Goal: Task Accomplishment & Management: Use online tool/utility

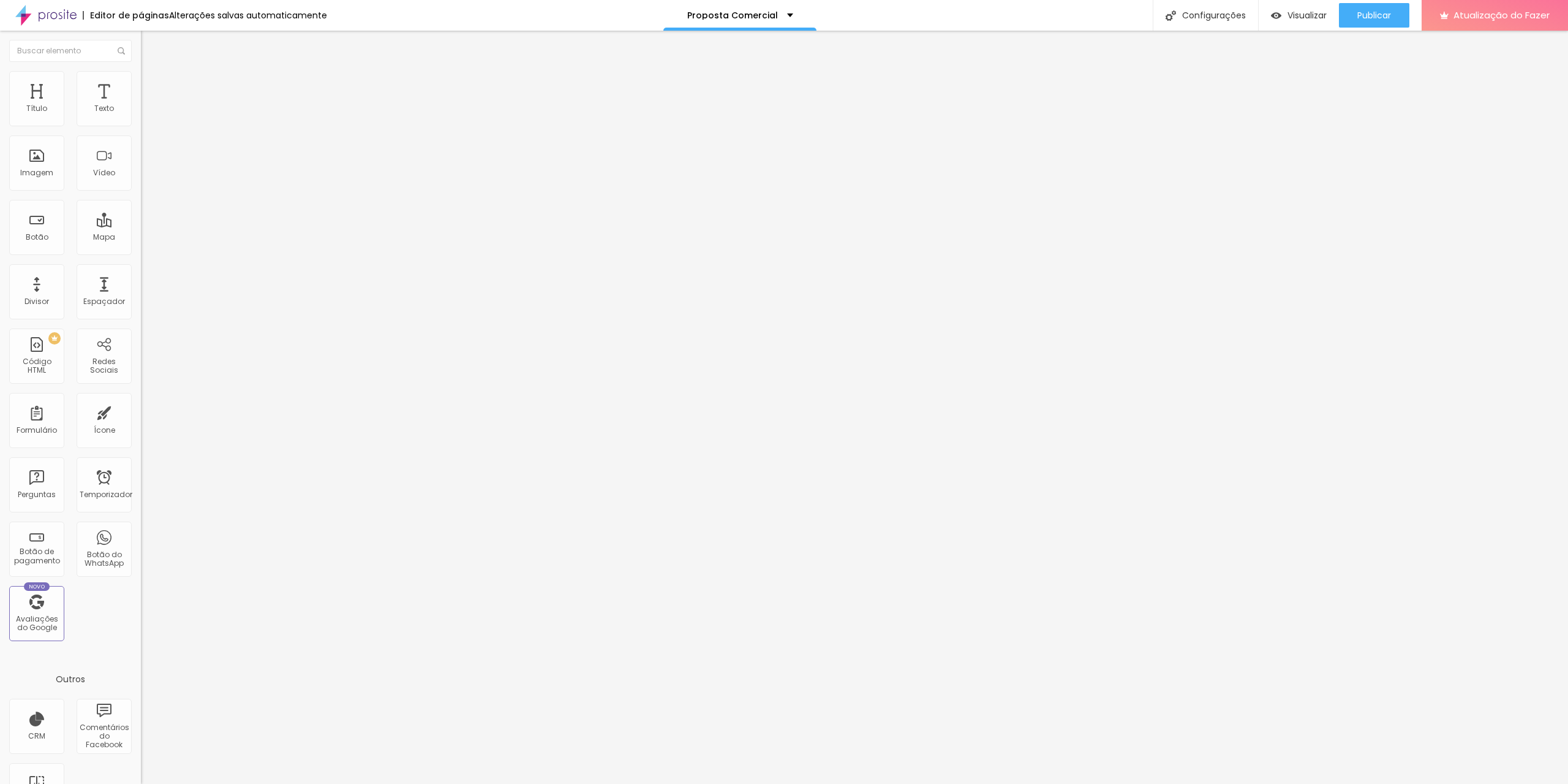
click at [152, 87] on font "Avançado" at bounding box center [172, 92] width 41 height 11
click at [141, 81] on li "Estilo" at bounding box center [211, 77] width 141 height 12
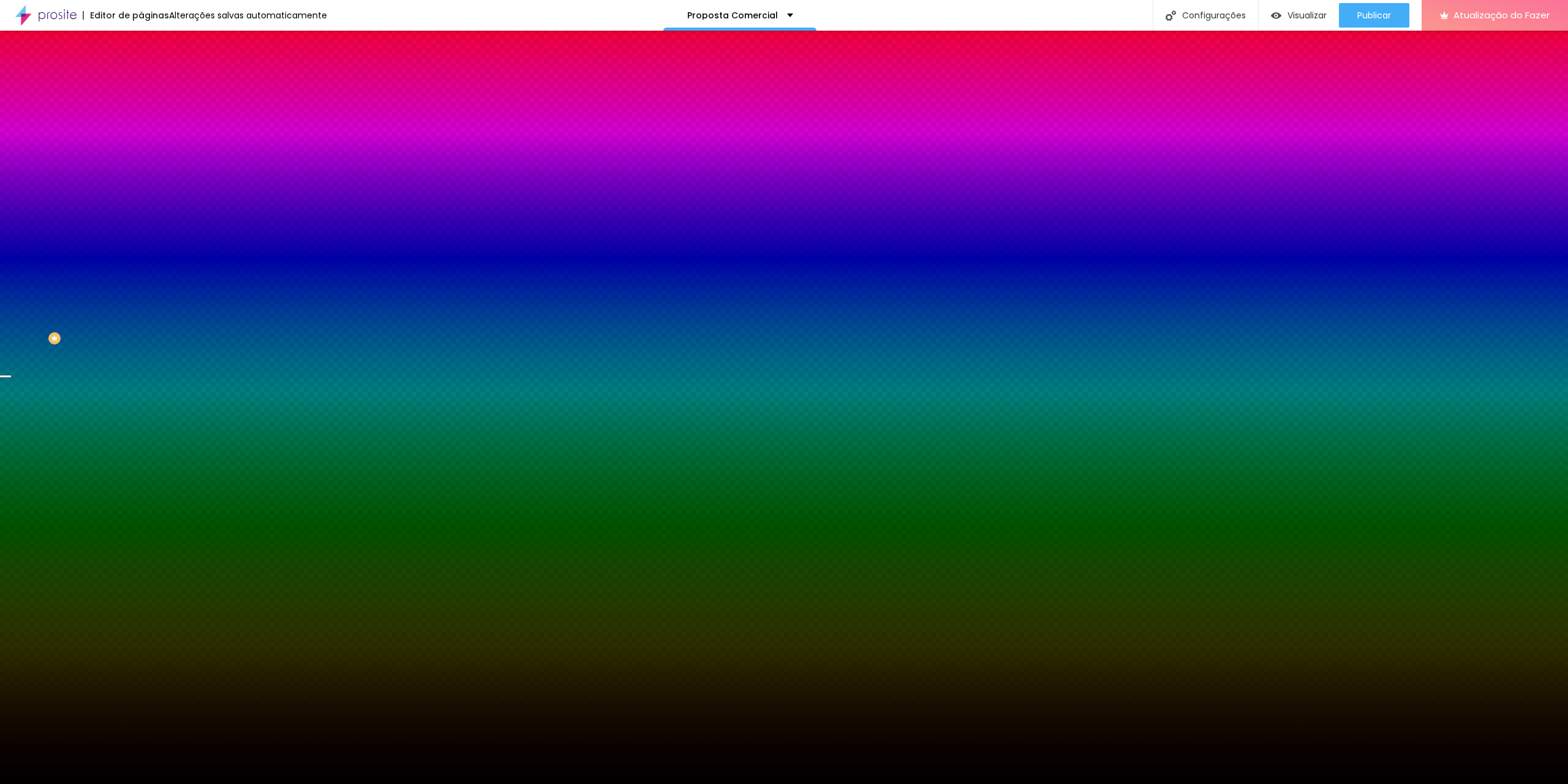
click at [149, 112] on font "Trocar imagem" at bounding box center [178, 108] width 60 height 11
click at [141, 375] on div "Editar nulo Conteúdo Estilo Avançado Imagem de fundo Trocar imagem Efeito da Im…" at bounding box center [211, 407] width 141 height 753
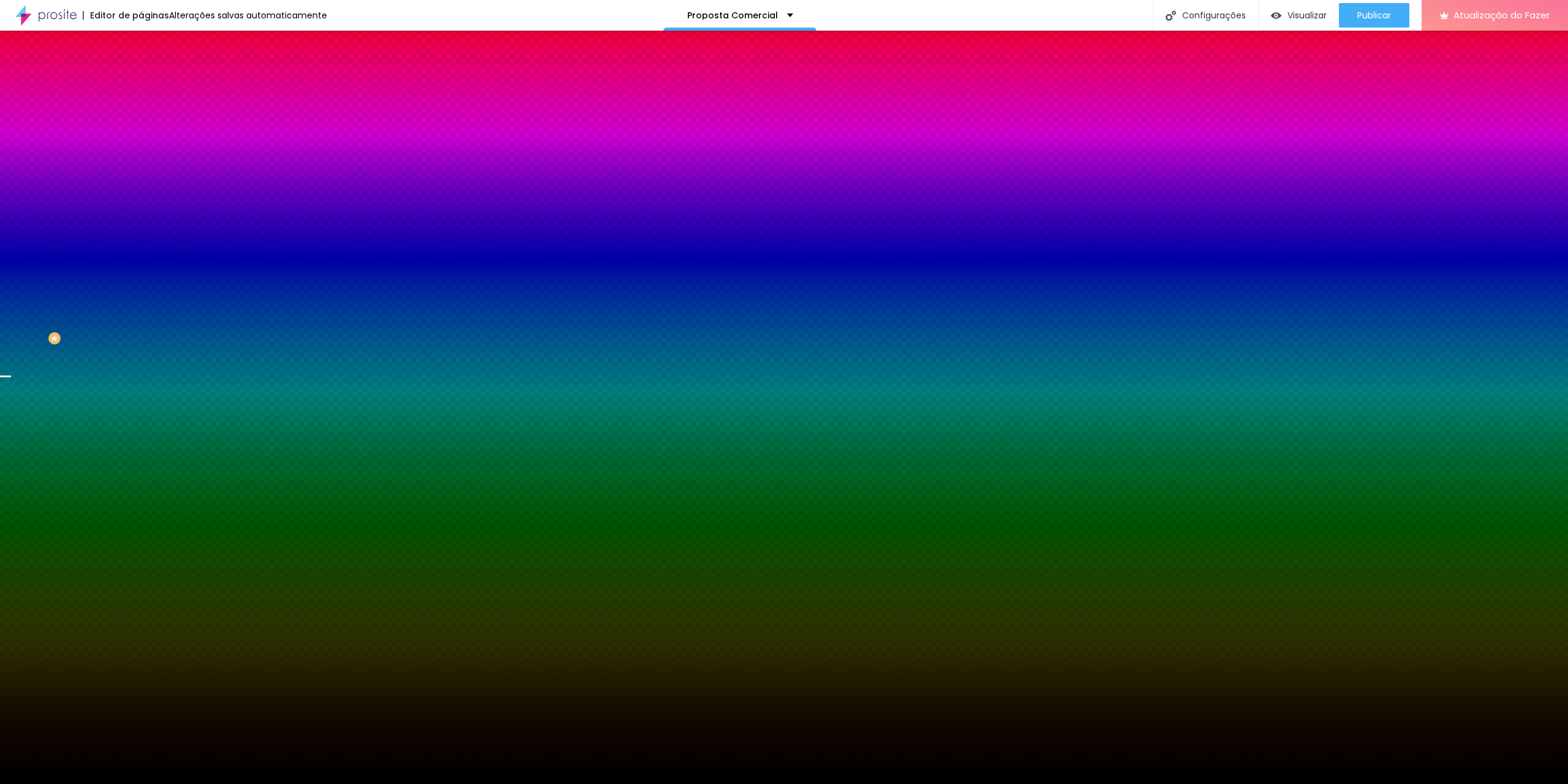
click at [152, 72] on font "Conteúdo" at bounding box center [170, 67] width 38 height 11
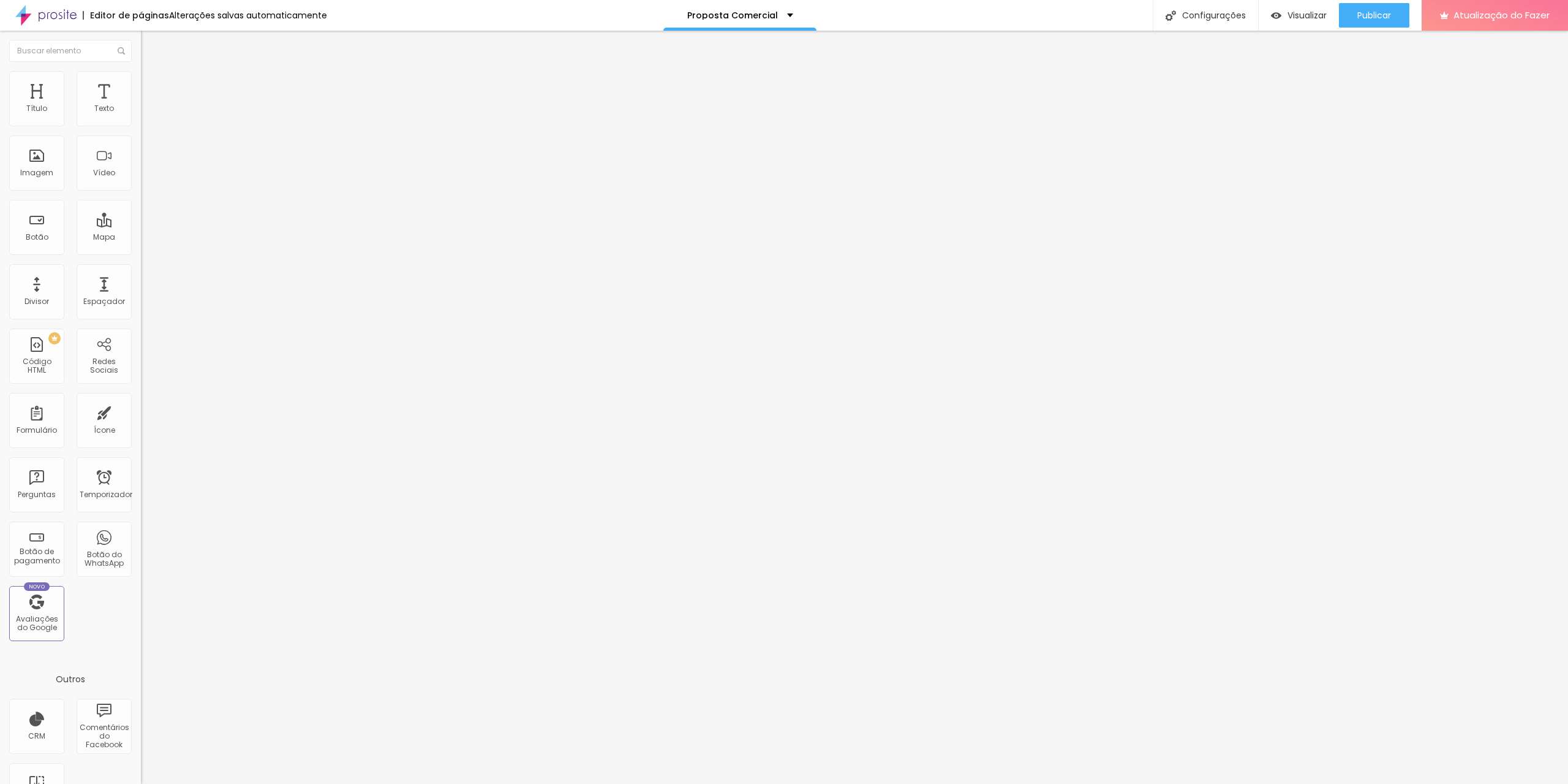
click at [141, 83] on li "Avançado" at bounding box center [211, 89] width 141 height 12
click at [141, 71] on li "Conteúdo" at bounding box center [211, 65] width 141 height 12
click at [149, 106] on font "Trocar imagem" at bounding box center [178, 100] width 60 height 11
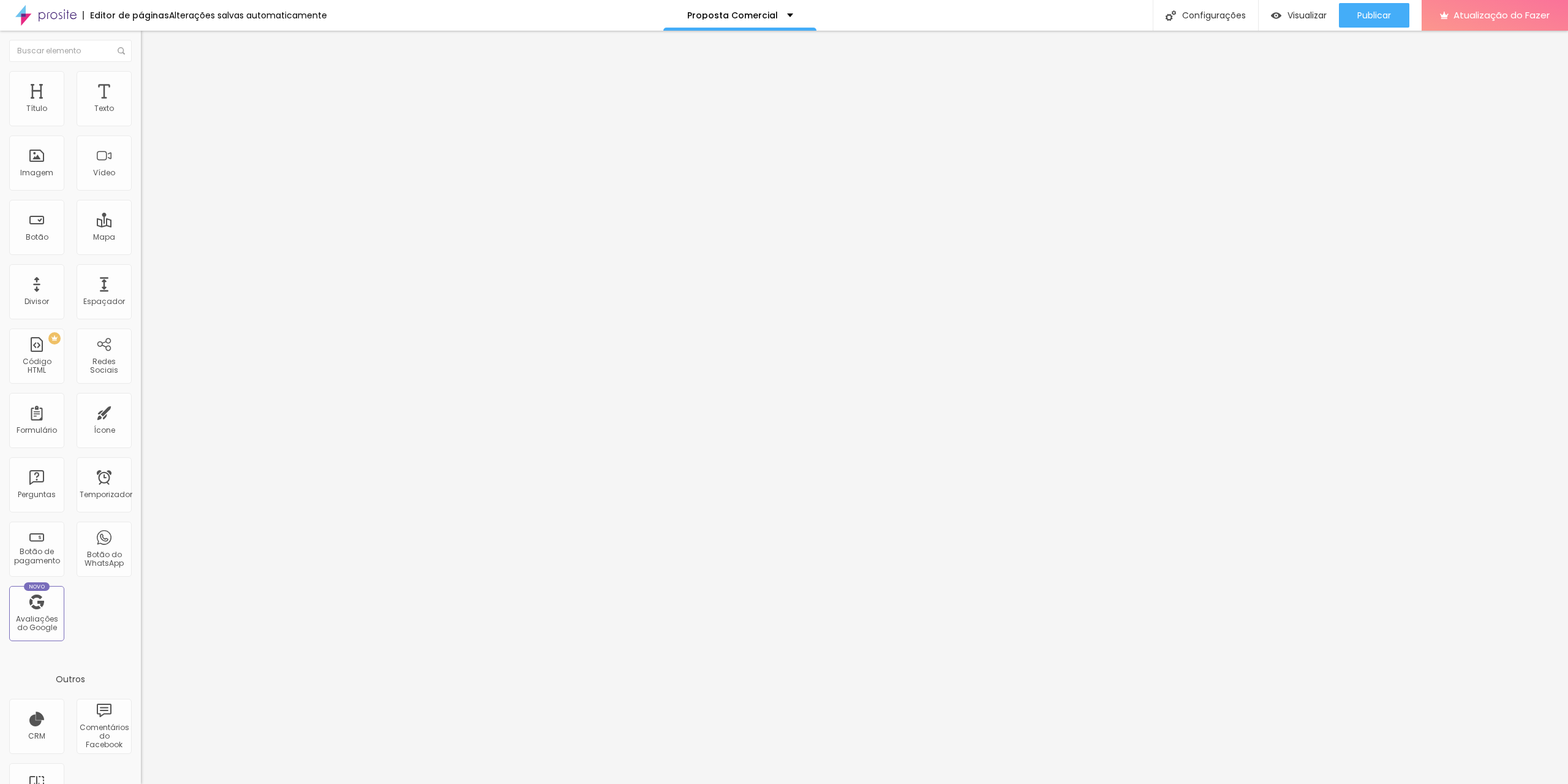
click at [1471, 783] on div at bounding box center [784, 797] width 1568 height 11
click at [149, 106] on font "Trocar imagem" at bounding box center [178, 100] width 60 height 11
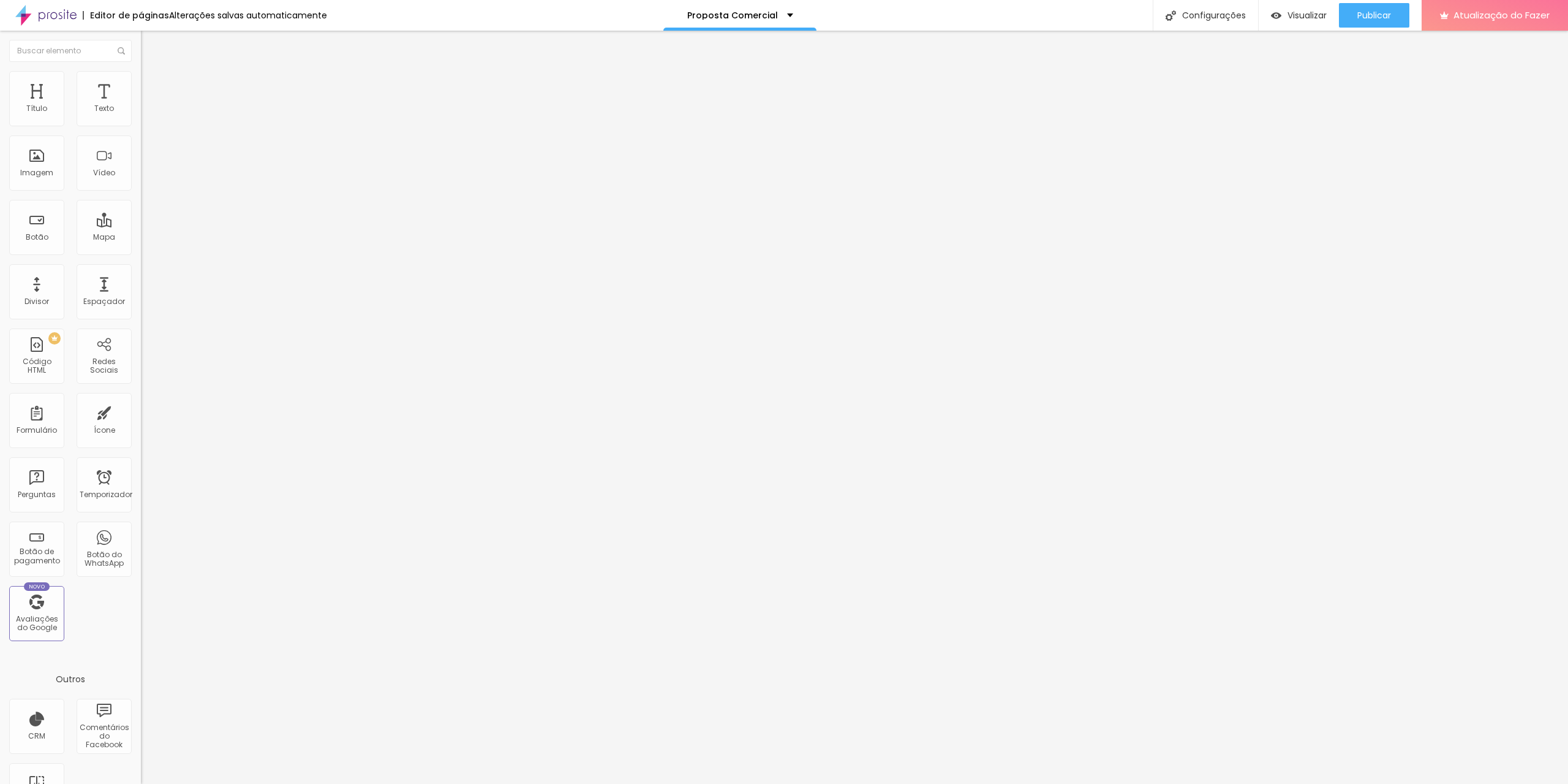
click at [1301, 14] on font "Visualizar" at bounding box center [1307, 15] width 39 height 12
click at [152, 85] on font "Estilo" at bounding box center [161, 79] width 19 height 11
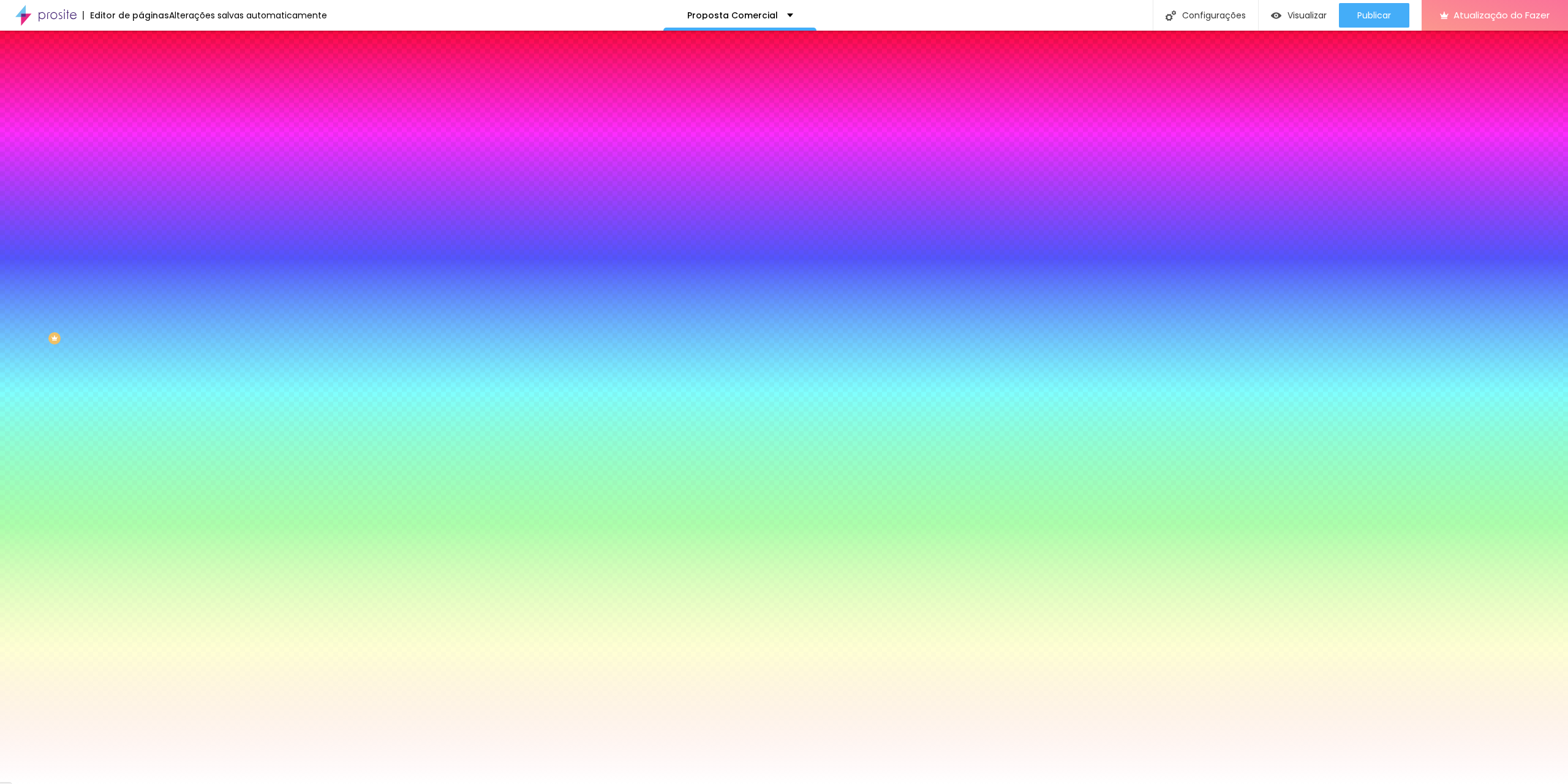
click at [141, 83] on li "Avançado" at bounding box center [211, 89] width 141 height 12
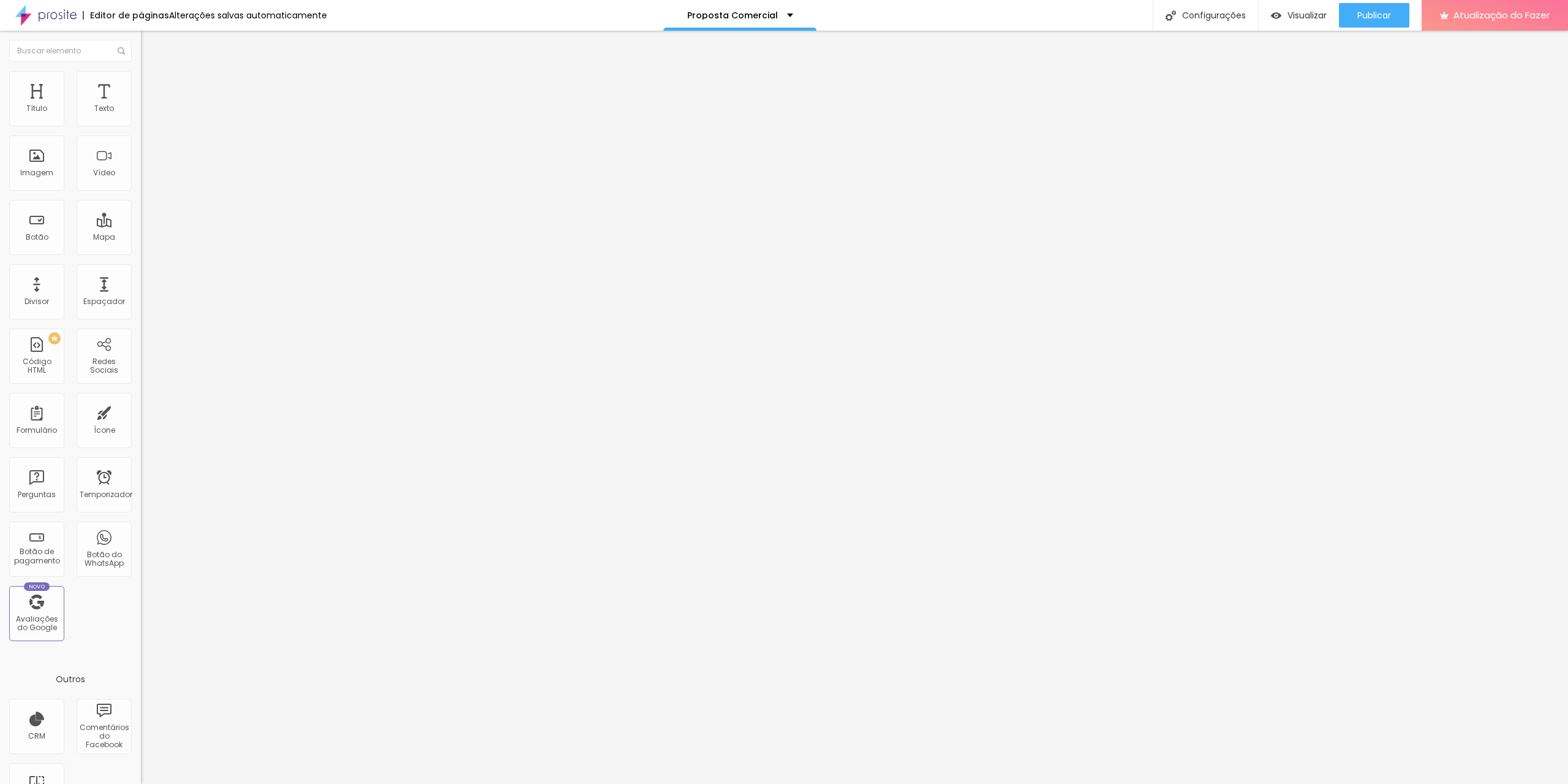
click at [152, 85] on font "Estilo" at bounding box center [161, 79] width 19 height 11
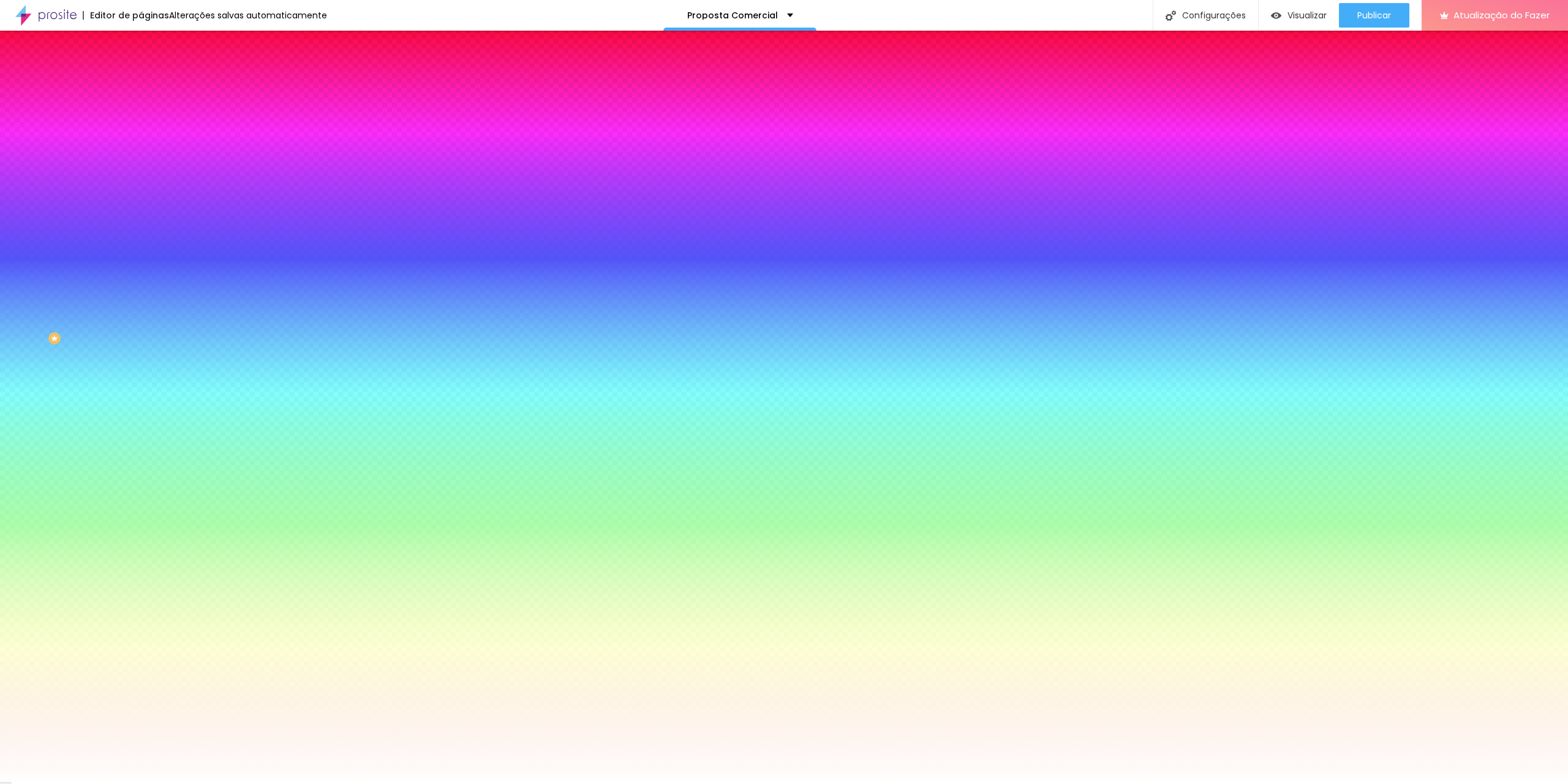
click at [141, 71] on li "Conteúdo" at bounding box center [211, 65] width 141 height 12
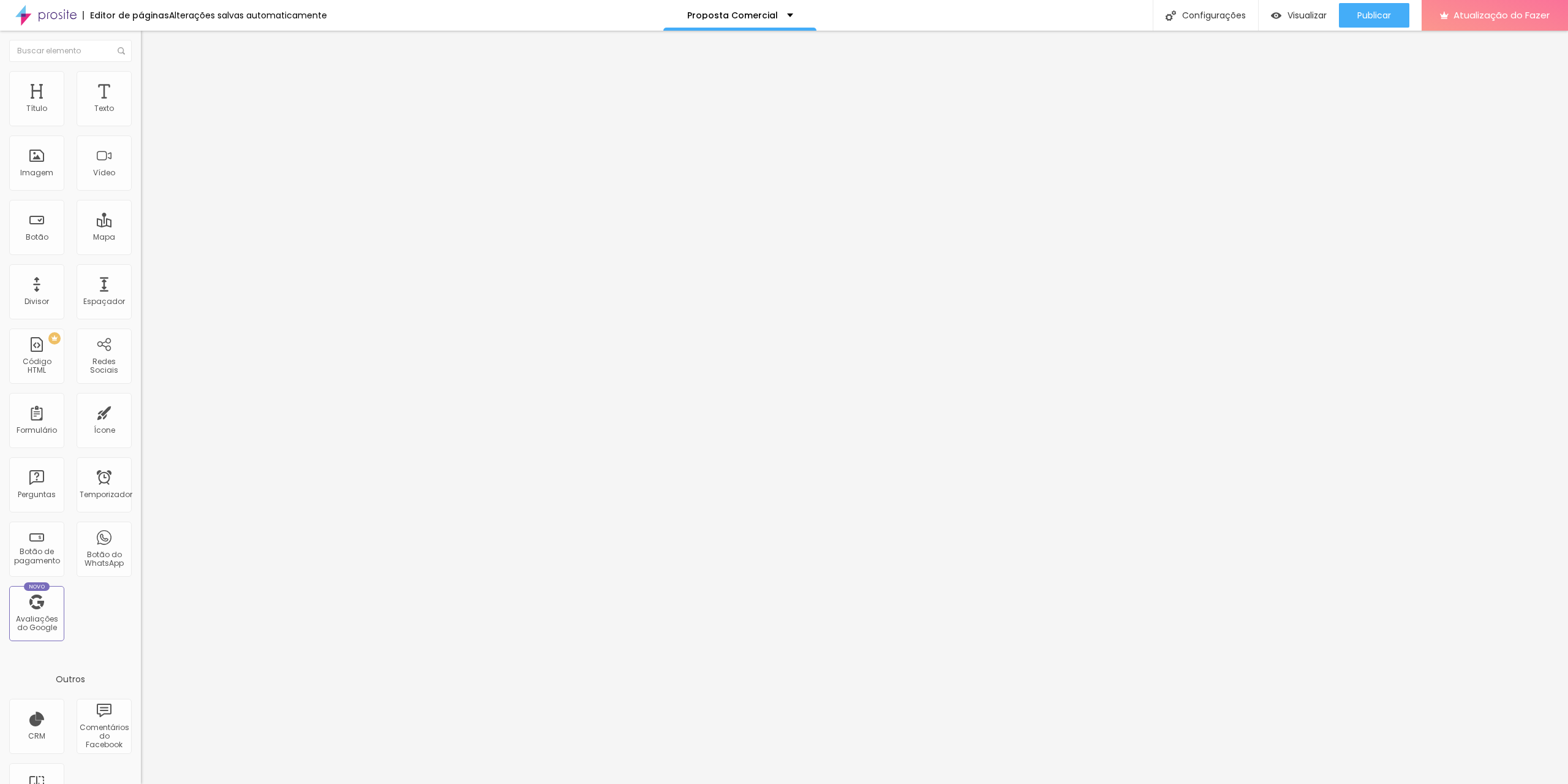
click at [152, 85] on font "Estilo" at bounding box center [161, 79] width 19 height 11
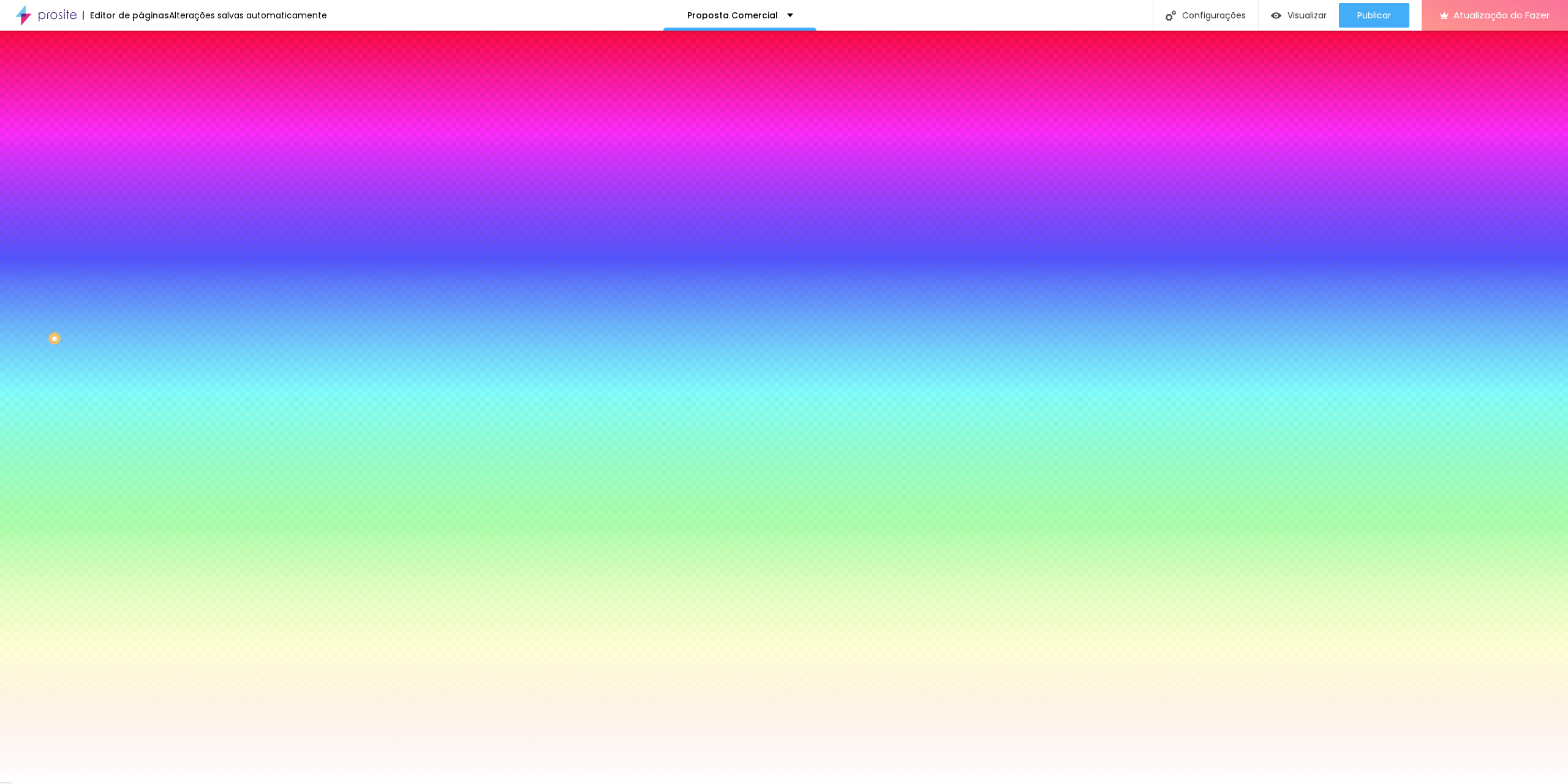
click at [152, 87] on font "Avançado" at bounding box center [172, 92] width 41 height 11
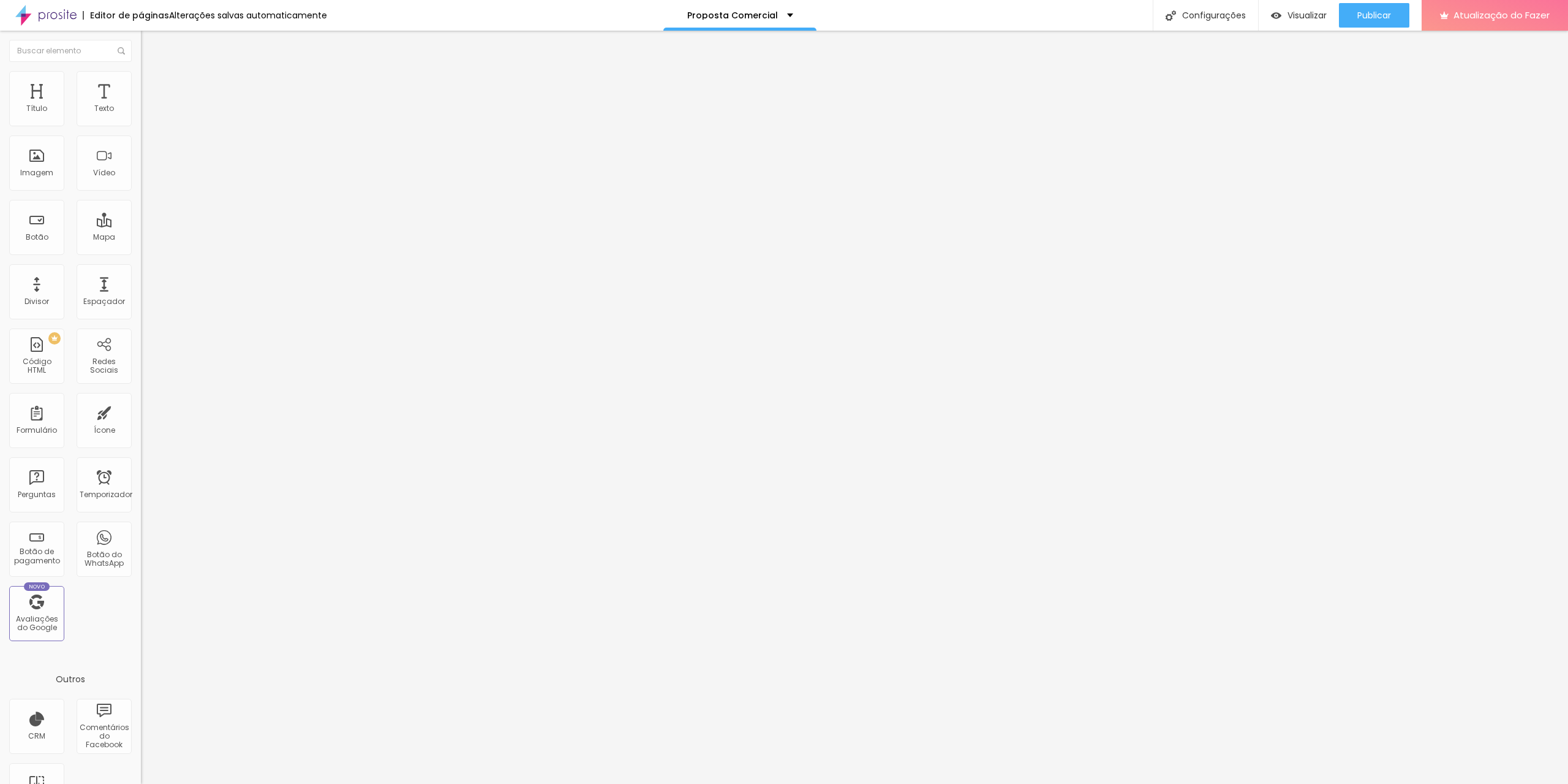
click at [141, 70] on img at bounding box center [146, 64] width 11 height 11
click at [150, 42] on img "button" at bounding box center [155, 45] width 10 height 10
click at [39, 168] on font "Imagem" at bounding box center [37, 173] width 33 height 11
click at [31, 168] on font "Imagem" at bounding box center [37, 173] width 33 height 11
click at [150, 43] on img "button" at bounding box center [155, 45] width 10 height 10
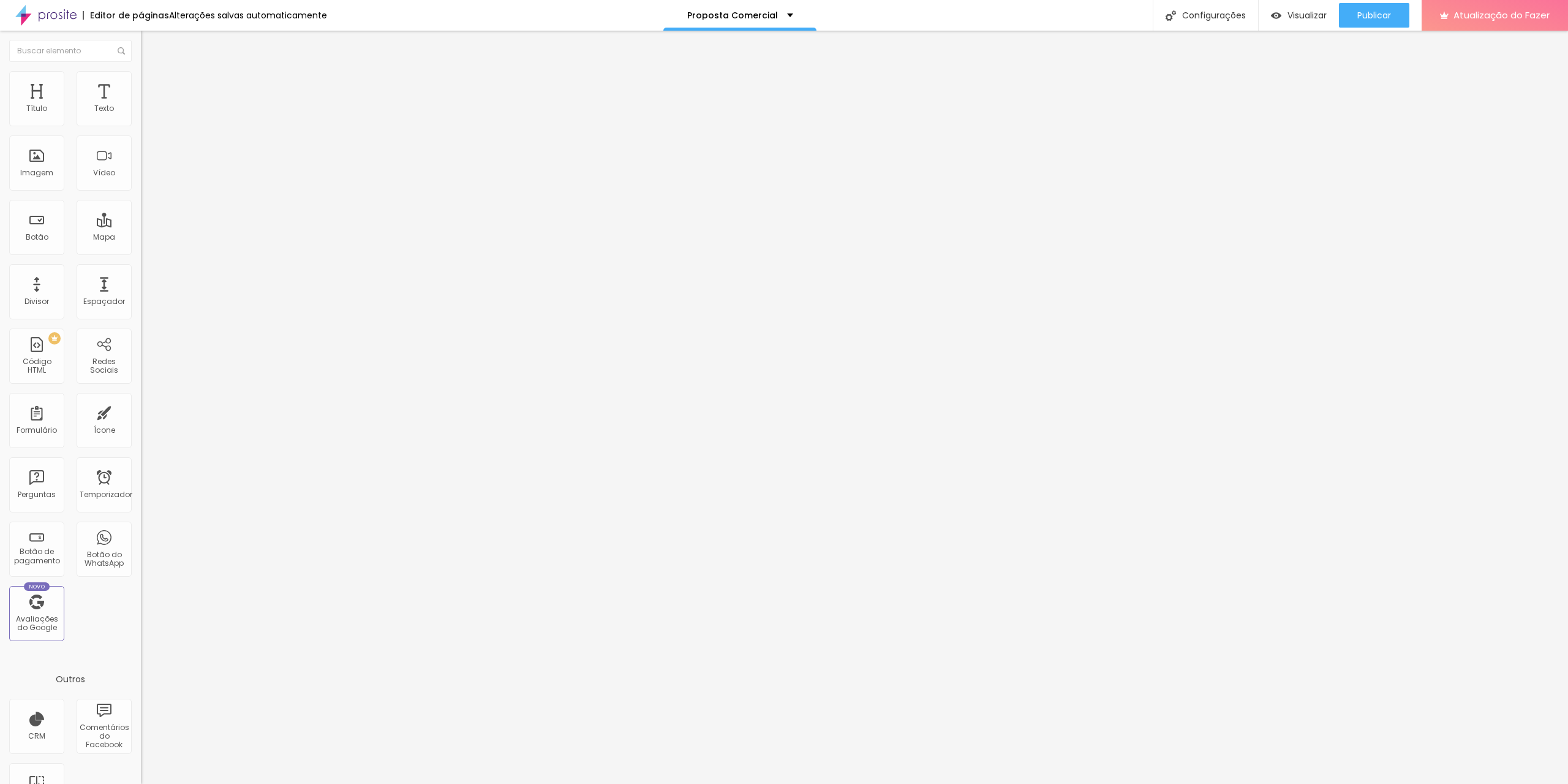
click at [149, 106] on font "Adicionar imagem" at bounding box center [184, 100] width 72 height 11
click at [38, 173] on font "Imagem" at bounding box center [37, 173] width 33 height 11
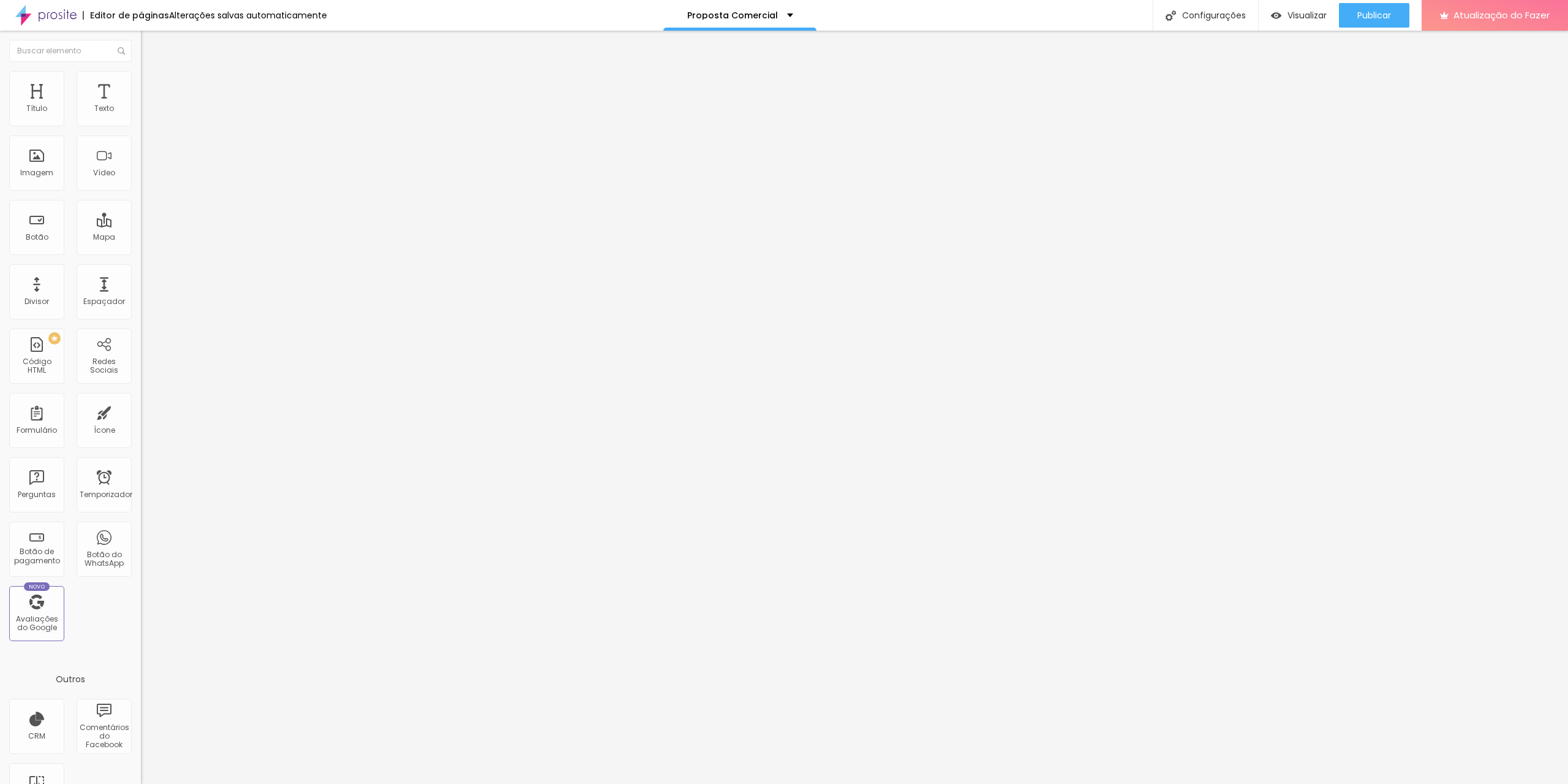
click at [141, 125] on img at bounding box center [145, 126] width 8 height 8
click at [141, 121] on img at bounding box center [145, 116] width 8 height 8
click at [152, 87] on font "Avançado" at bounding box center [172, 92] width 41 height 11
click at [152, 83] on font "Estilo" at bounding box center [161, 79] width 19 height 11
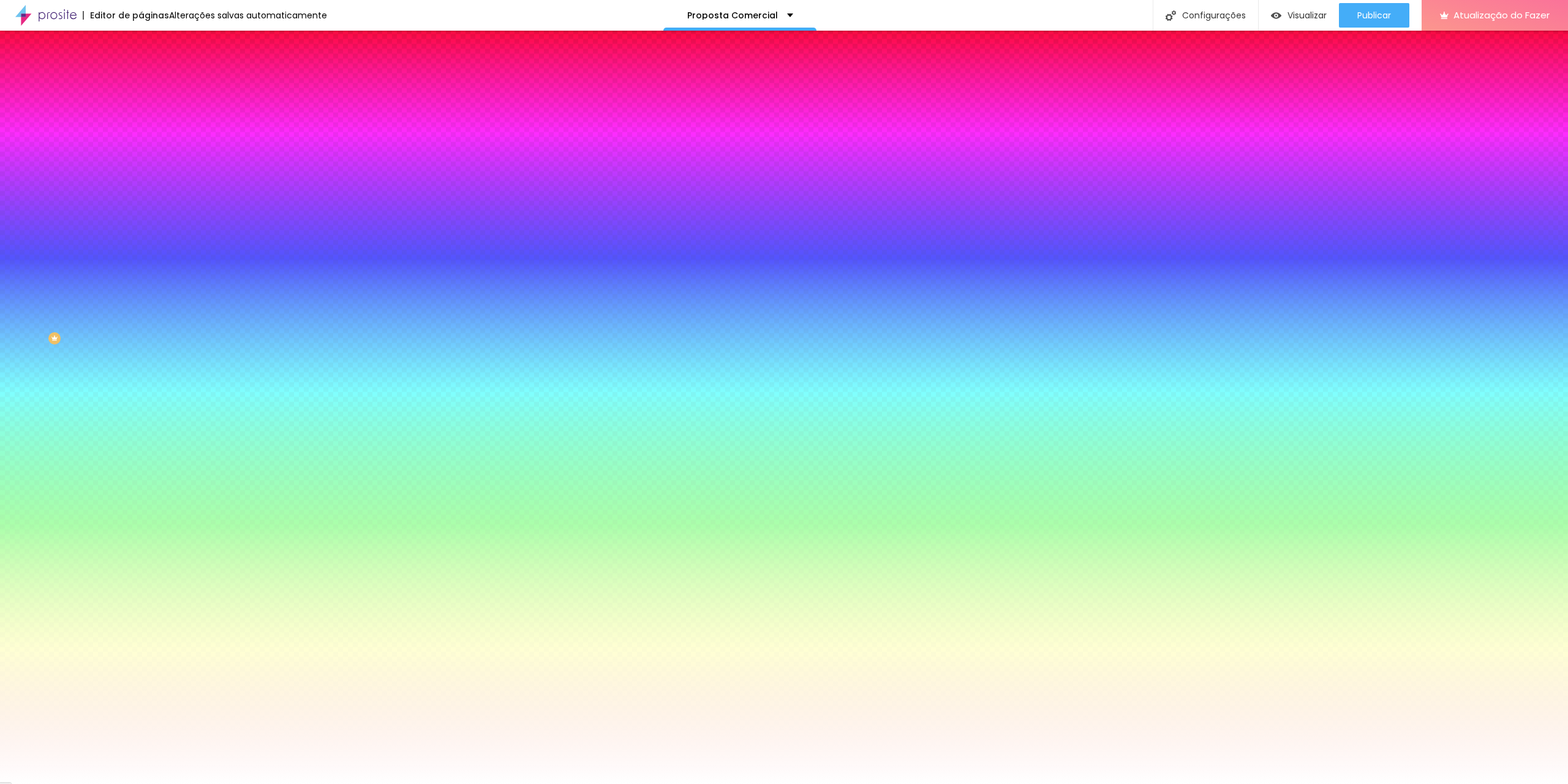
click at [141, 71] on li "Conteúdo" at bounding box center [211, 65] width 141 height 12
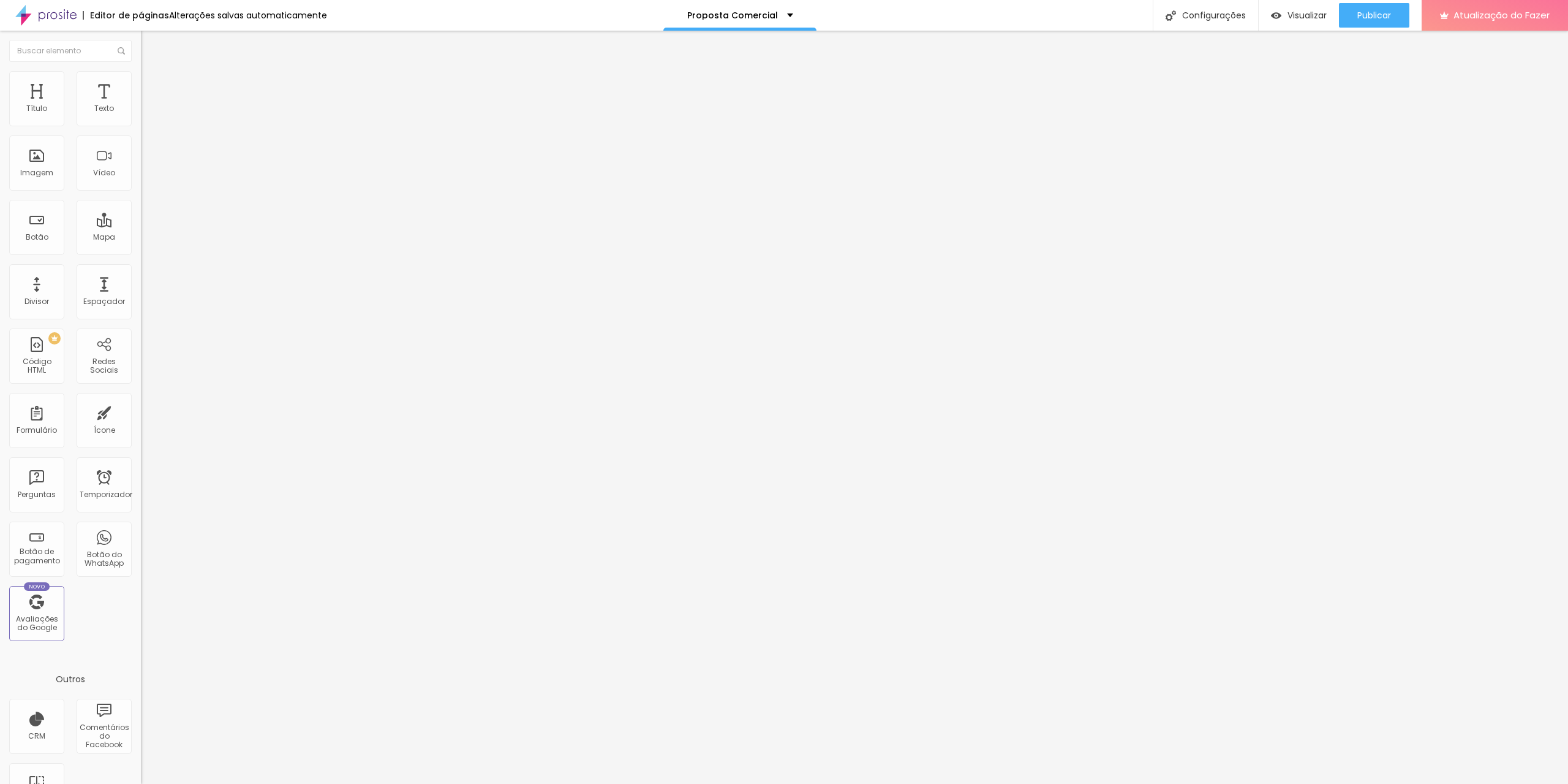
click at [141, 165] on div "Editar nulo Conteúdo Estilo Avançado Alinhamento" at bounding box center [211, 407] width 141 height 753
click at [150, 43] on img "button" at bounding box center [155, 45] width 10 height 10
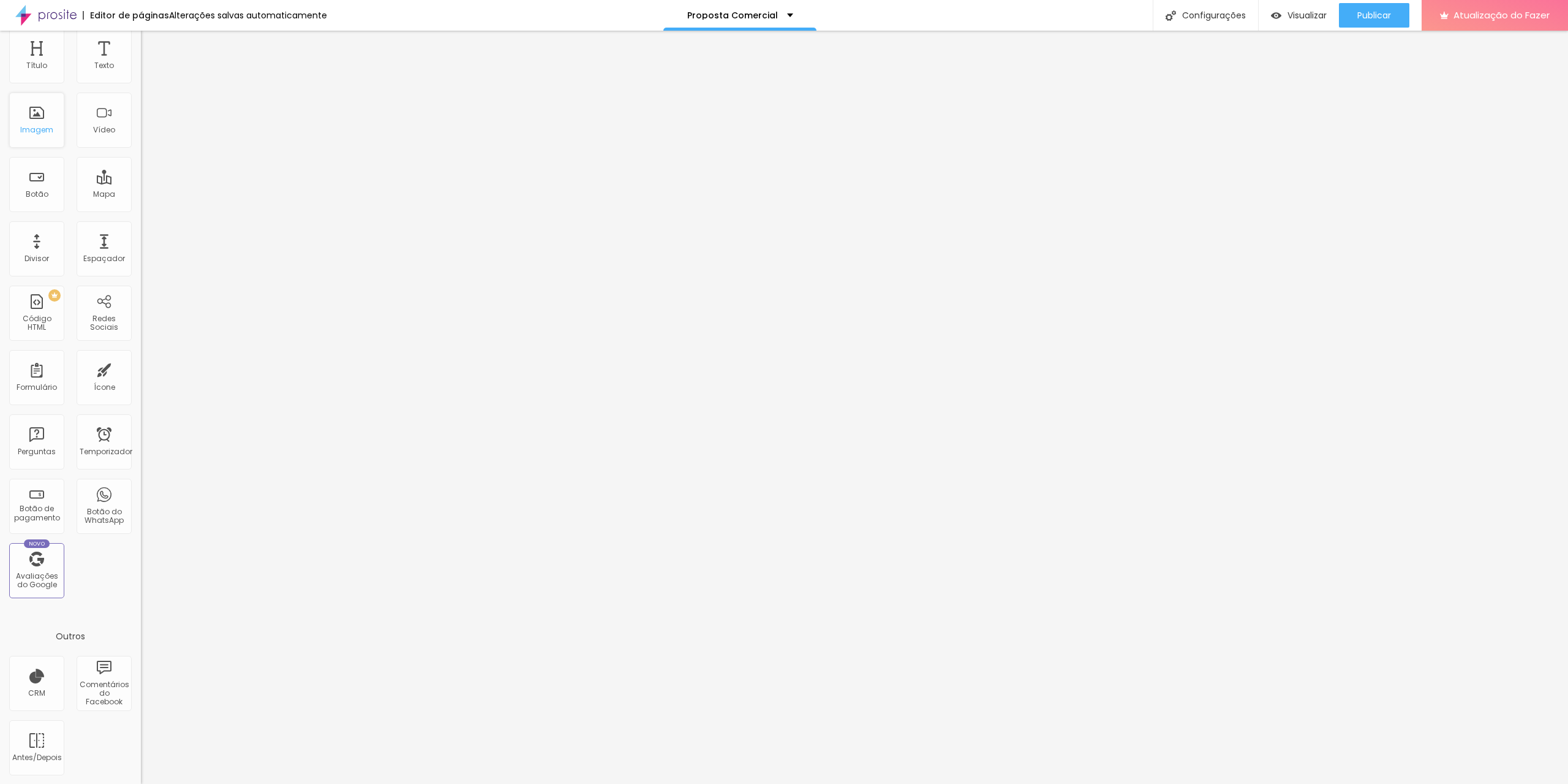
click at [34, 123] on div "Imagem" at bounding box center [36, 120] width 55 height 55
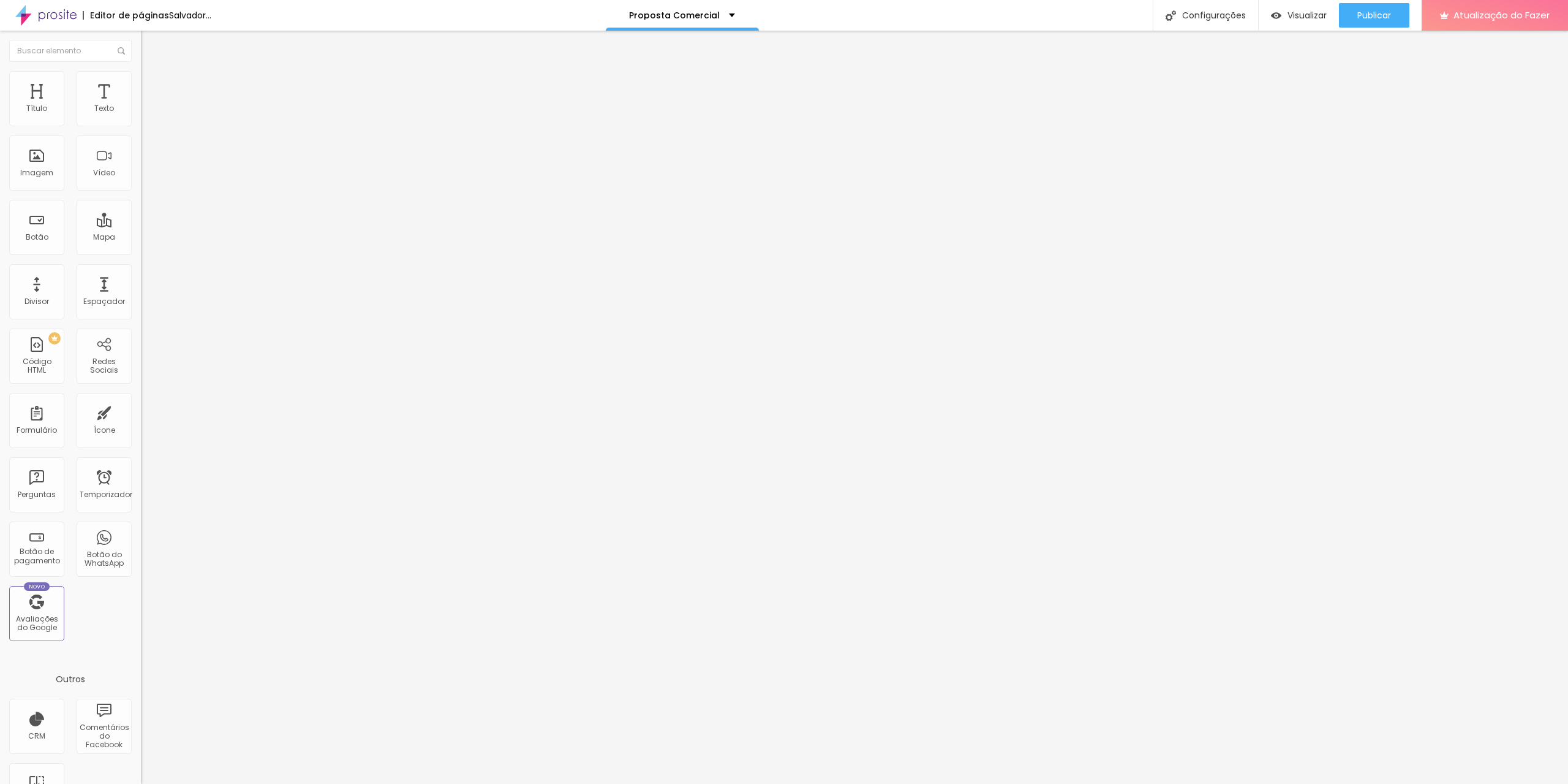
click at [149, 106] on font "Adicionar imagem" at bounding box center [184, 100] width 72 height 11
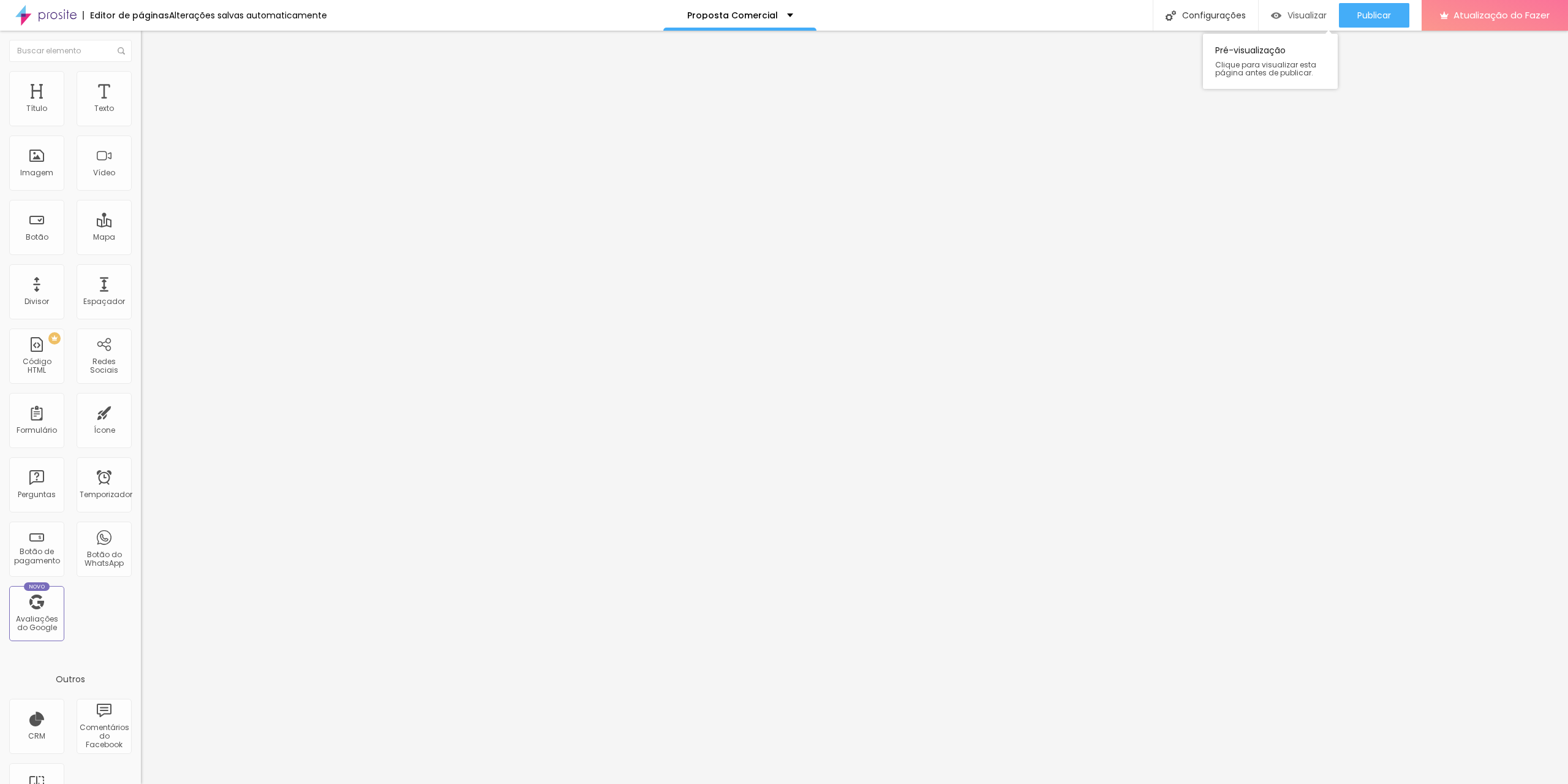
click at [1300, 14] on font "Visualizar" at bounding box center [1307, 15] width 39 height 12
click at [1200, 18] on font "Configurações" at bounding box center [1214, 15] width 63 height 12
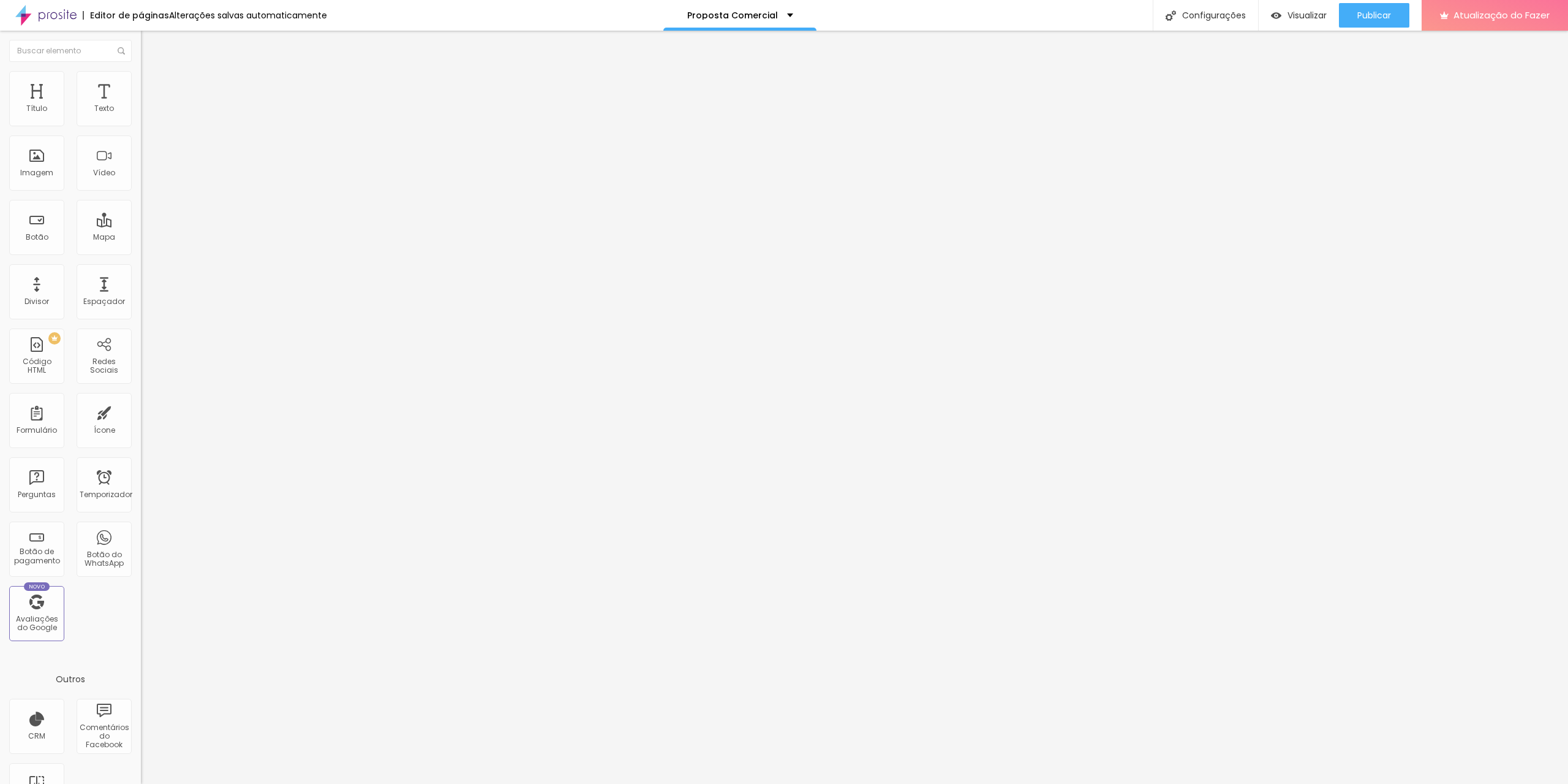
click at [152, 84] on font "Estilo" at bounding box center [161, 79] width 19 height 11
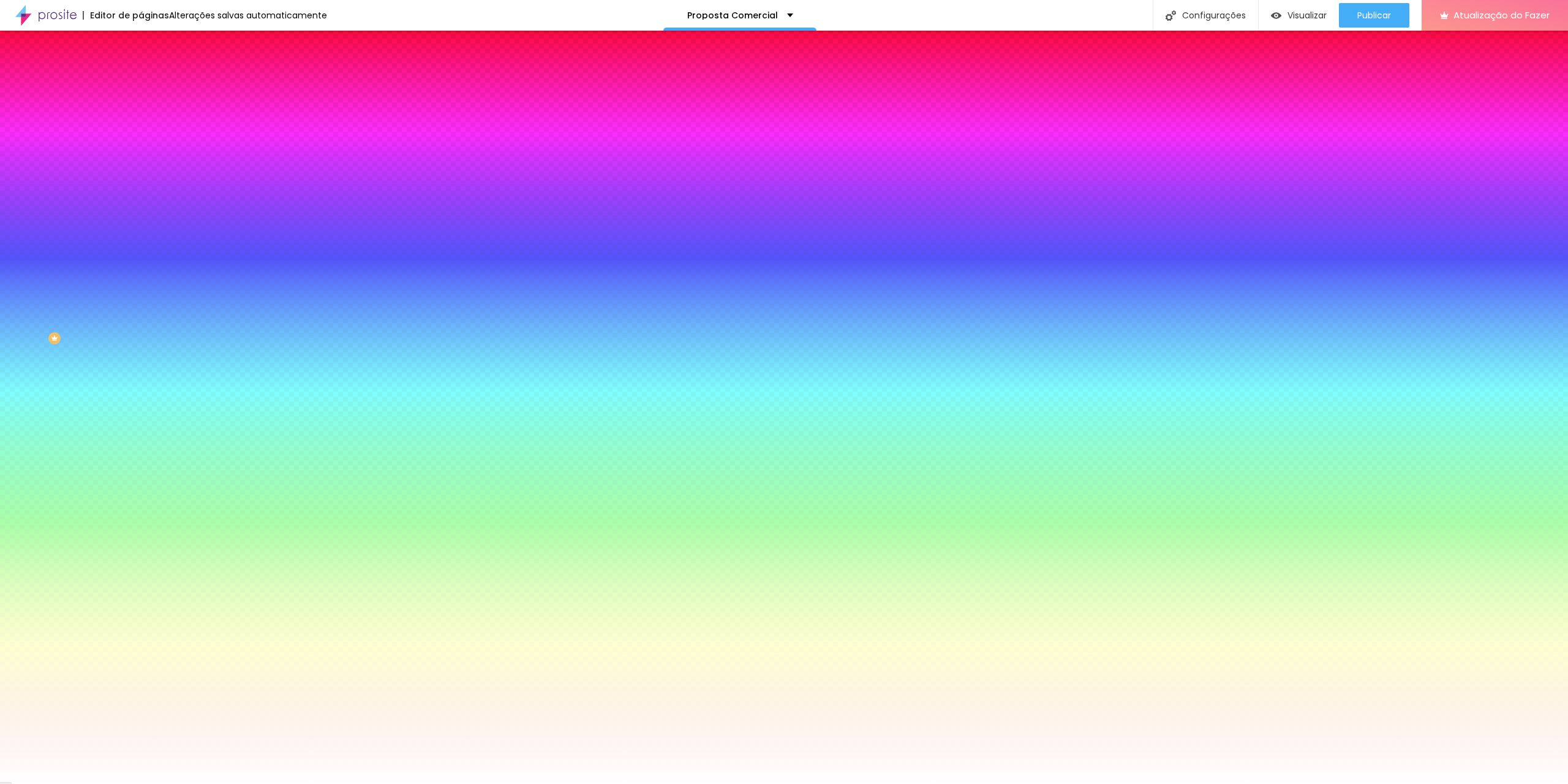
click at [149, 112] on font "Trocar imagem" at bounding box center [178, 108] width 60 height 11
click at [1283, 14] on div "Visualizar" at bounding box center [1300, 16] width 56 height 11
click at [149, 112] on font "Trocar imagem" at bounding box center [178, 108] width 60 height 11
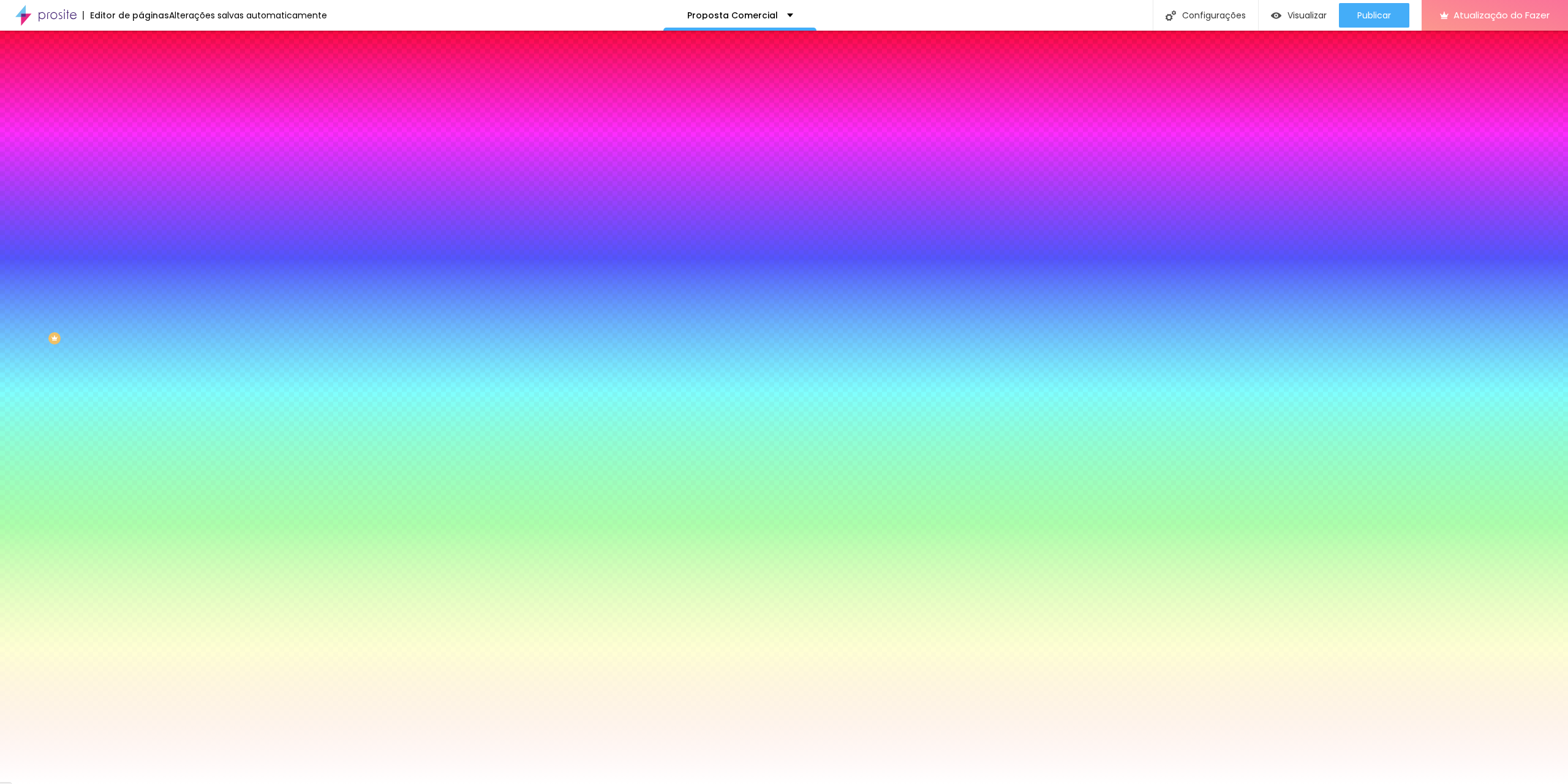
click at [1300, 11] on font "Visualizar" at bounding box center [1307, 15] width 39 height 12
click at [141, 83] on li "Avançado" at bounding box center [211, 89] width 141 height 12
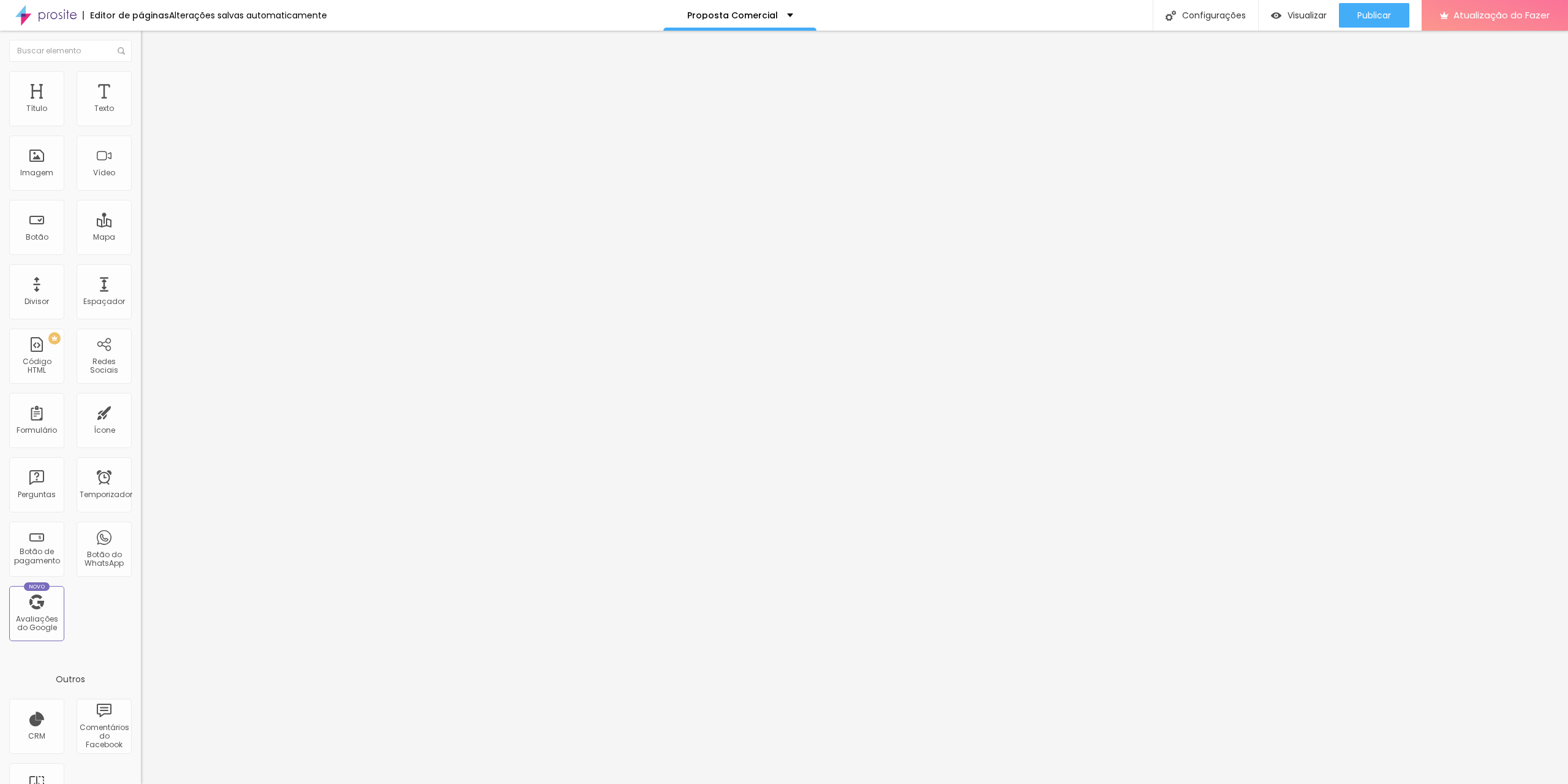
click at [141, 80] on li "Estilo" at bounding box center [211, 77] width 141 height 12
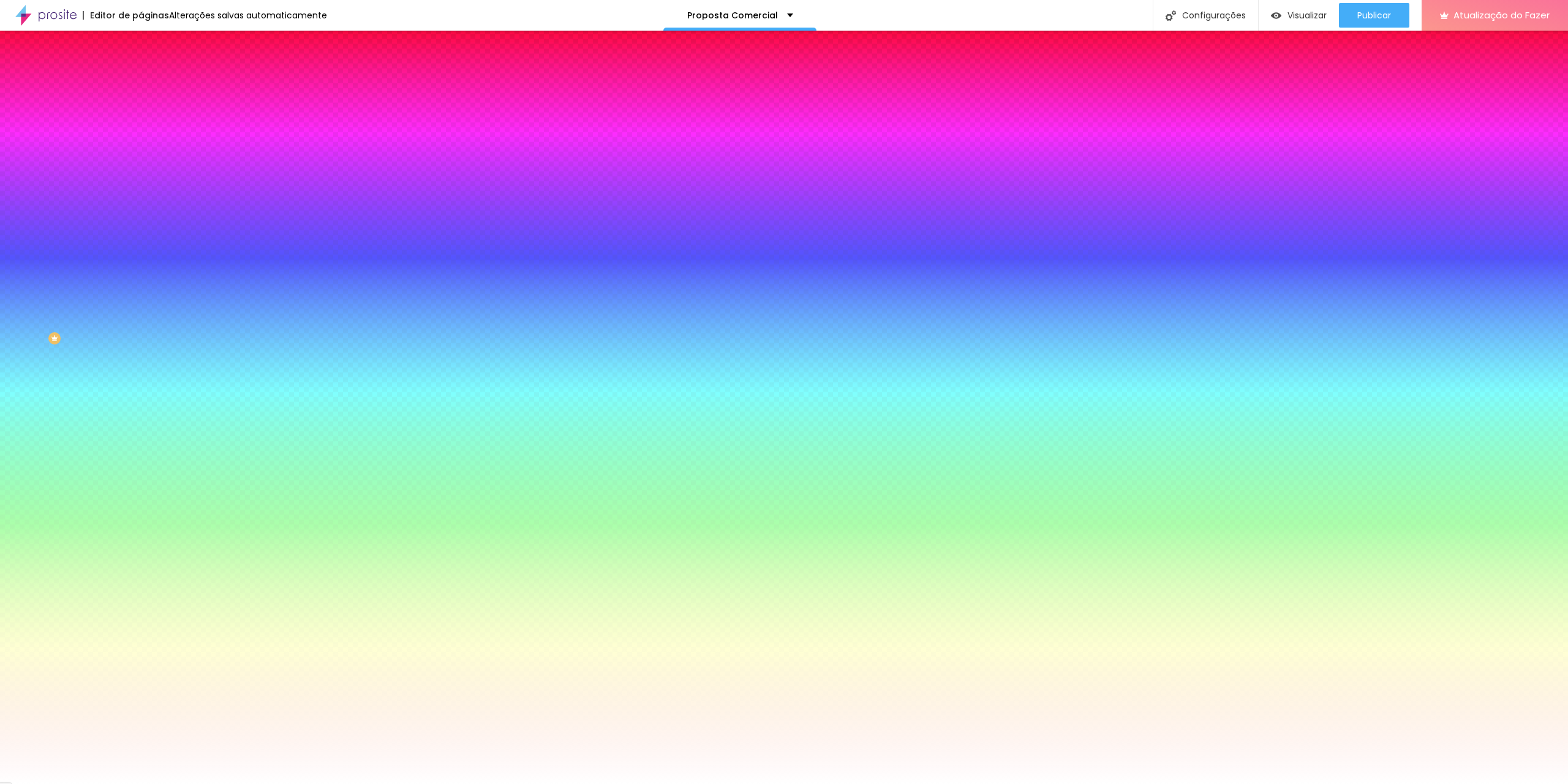
click at [152, 72] on font "Conteúdo" at bounding box center [170, 67] width 38 height 11
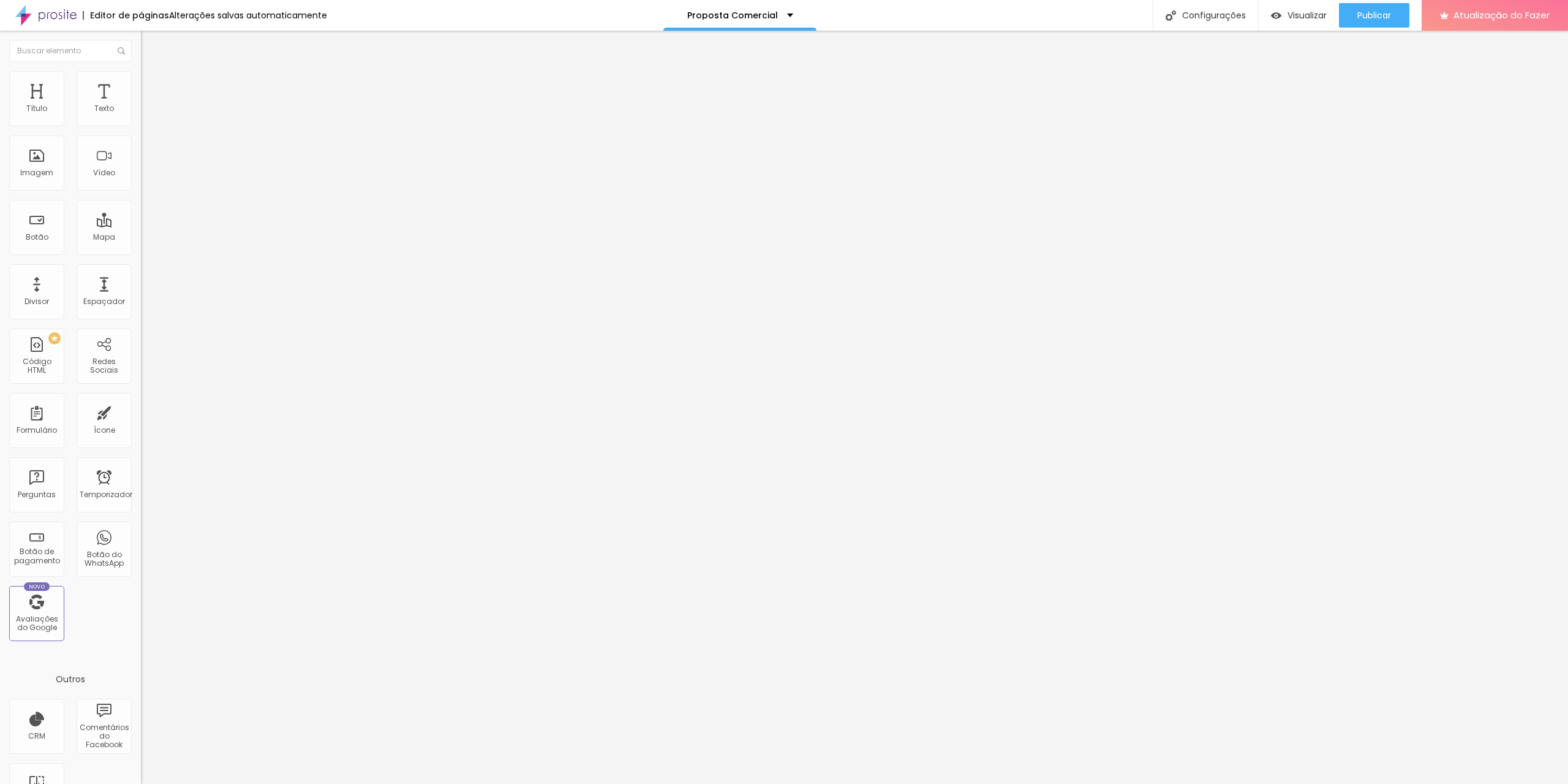
click at [141, 112] on span "Completo" at bounding box center [160, 106] width 38 height 11
click at [141, 119] on span "Encaixotado" at bounding box center [164, 114] width 48 height 11
click at [141, 131] on font "Completo" at bounding box center [160, 125] width 38 height 11
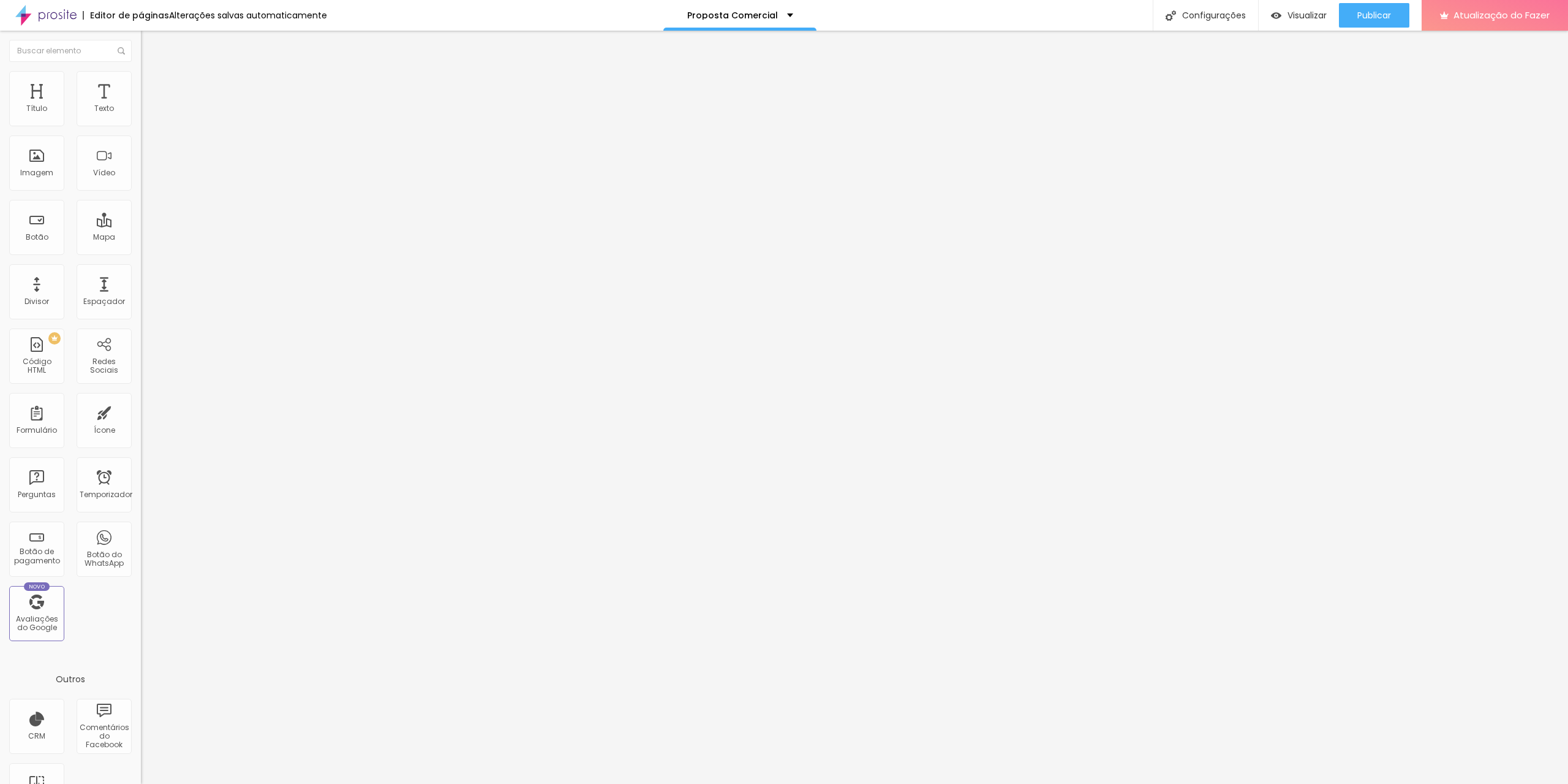
click at [152, 83] on font "Estilo" at bounding box center [161, 79] width 19 height 11
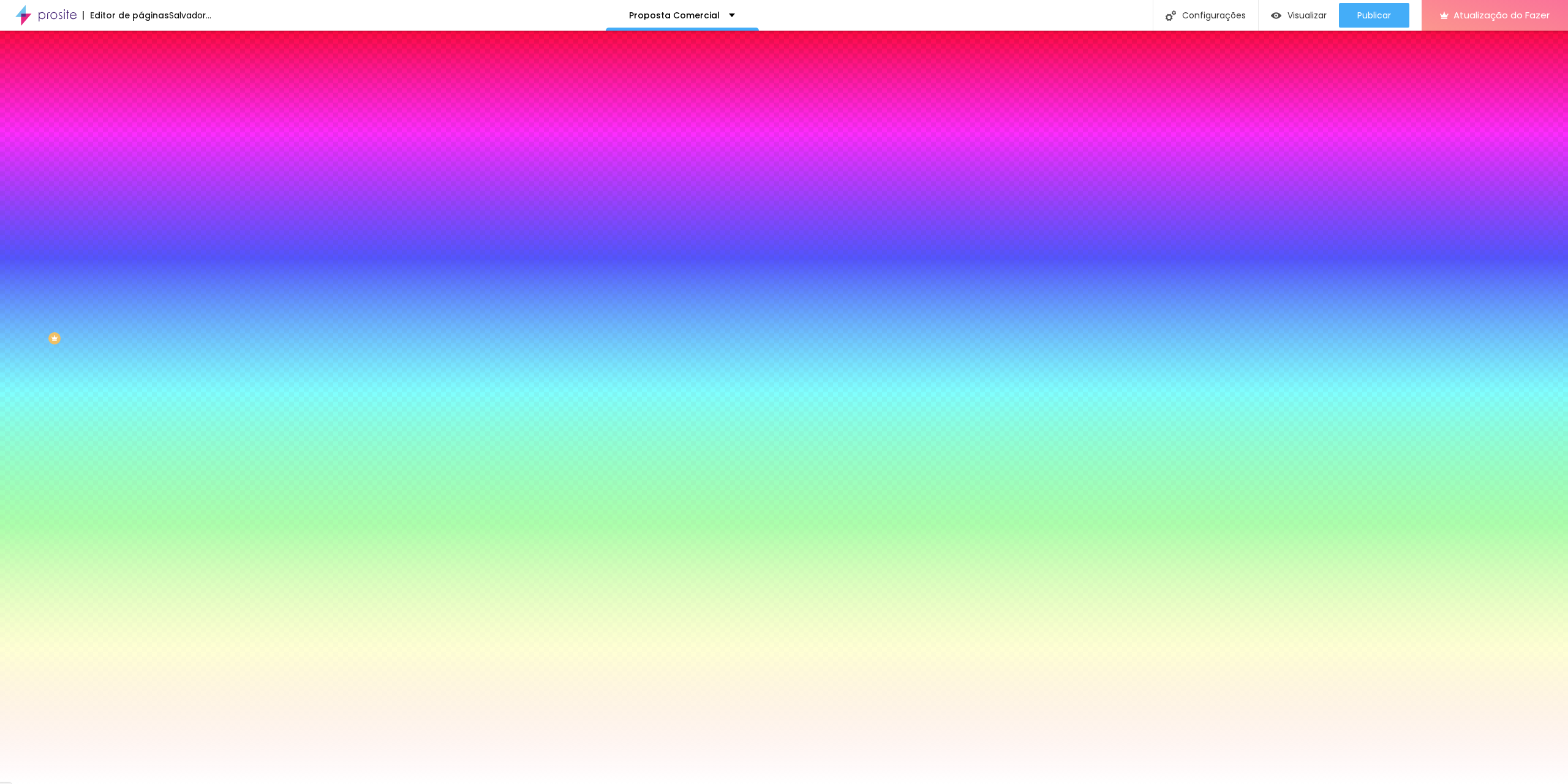
click at [141, 112] on div "Trocar imagem" at bounding box center [211, 106] width 141 height 8
click at [141, 128] on span "Paralaxe" at bounding box center [157, 122] width 32 height 11
click at [141, 83] on li "Avançado" at bounding box center [211, 89] width 141 height 12
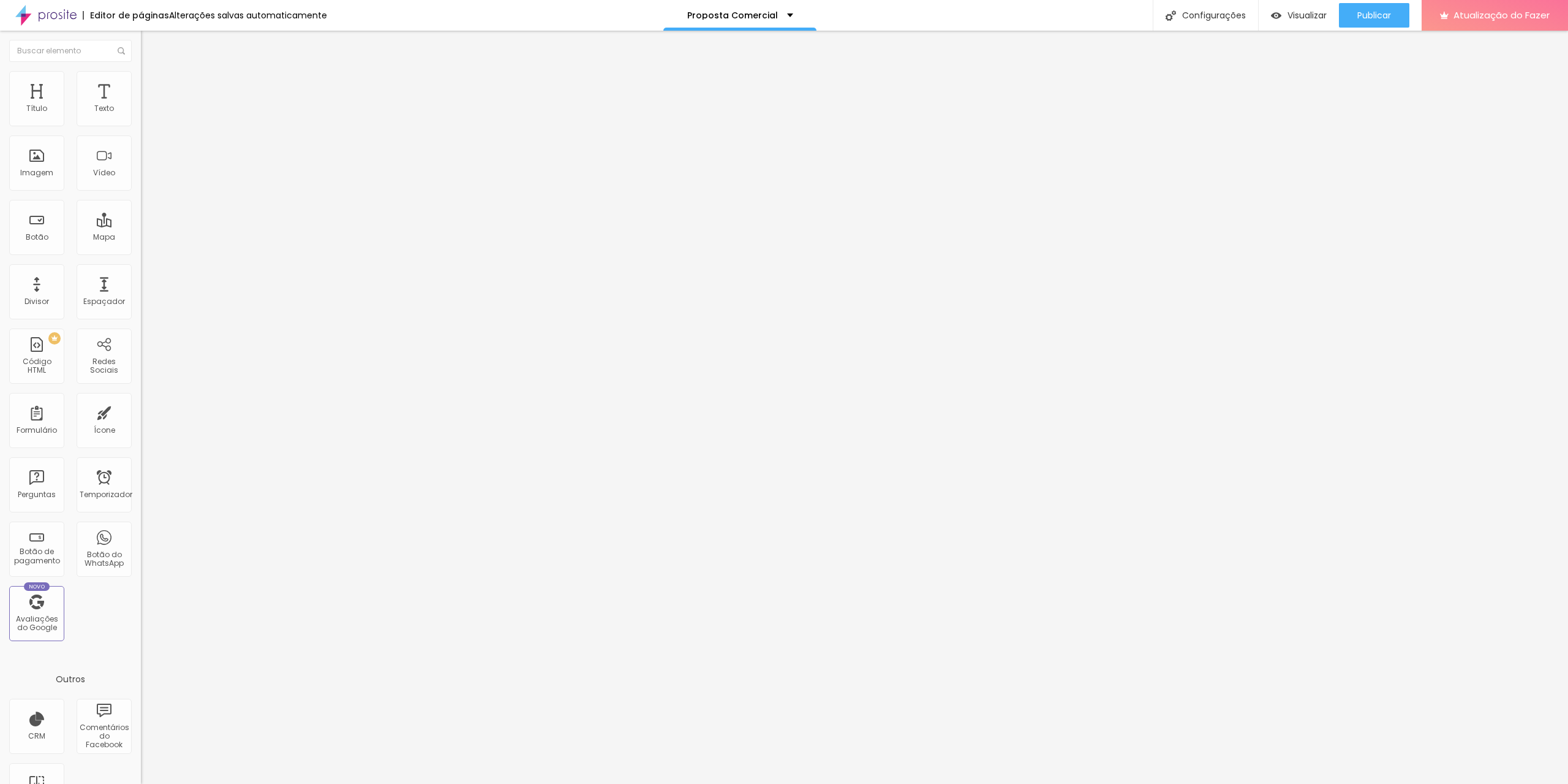
type input "5"
type input "10"
type input "15"
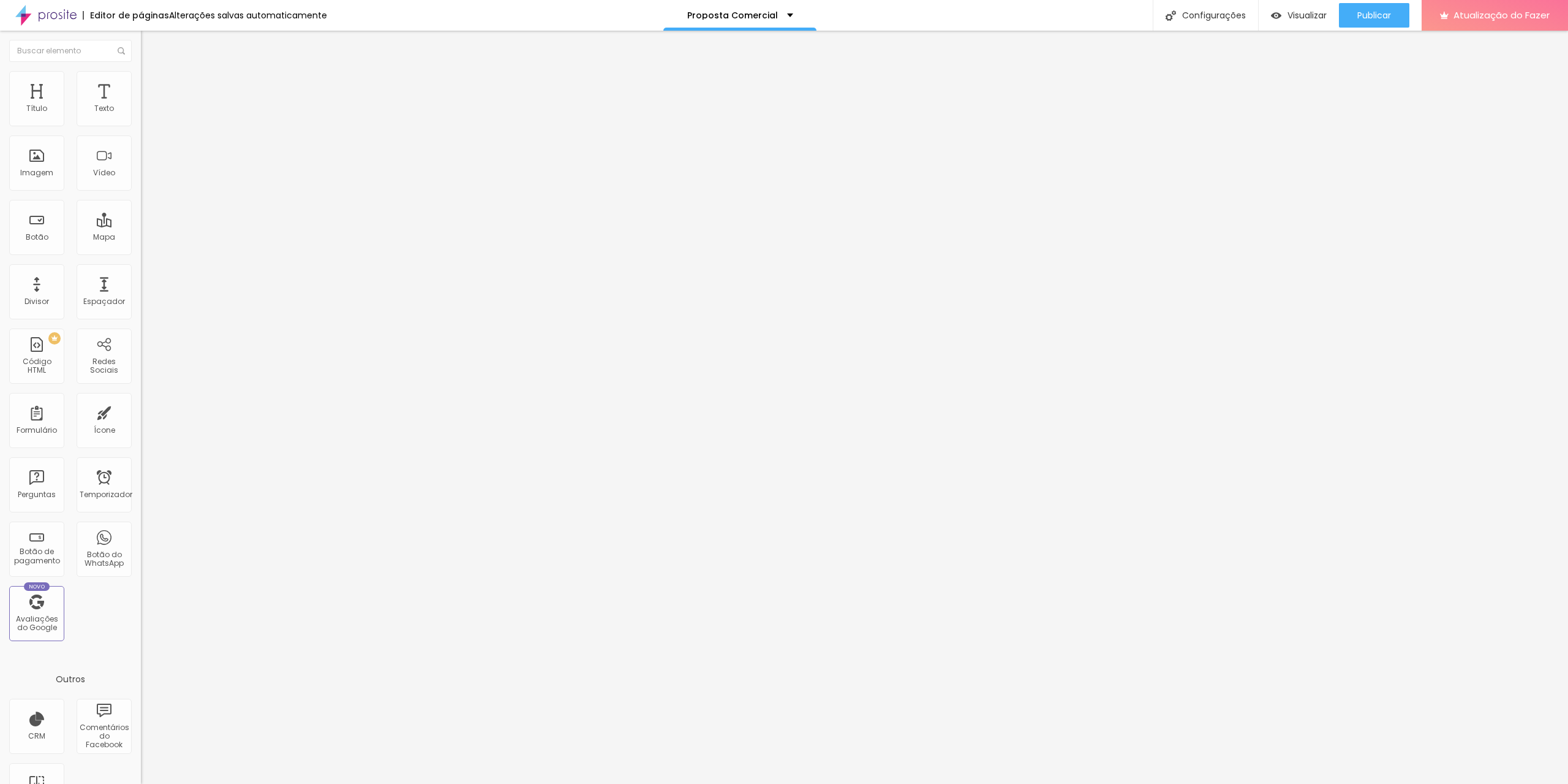
type input "15"
type input "20"
type input "25"
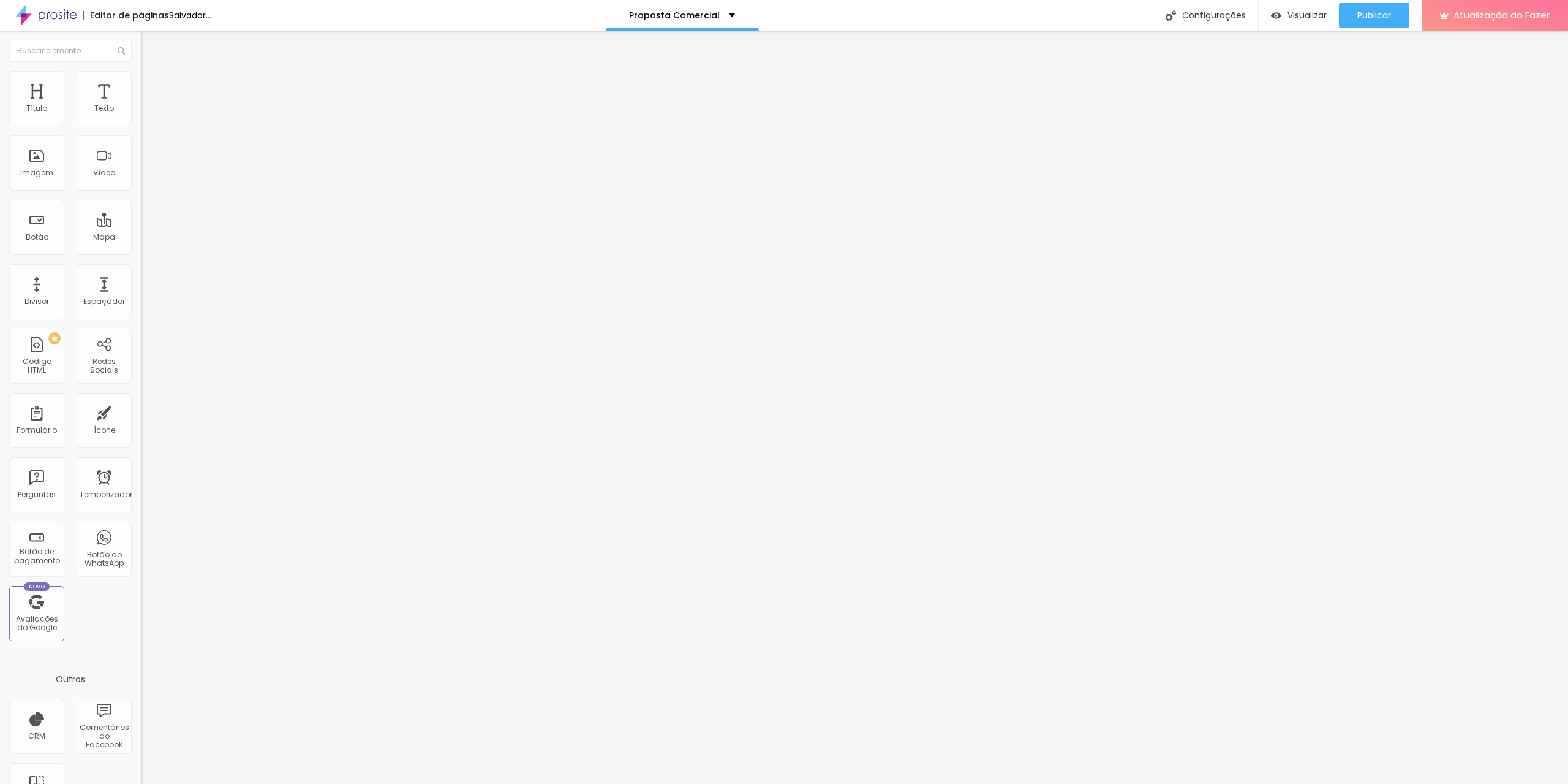
type input "30"
type input "25"
type input "20"
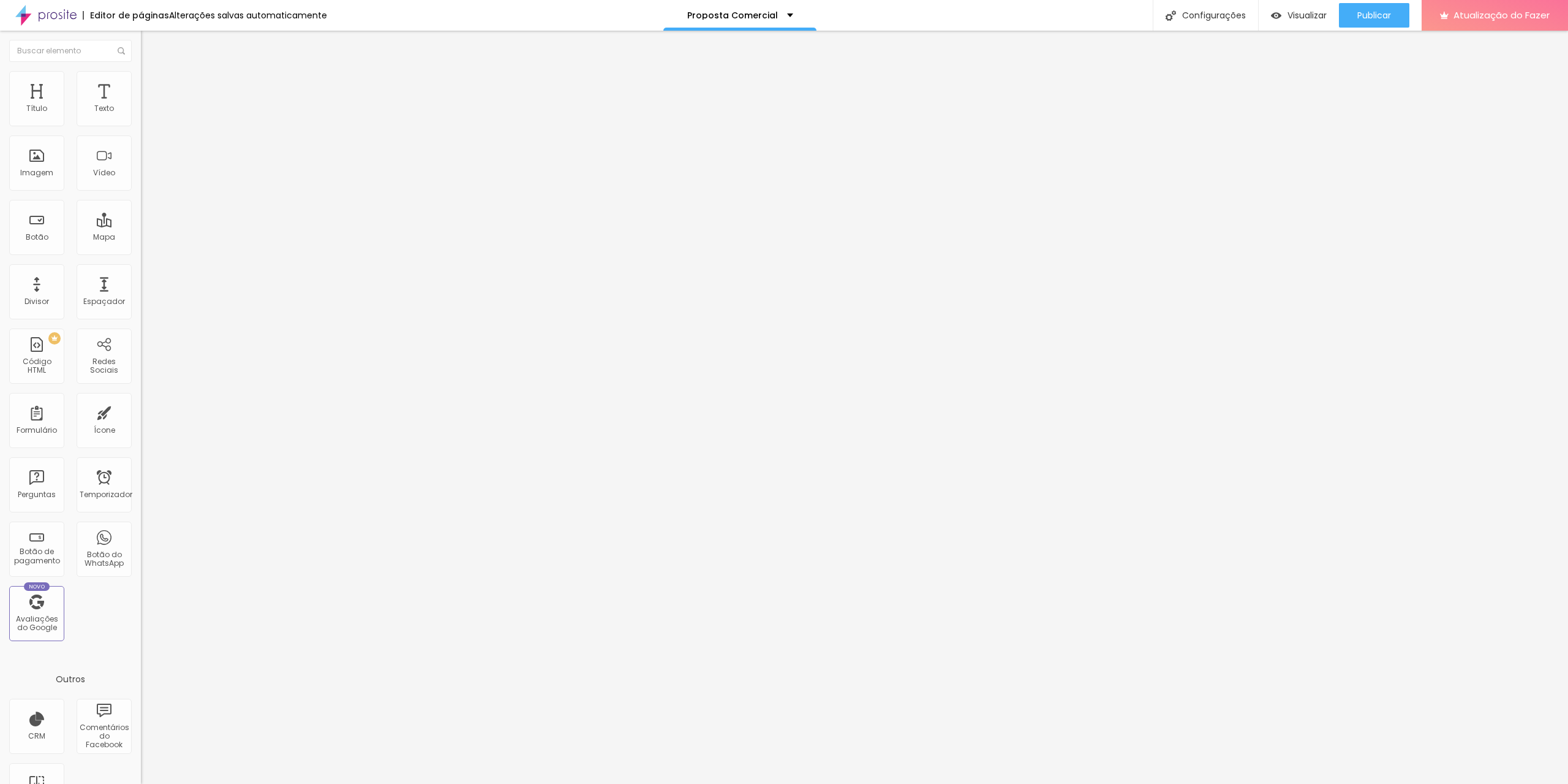
type input "20"
drag, startPoint x: 31, startPoint y: 122, endPoint x: 73, endPoint y: 136, distance: 44.3
click at [141, 238] on input "range" at bounding box center [180, 242] width 79 height 10
type input "15"
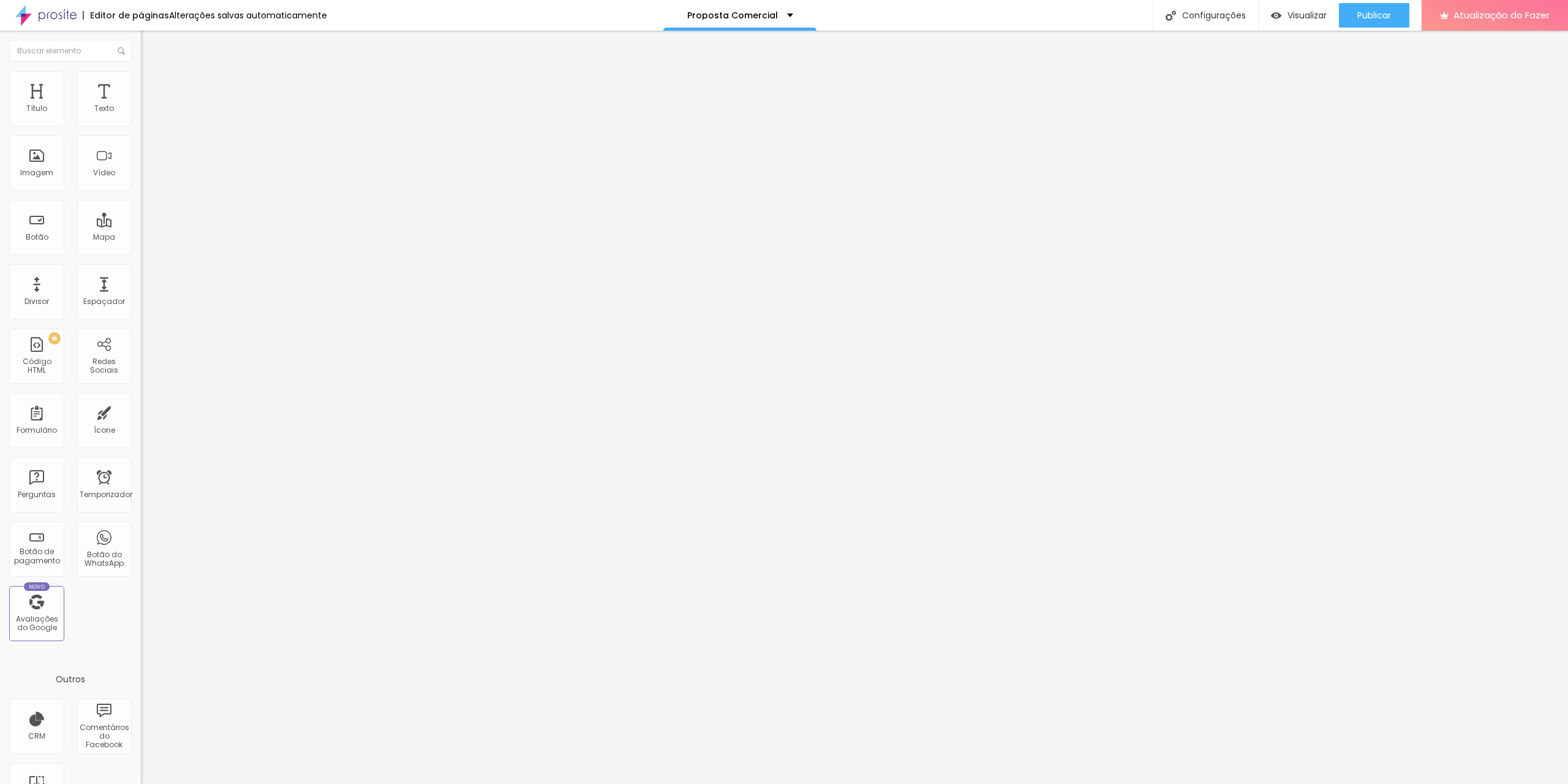
type input "10"
type input "5"
type input "0"
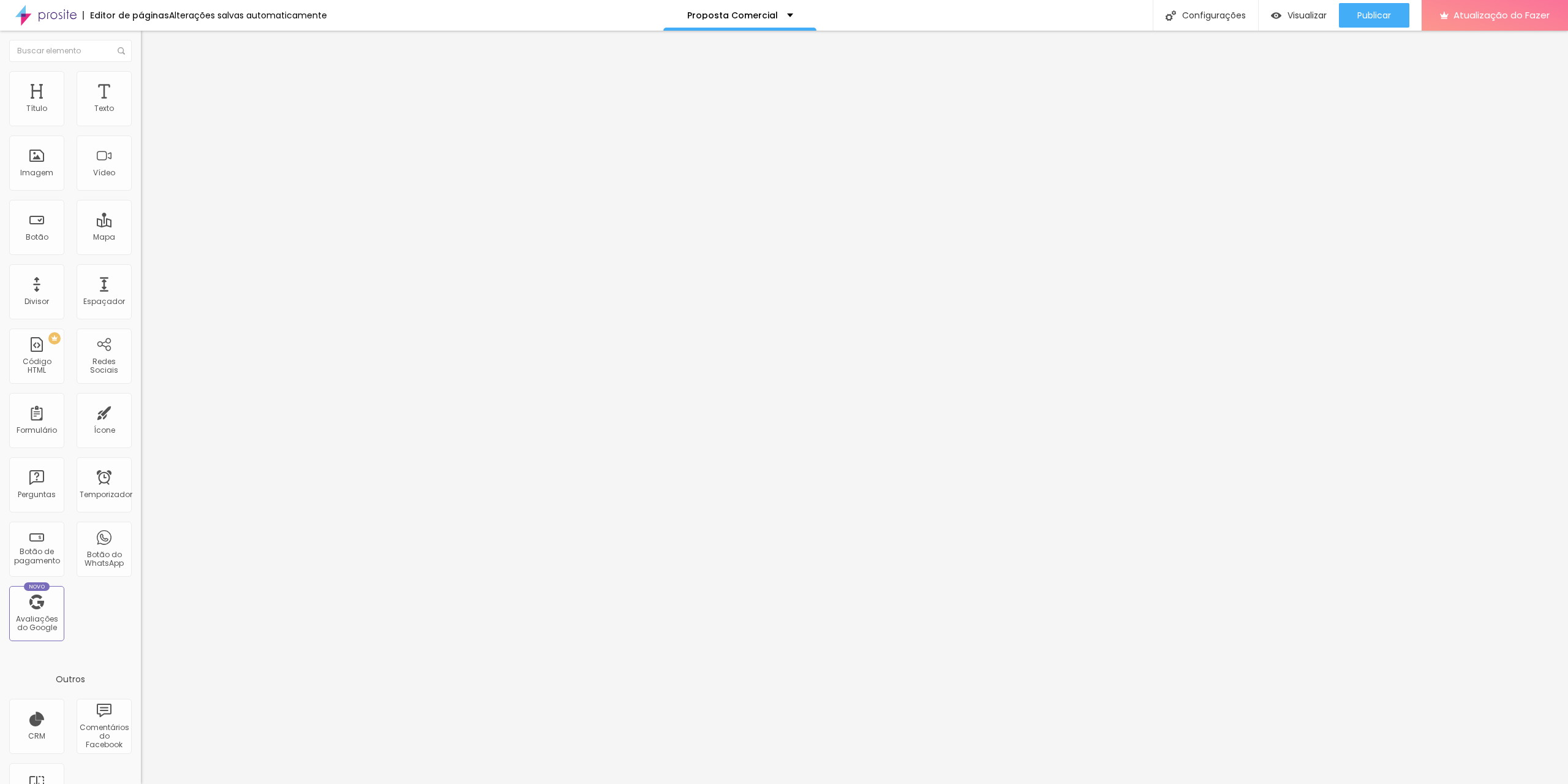
type input "0"
drag, startPoint x: 80, startPoint y: 117, endPoint x: 18, endPoint y: 110, distance: 62.4
type input "0"
click at [141, 238] on input "range" at bounding box center [180, 242] width 79 height 10
type input "50"
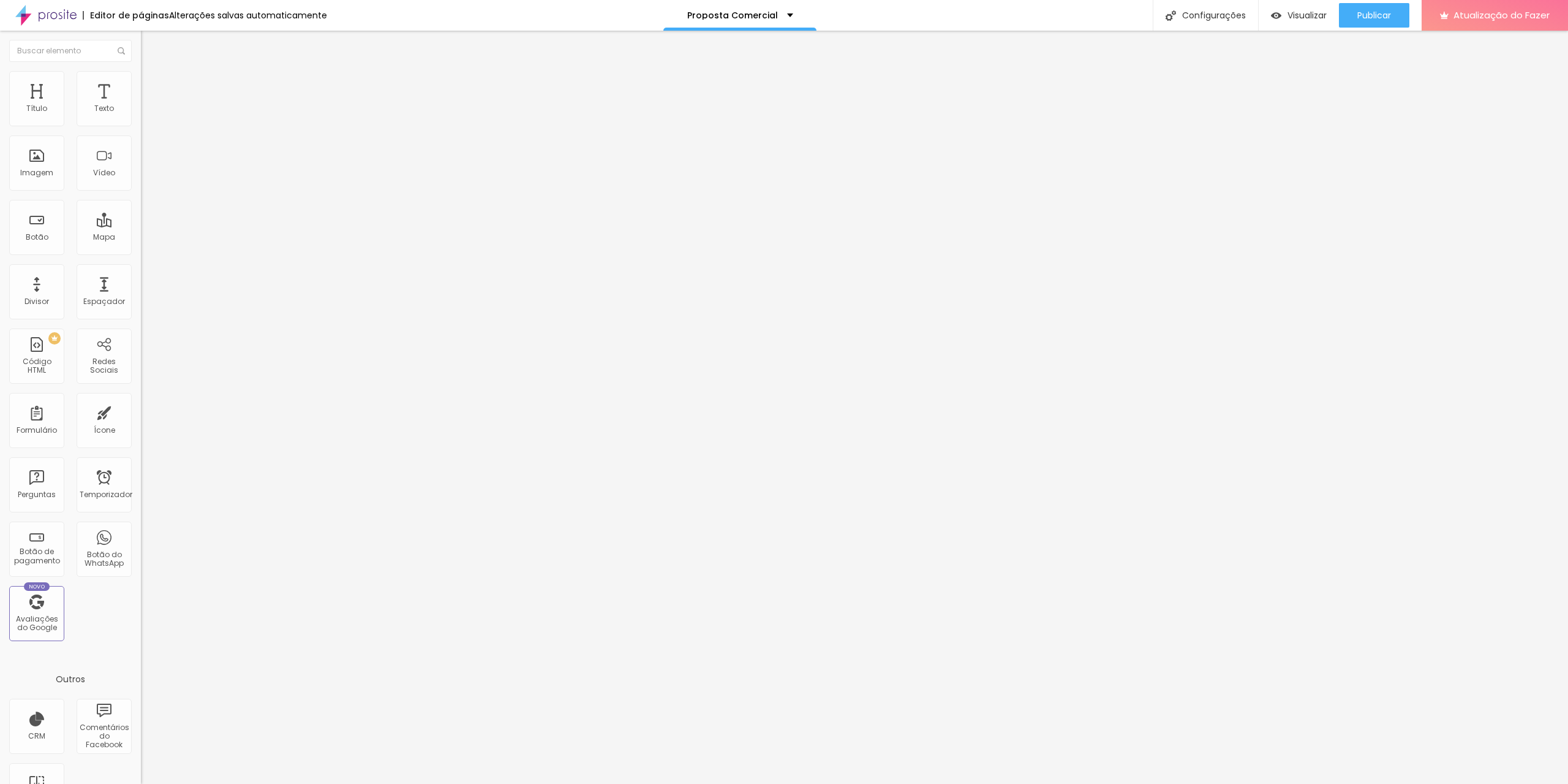
type input "50"
type input "267"
type input "274"
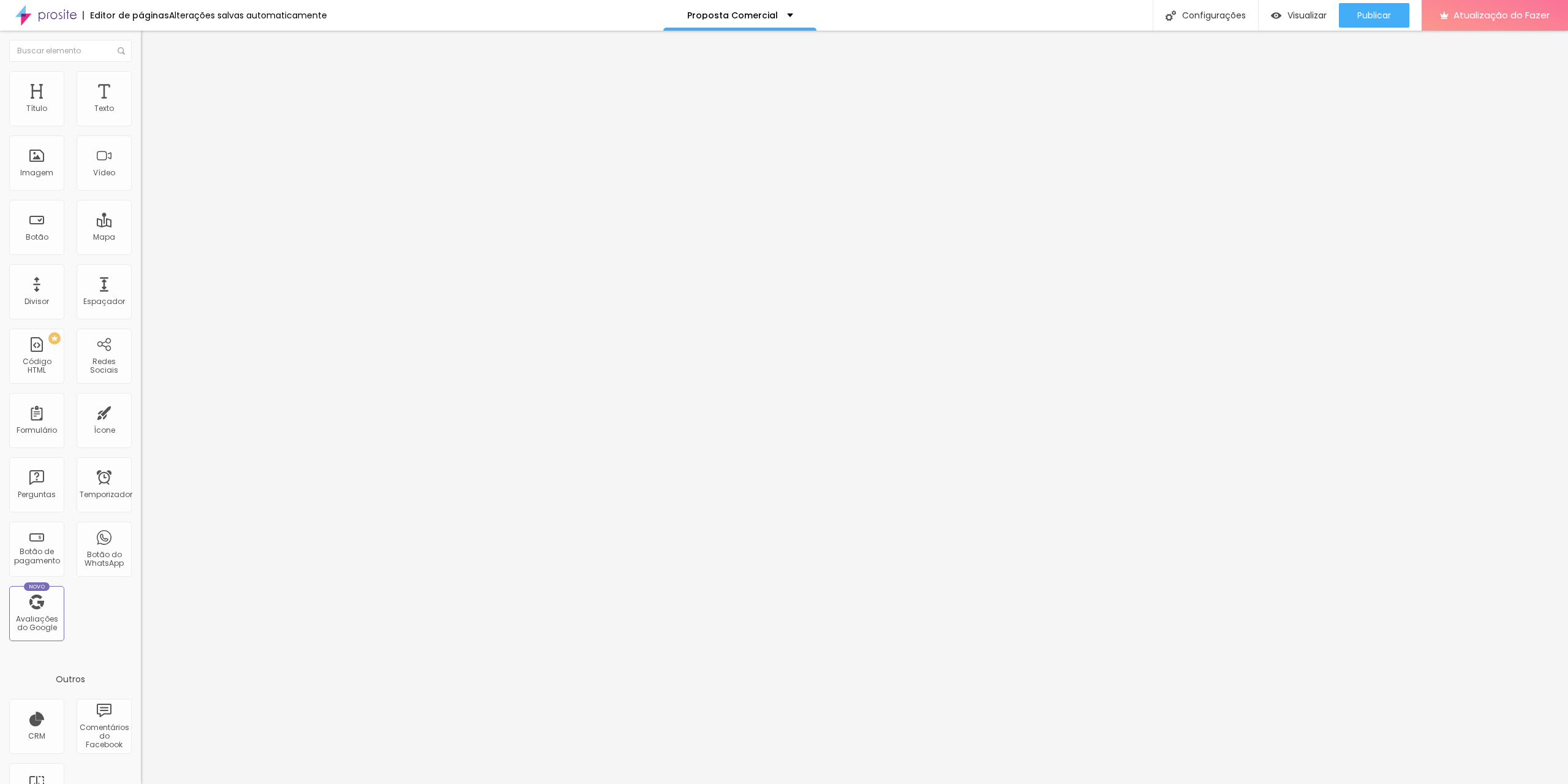
type input "281"
type input "288"
type input "292"
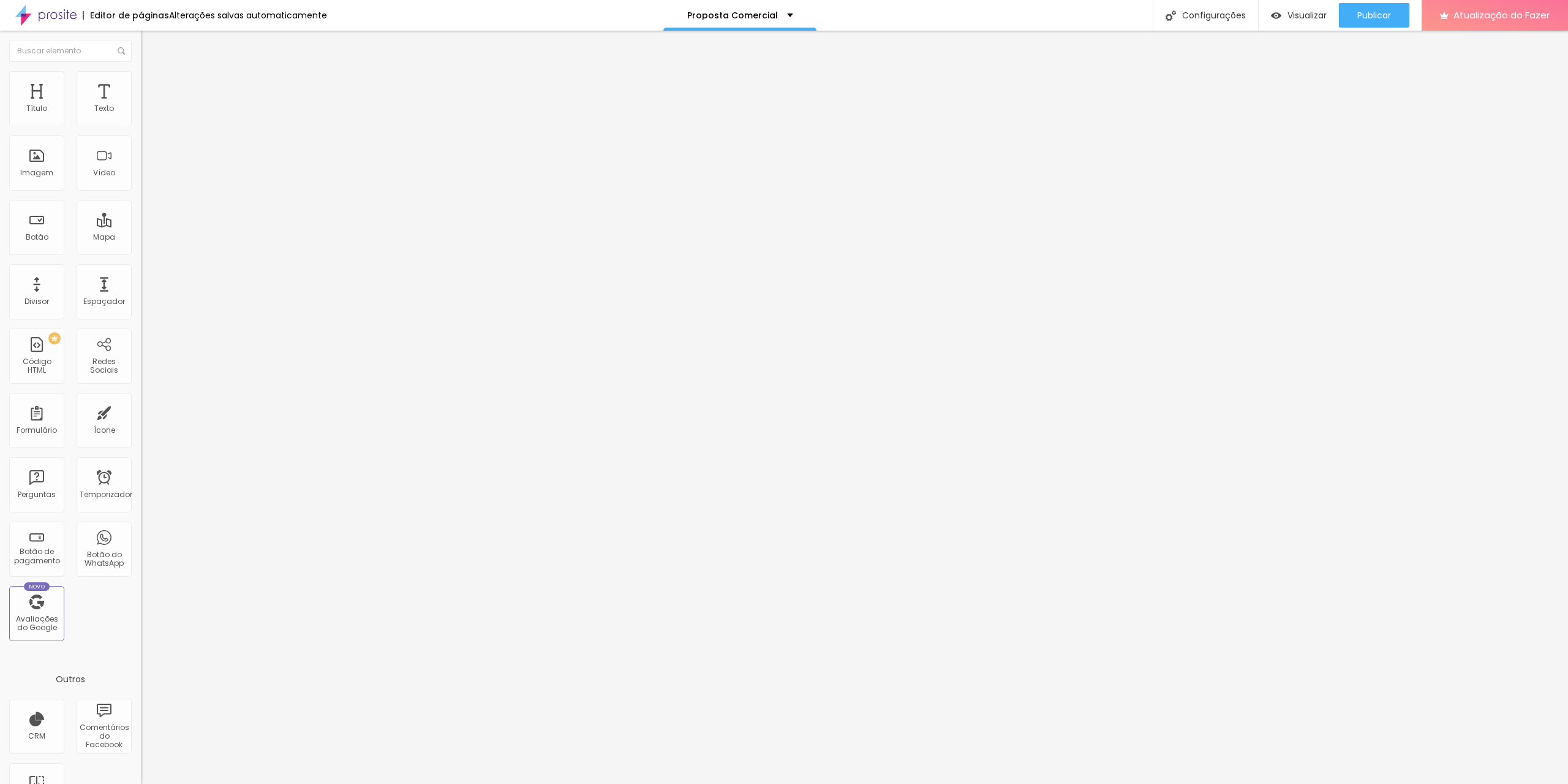
type input "292"
type input "295"
type input "306"
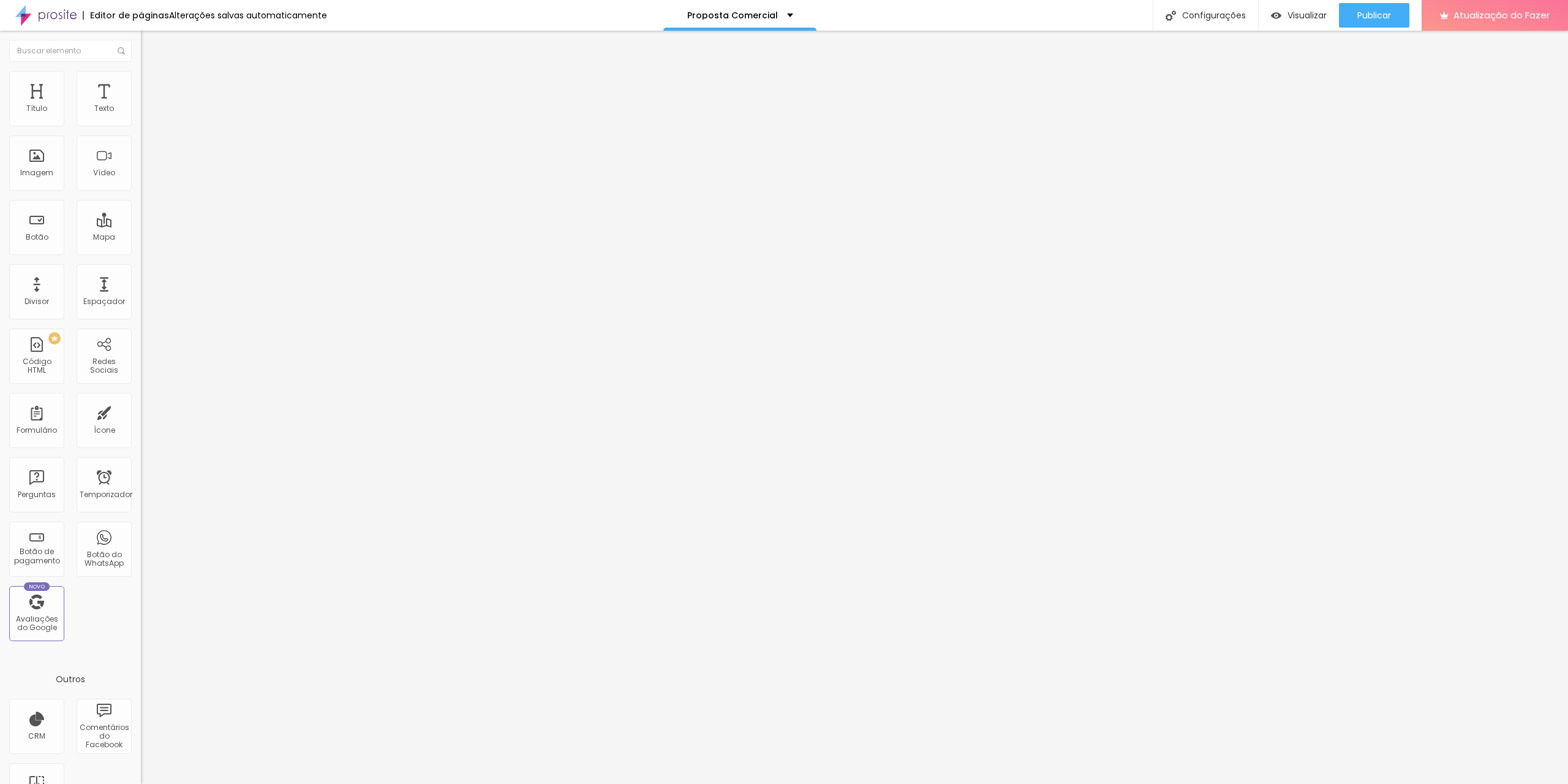
type input "317"
type input "338"
type input "348"
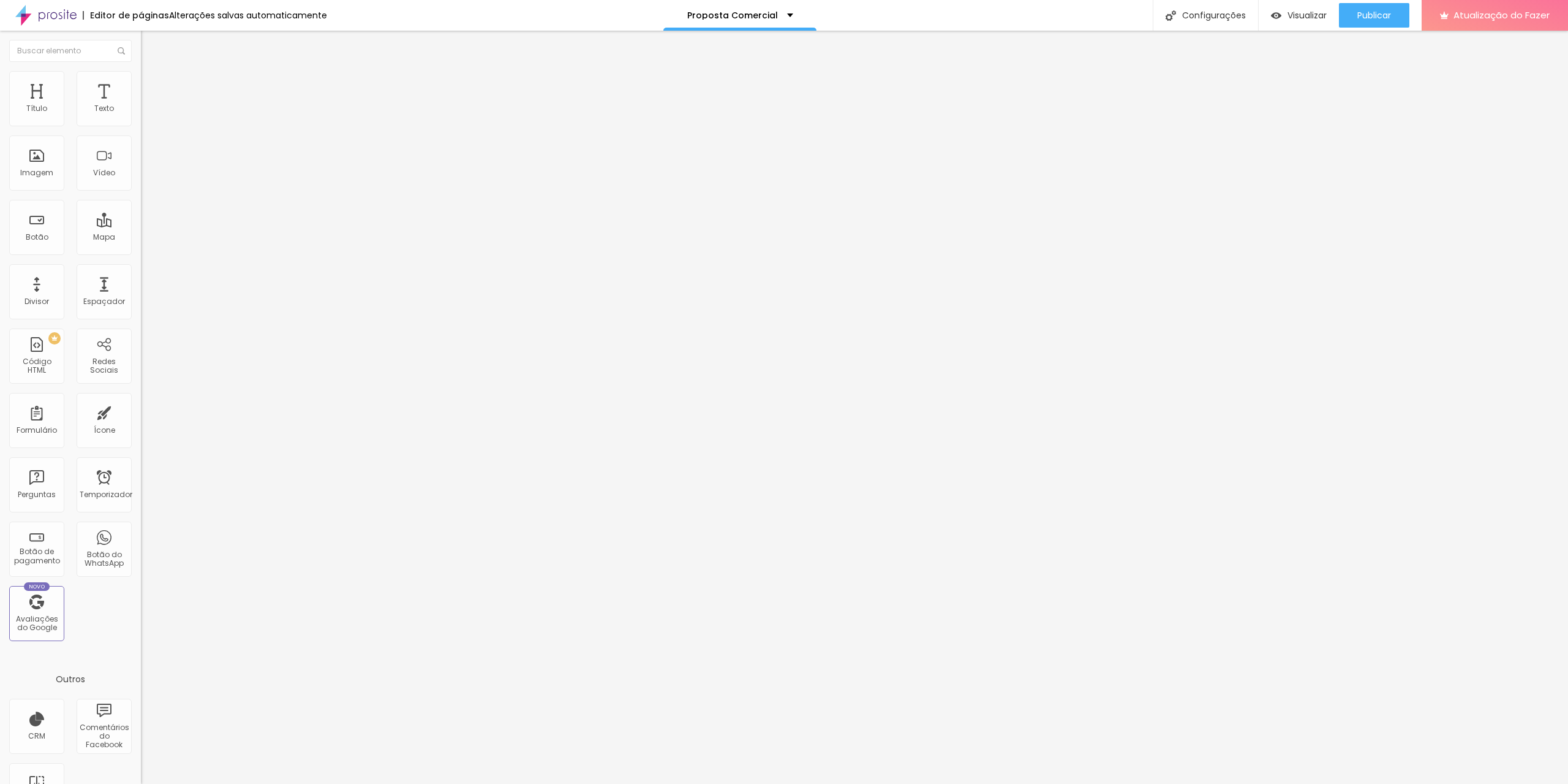
type input "348"
type input "359"
type input "362"
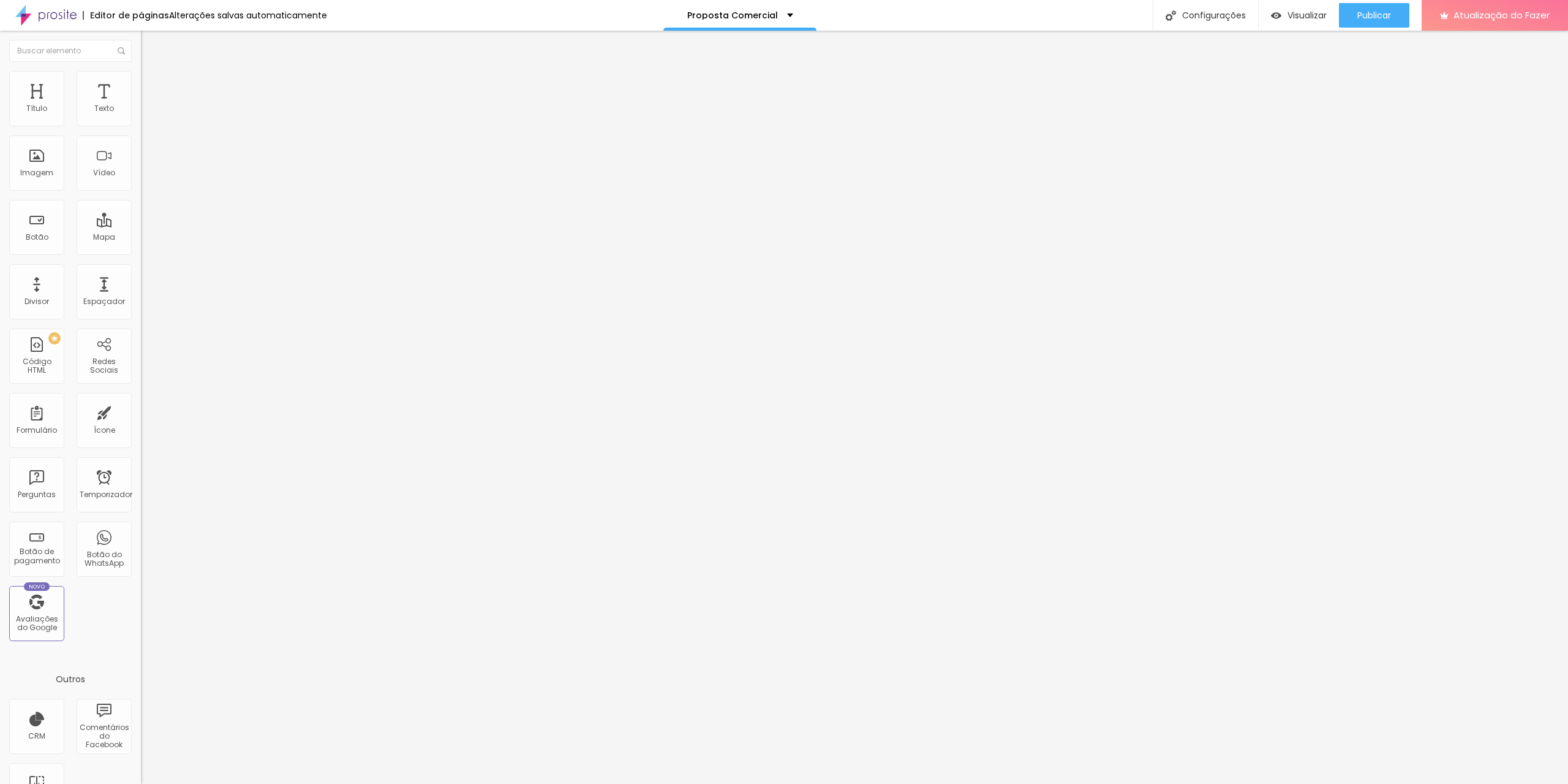
type input "387"
type input "500"
type input "422"
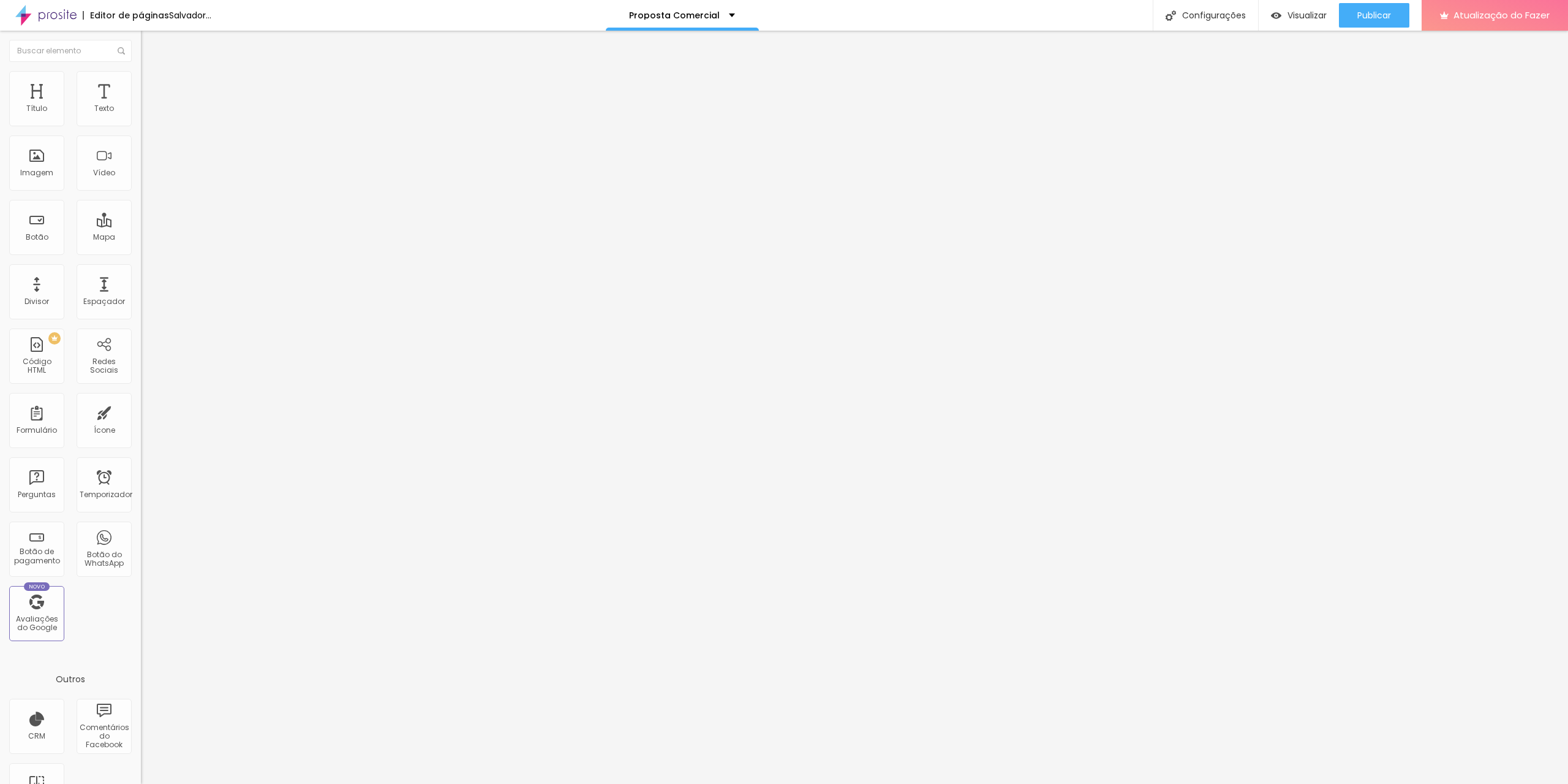
type input "422"
type input "387"
type input "362"
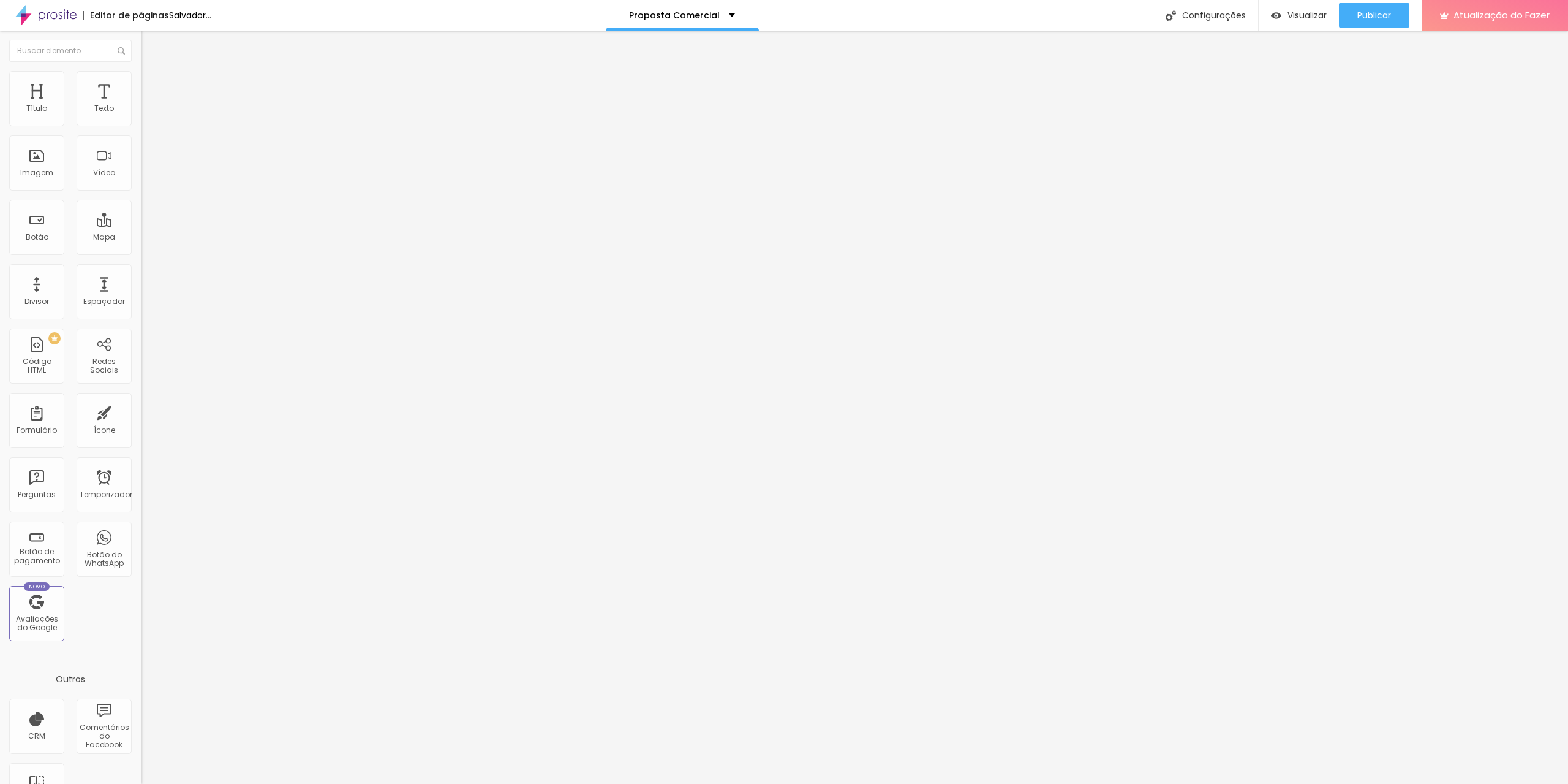
type input "331"
type input "292"
type input "257"
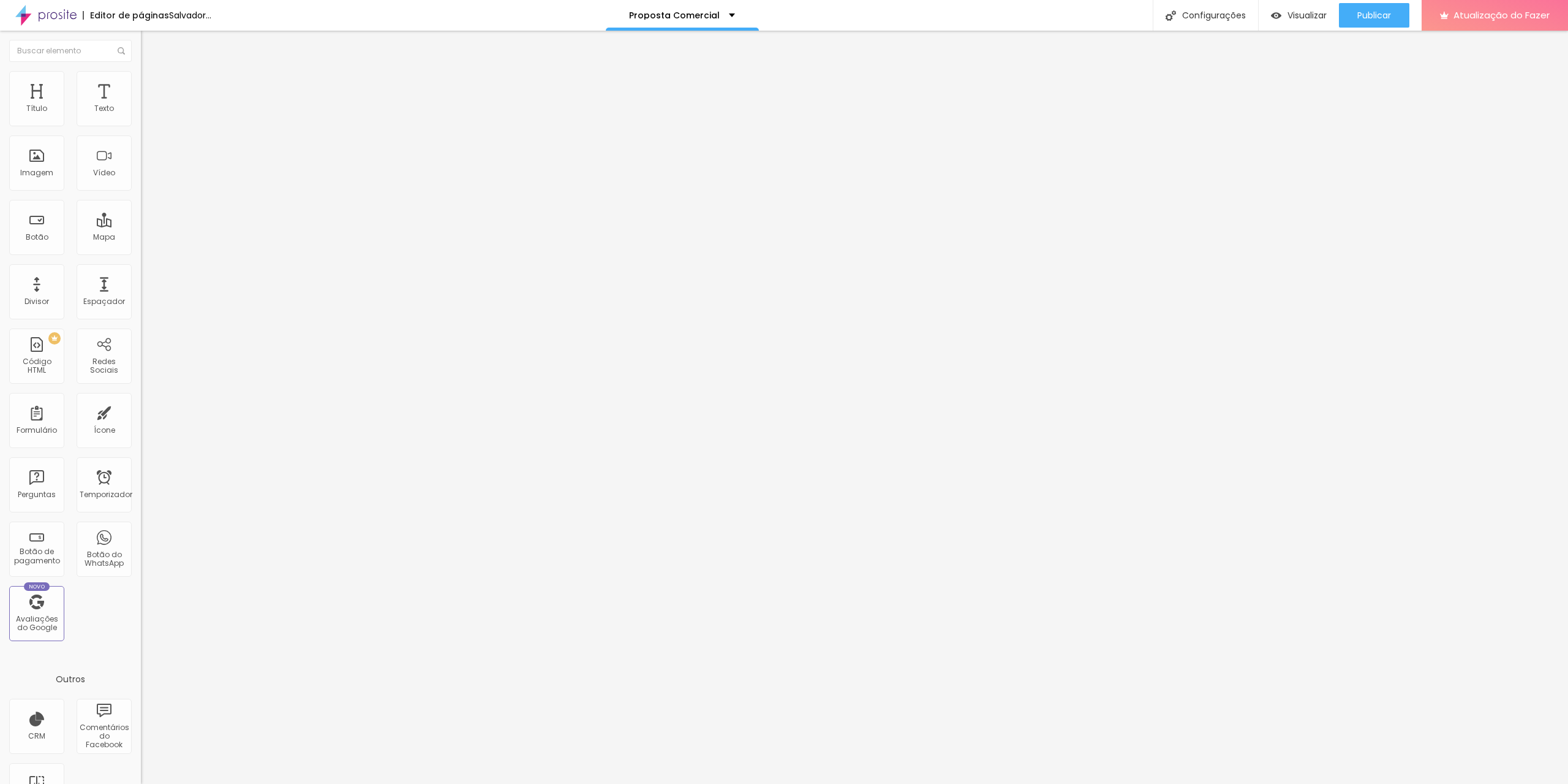
type input "257"
type input "201"
type input "183"
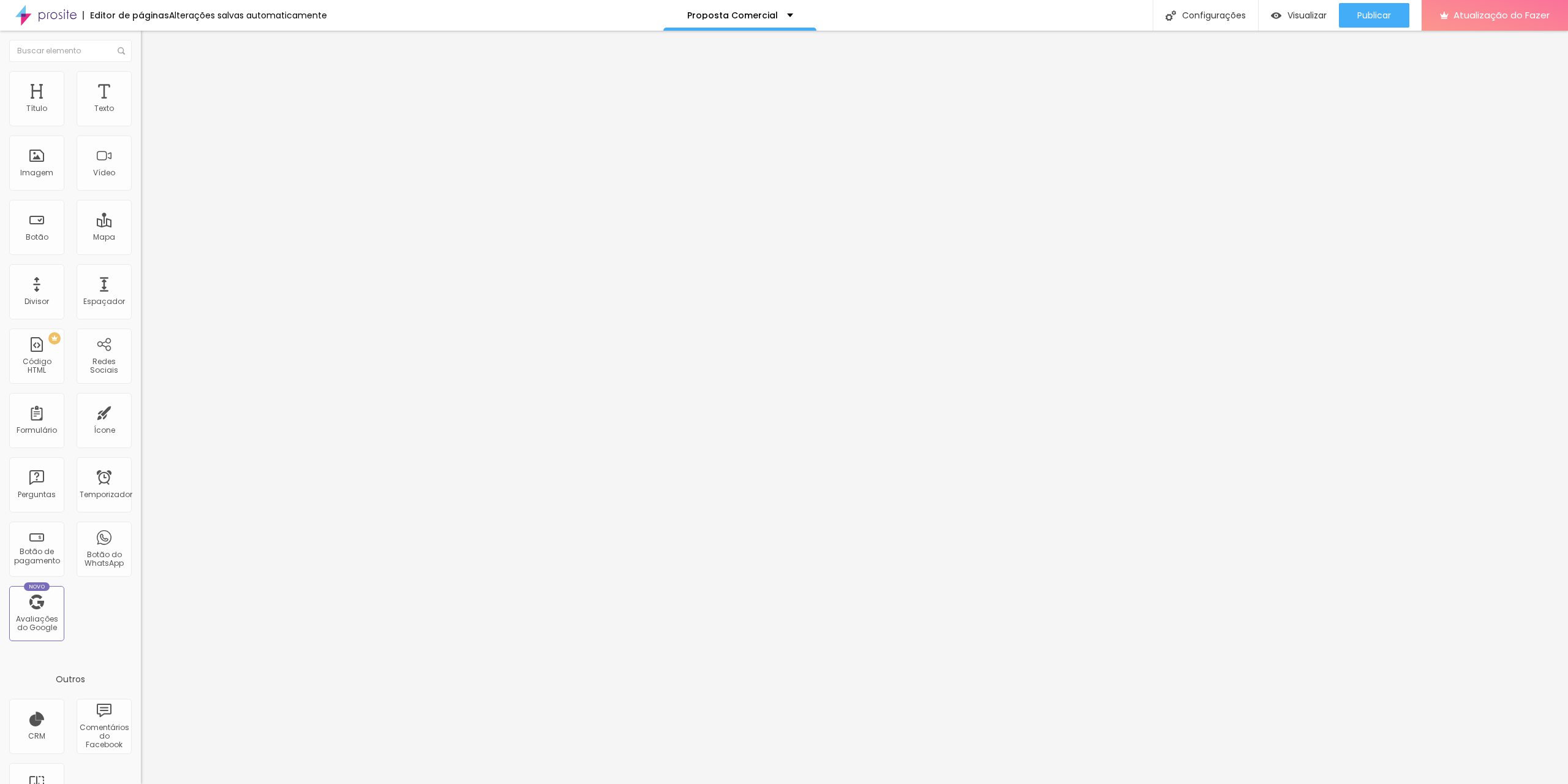
type input "158"
type input "137"
type input "109"
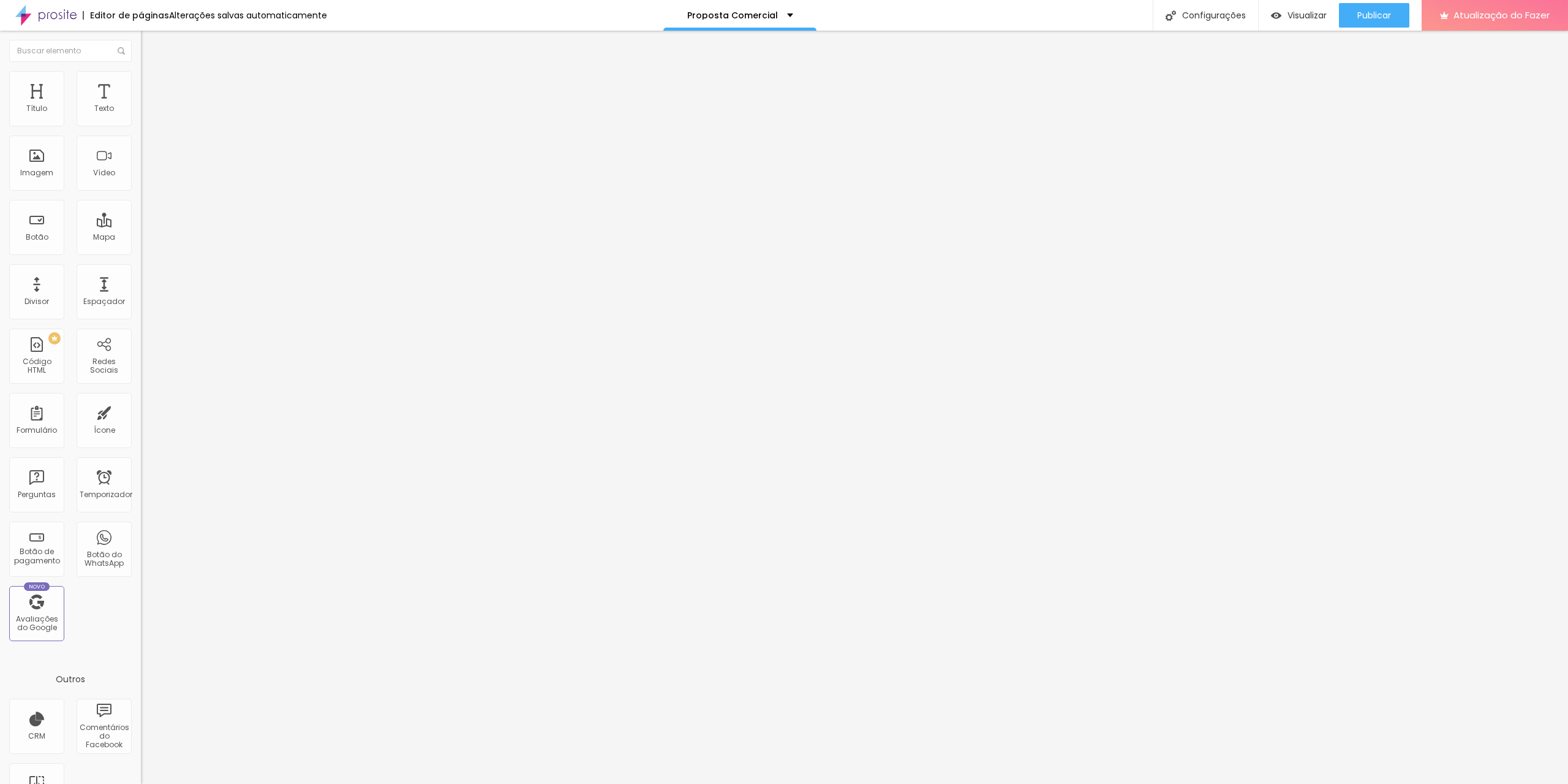
type input "109"
type input "81"
type input "57"
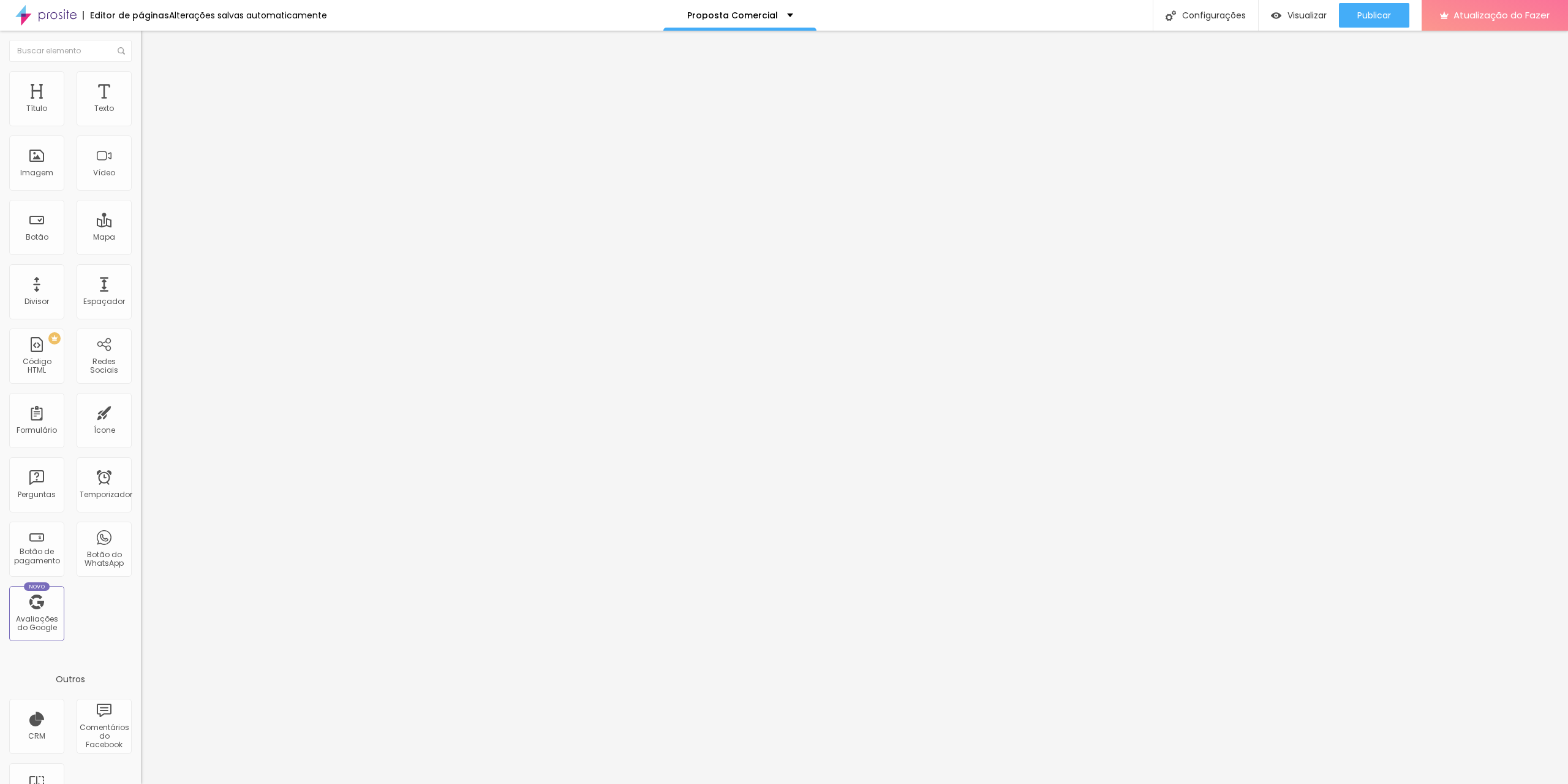
type input "39"
type input "25"
type input "21"
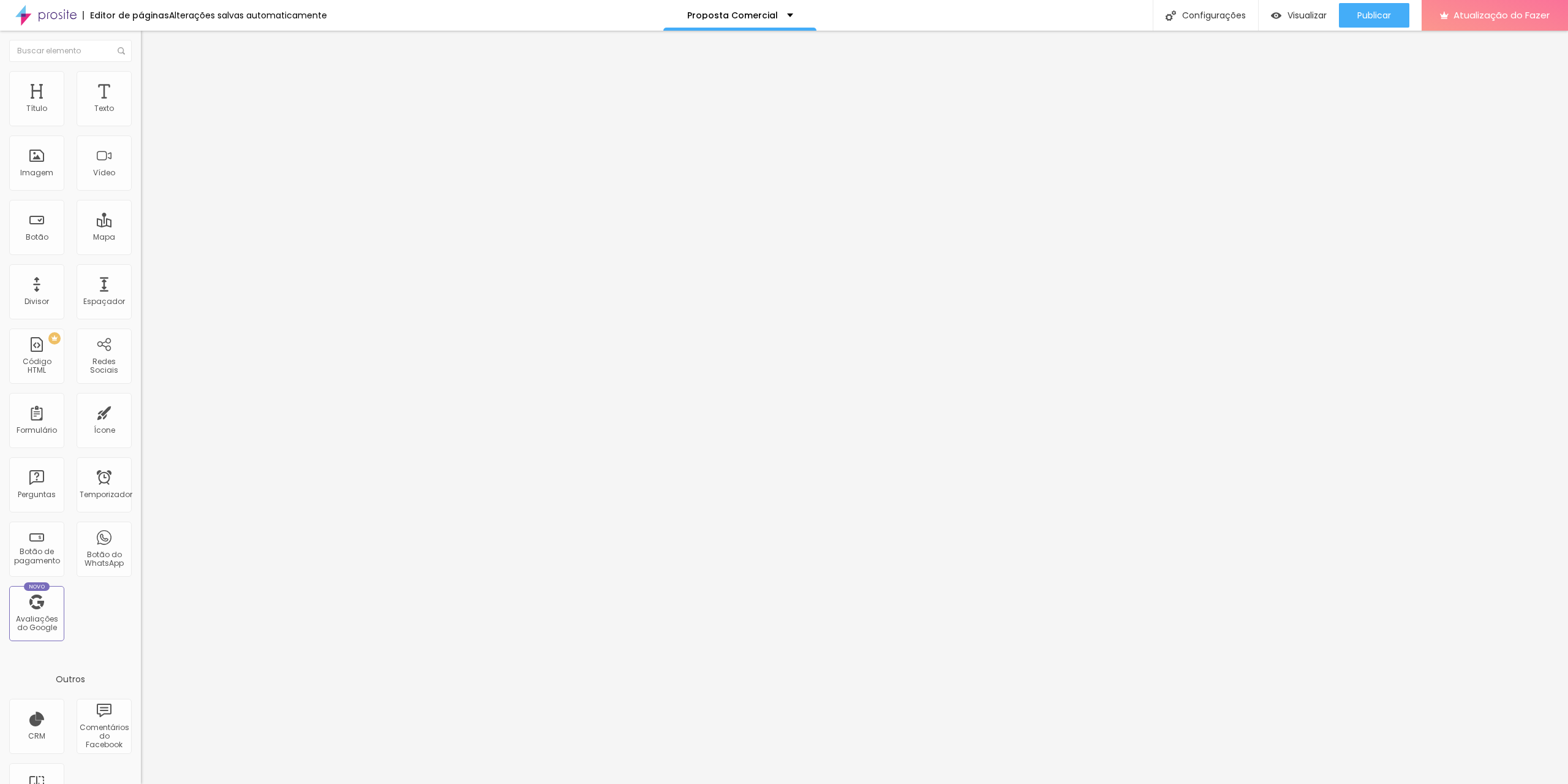
type input "21"
type input "7"
type input "0"
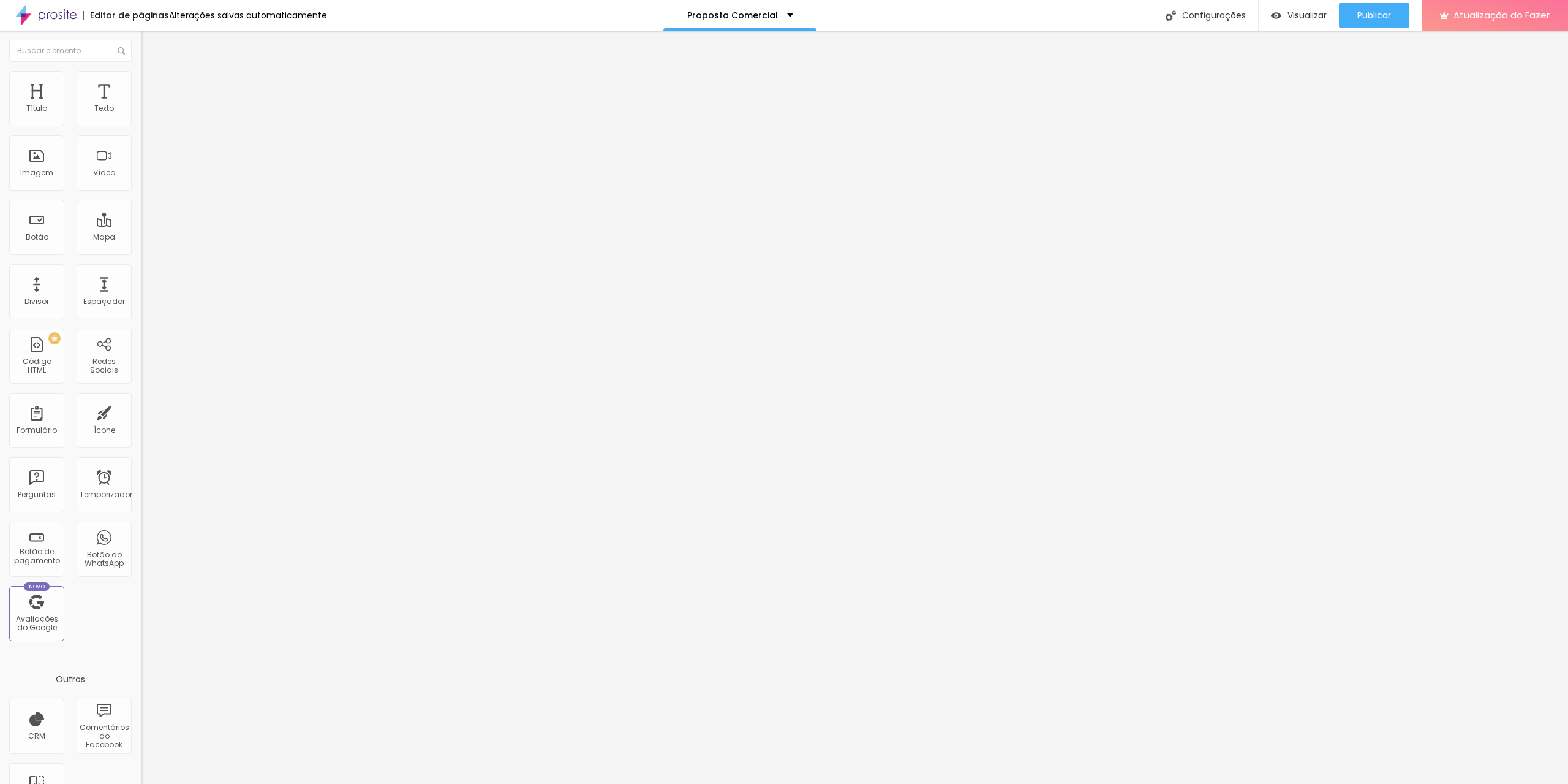
type input "190"
type input "373"
type input "401"
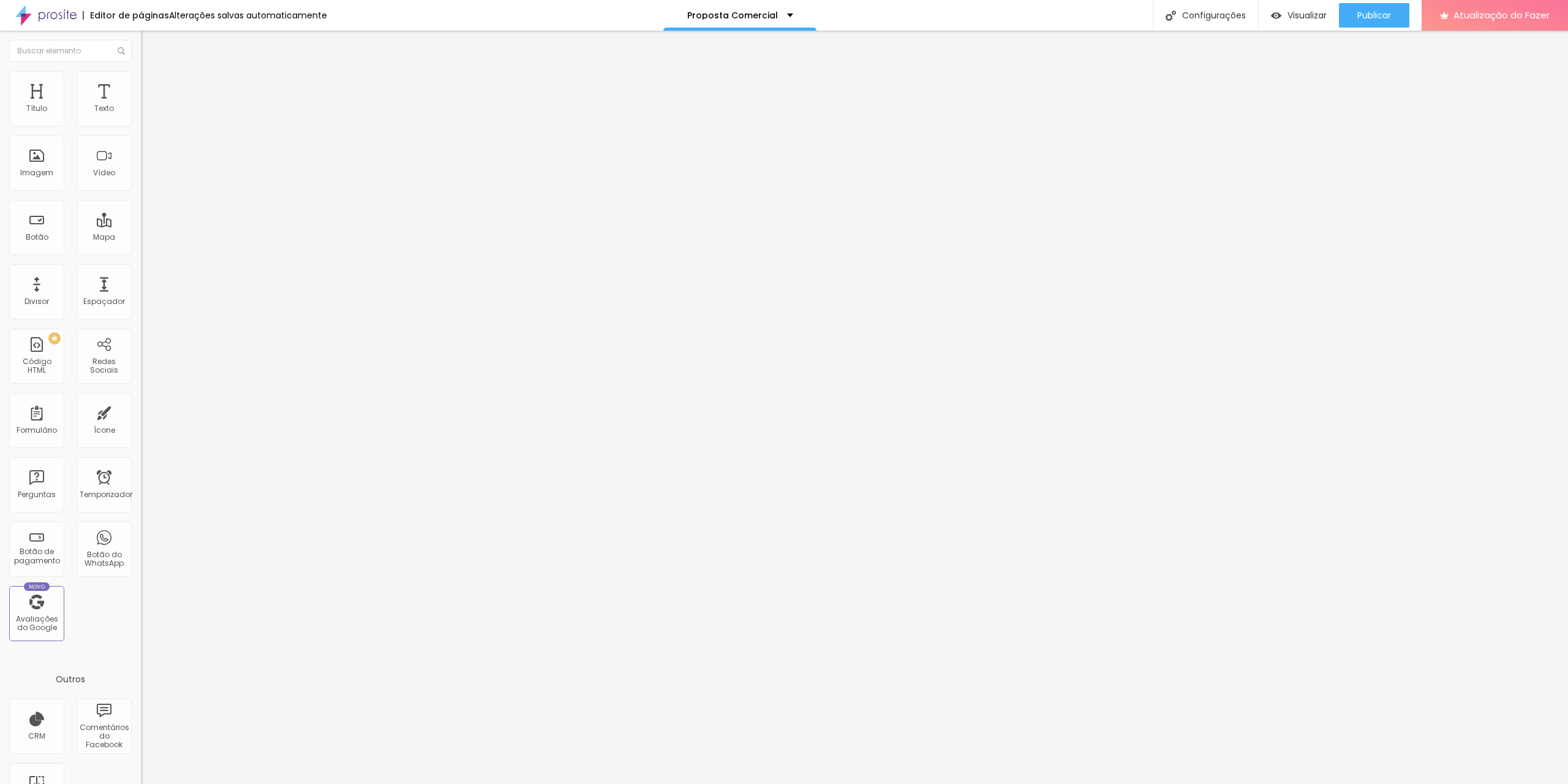
type input "401"
type input "429"
type input "468"
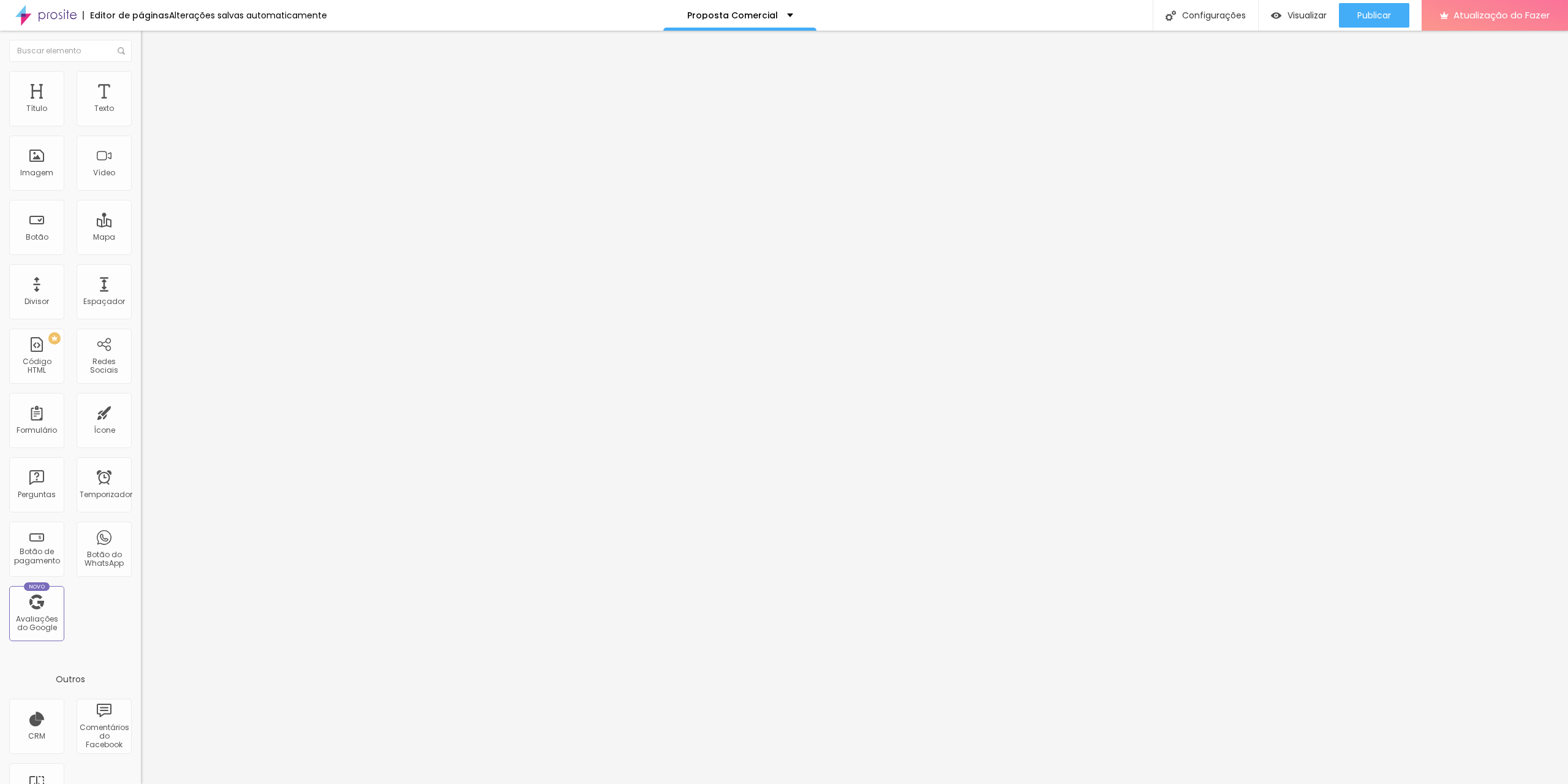
type input "496"
type input "500"
drag, startPoint x: 28, startPoint y: 143, endPoint x: 92, endPoint y: 153, distance: 64.8
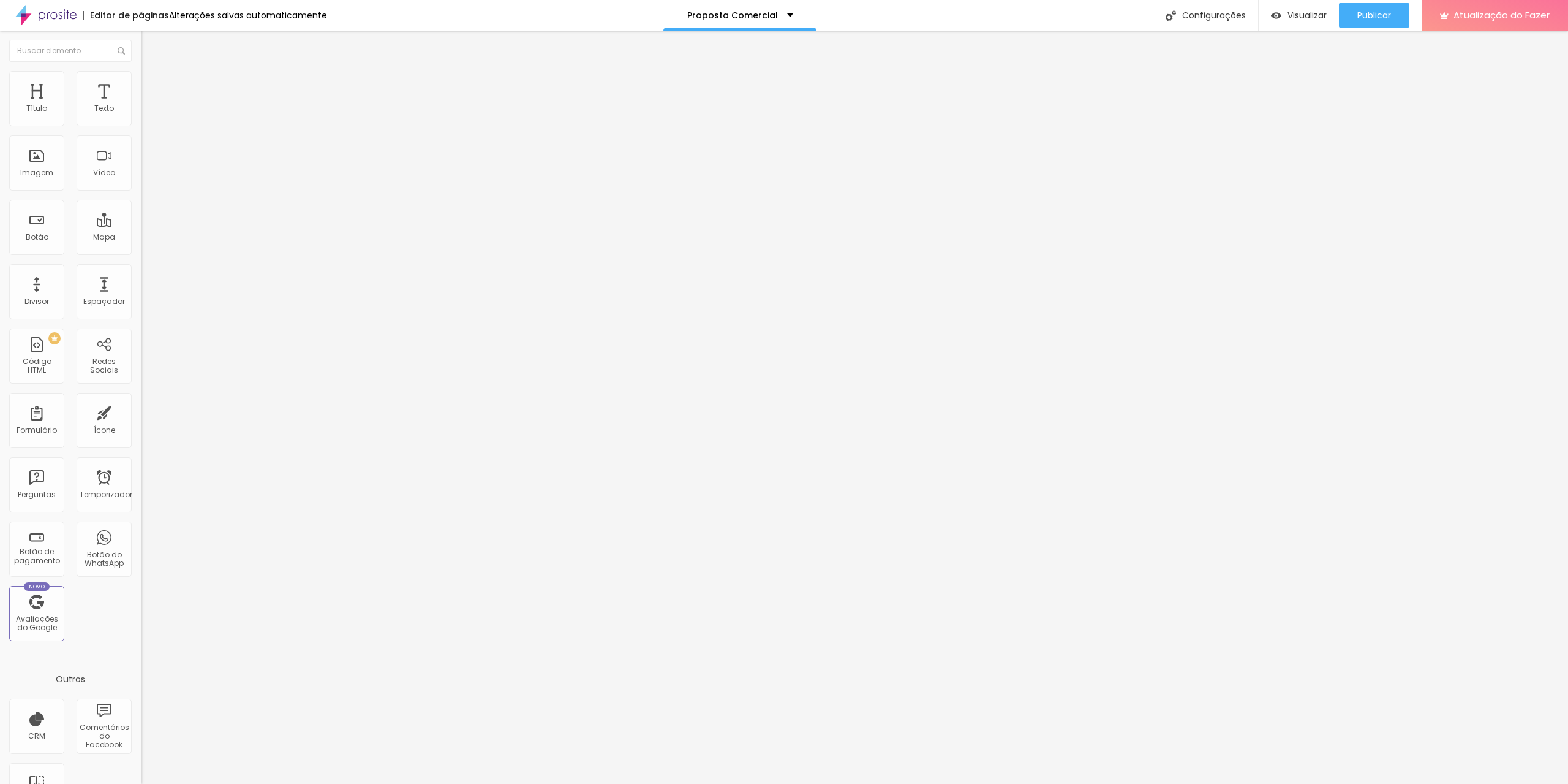
type input "500"
click at [141, 411] on input "range" at bounding box center [180, 416] width 79 height 10
click at [152, 87] on font "Avançado" at bounding box center [172, 92] width 41 height 11
type input "471"
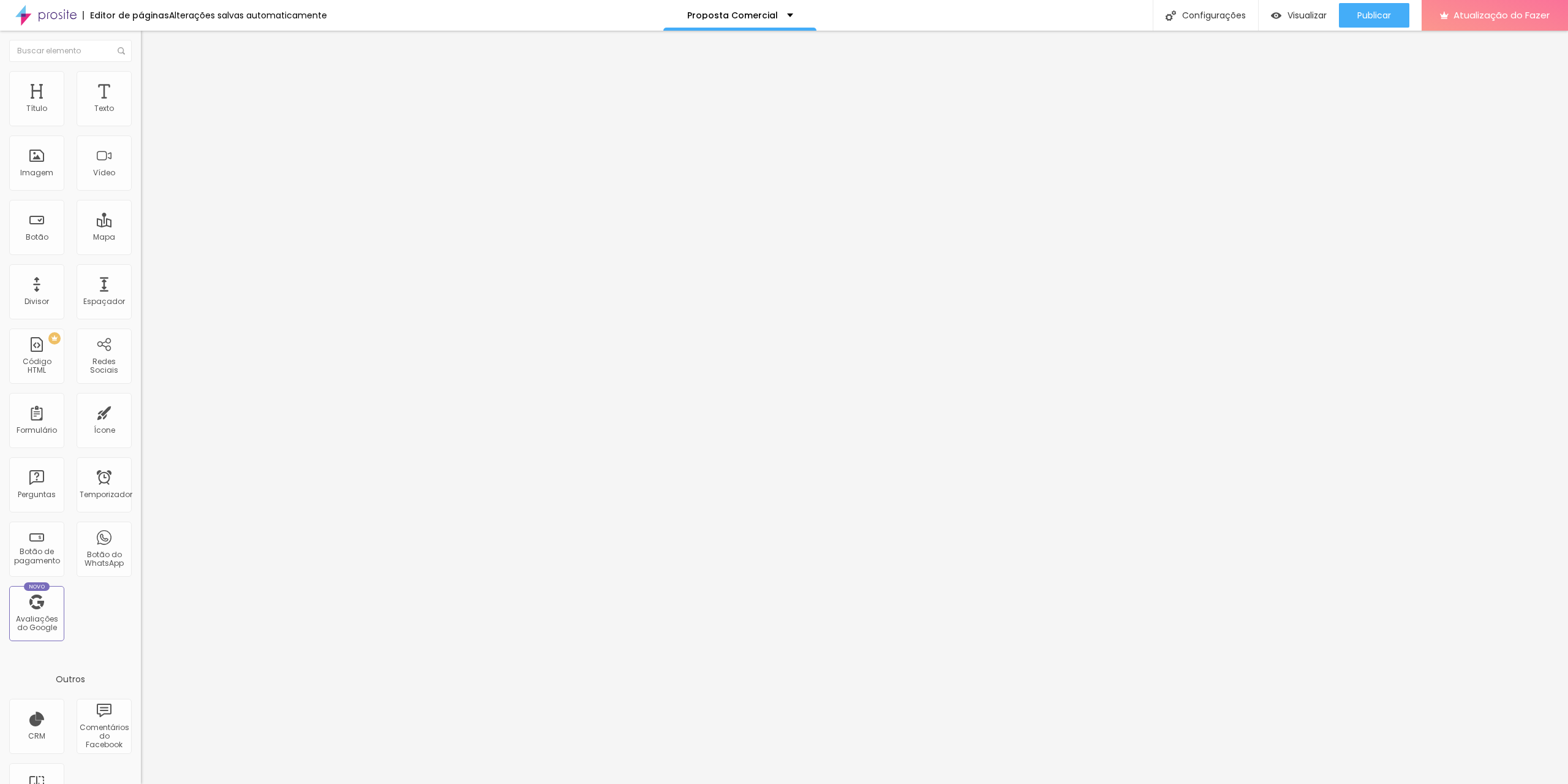
type input "443"
type input "432"
type input "408"
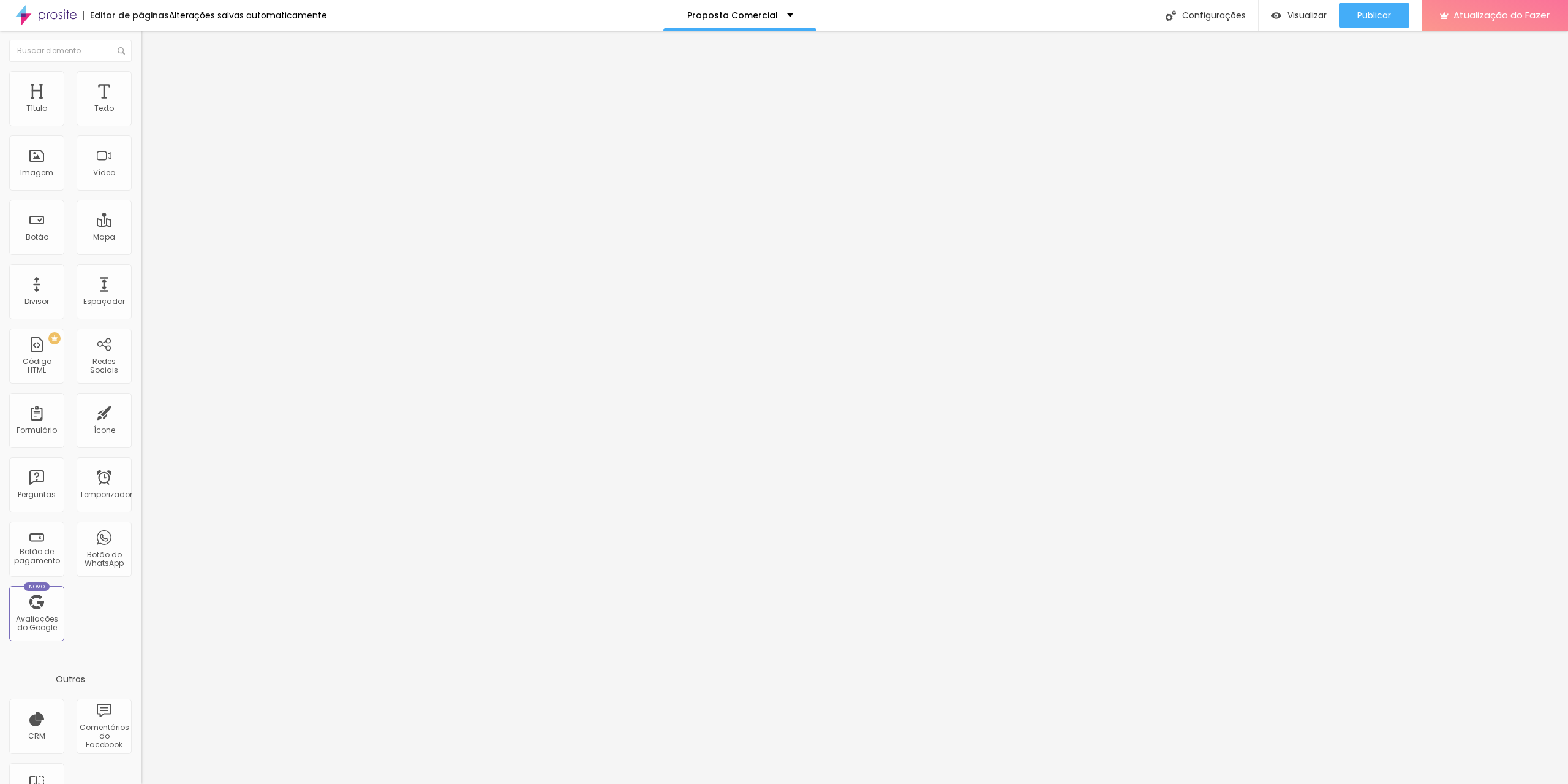
type input "408"
type input "397"
type input "380"
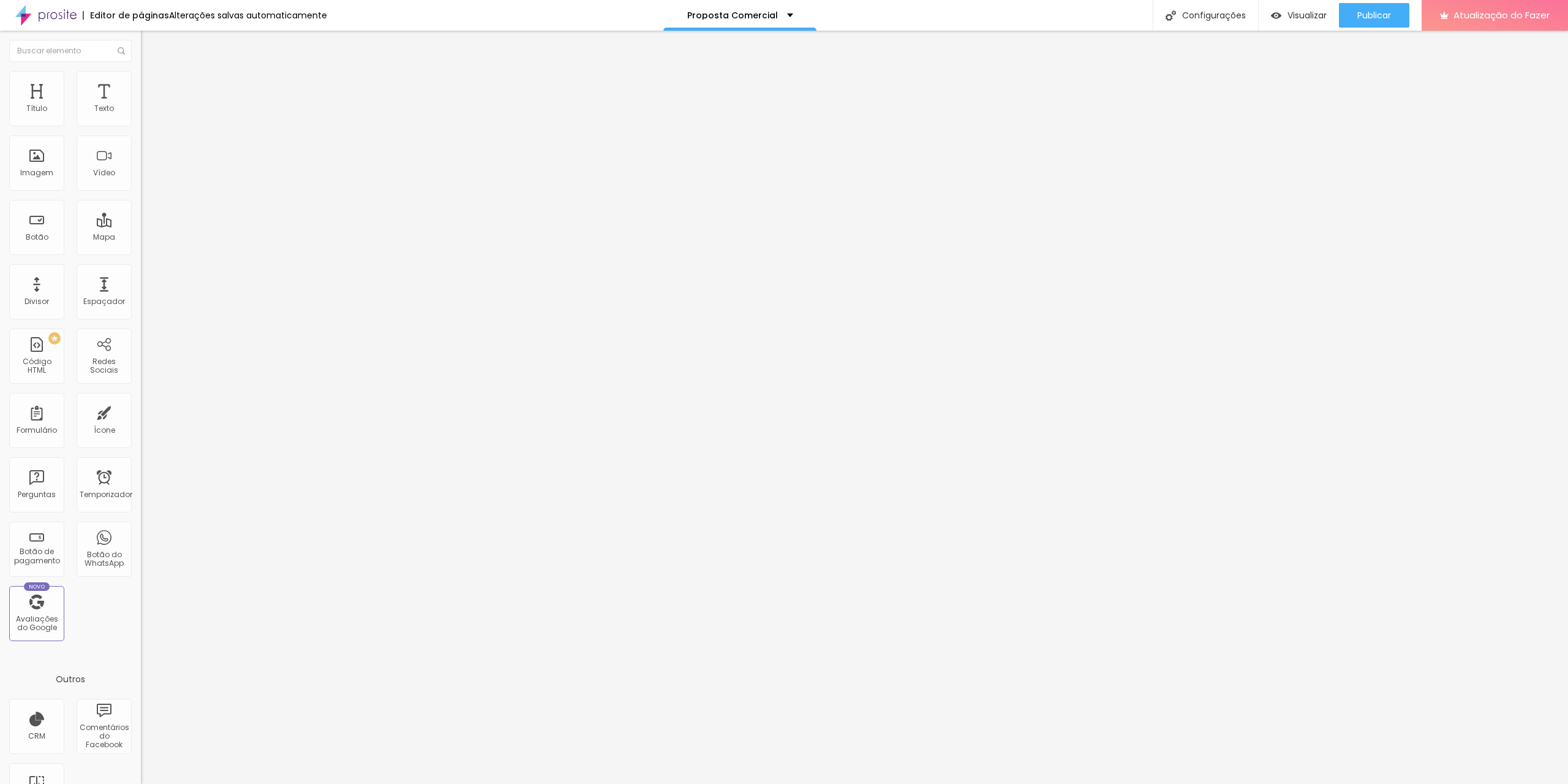
type input "366"
type input "345"
type input "334"
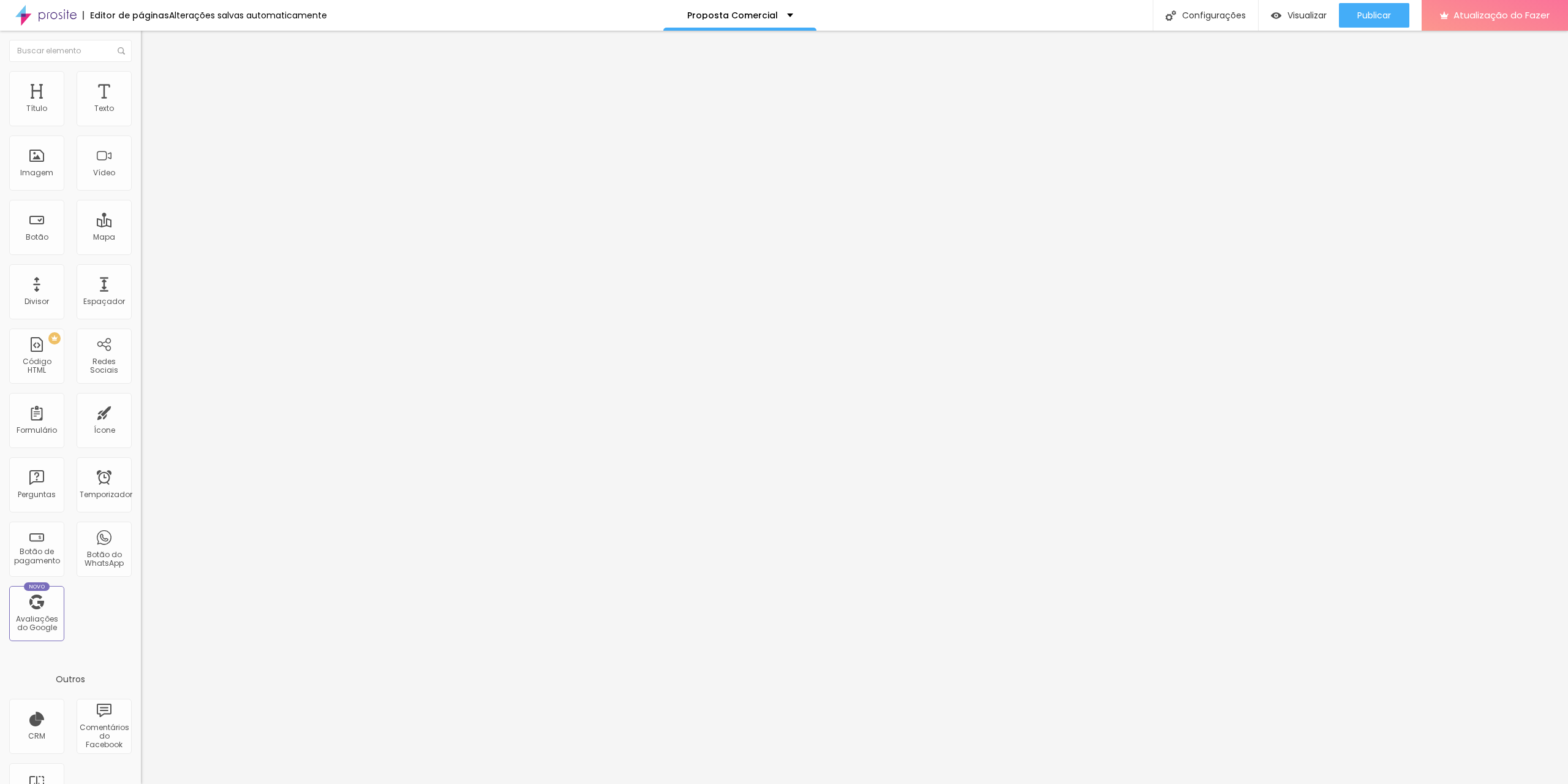
type input "334"
type input "313"
type input "310"
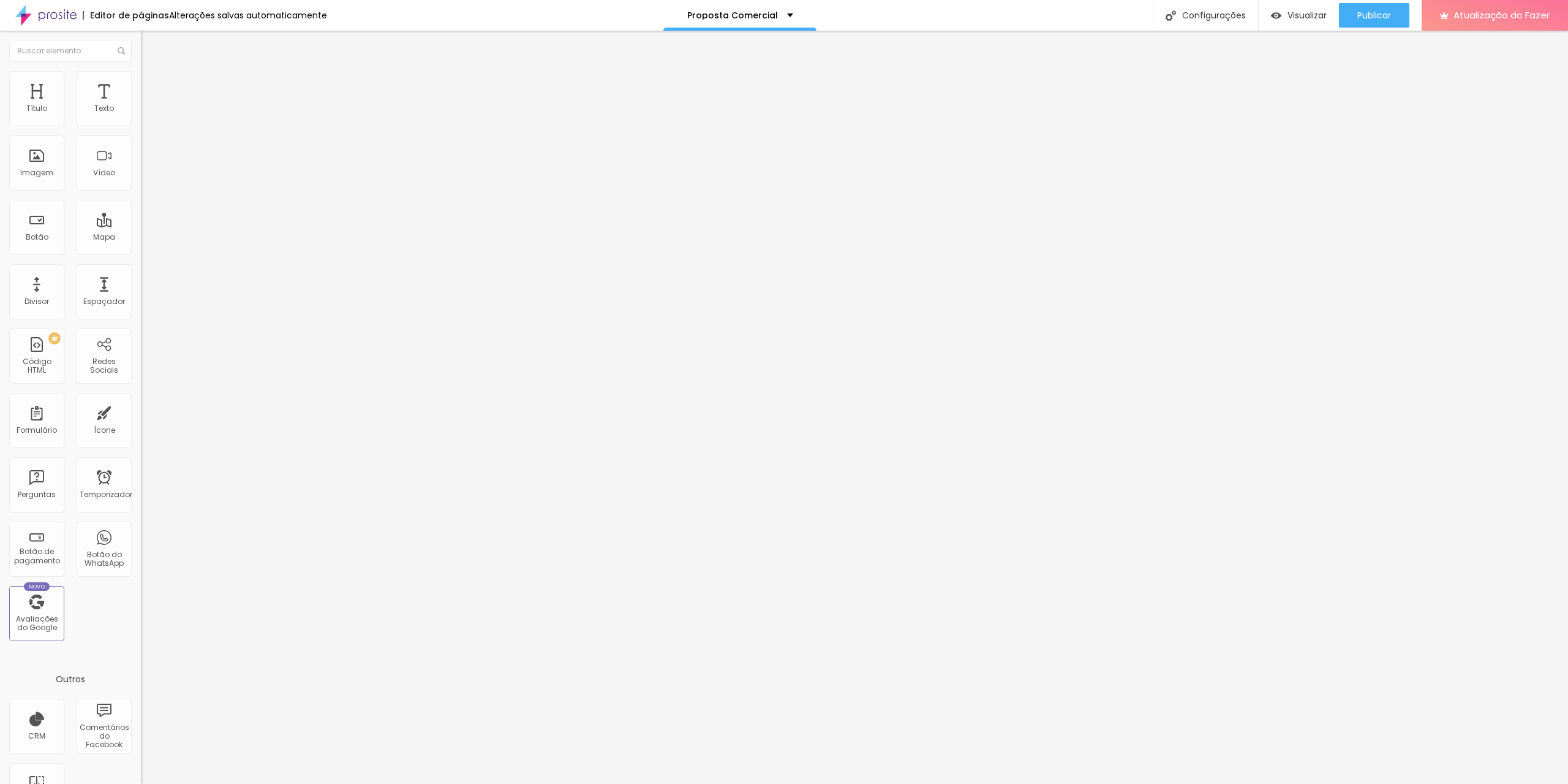
type input "299"
type input "257"
type input "239"
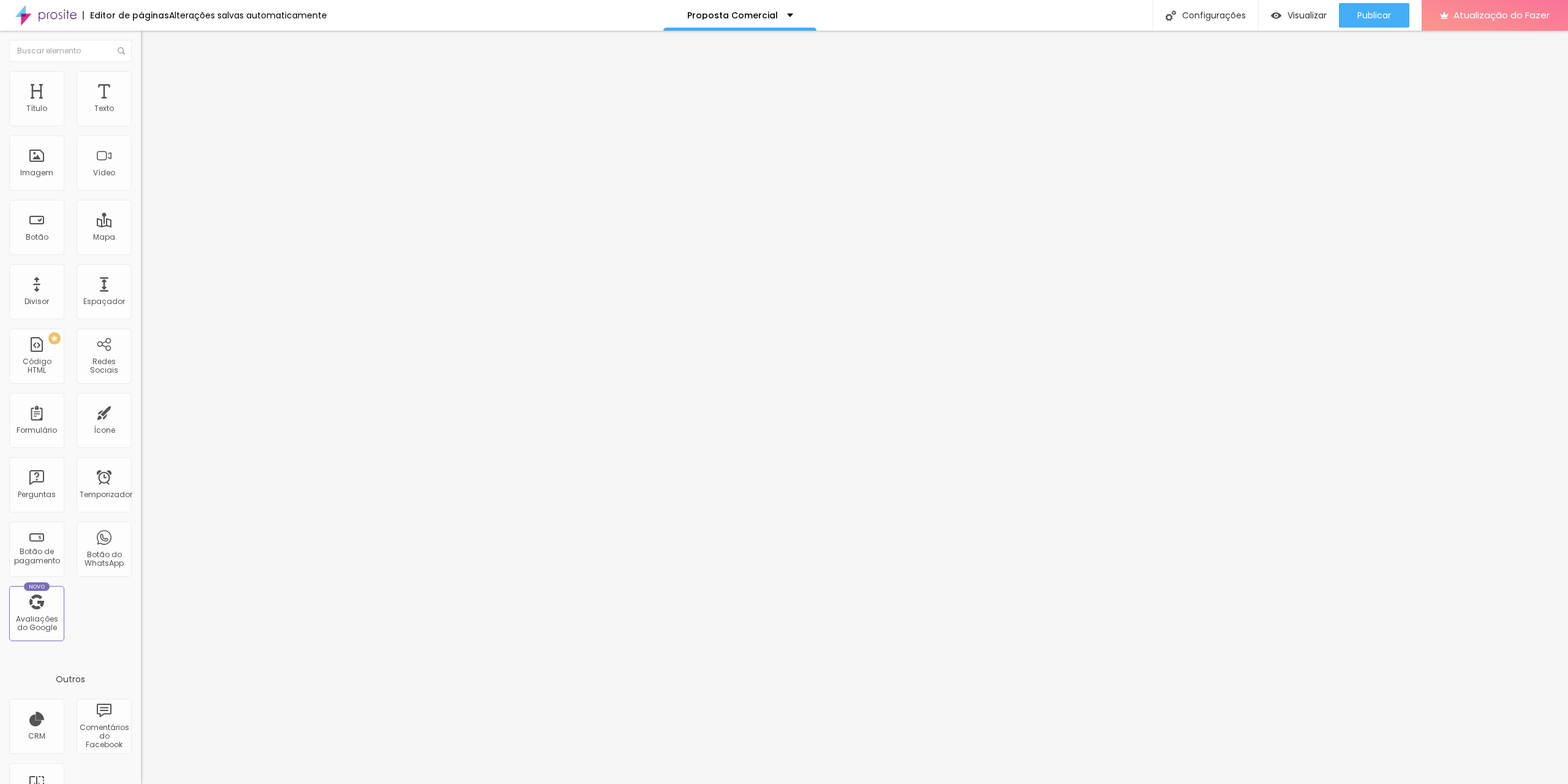
type input "239"
type input "222"
type input "194"
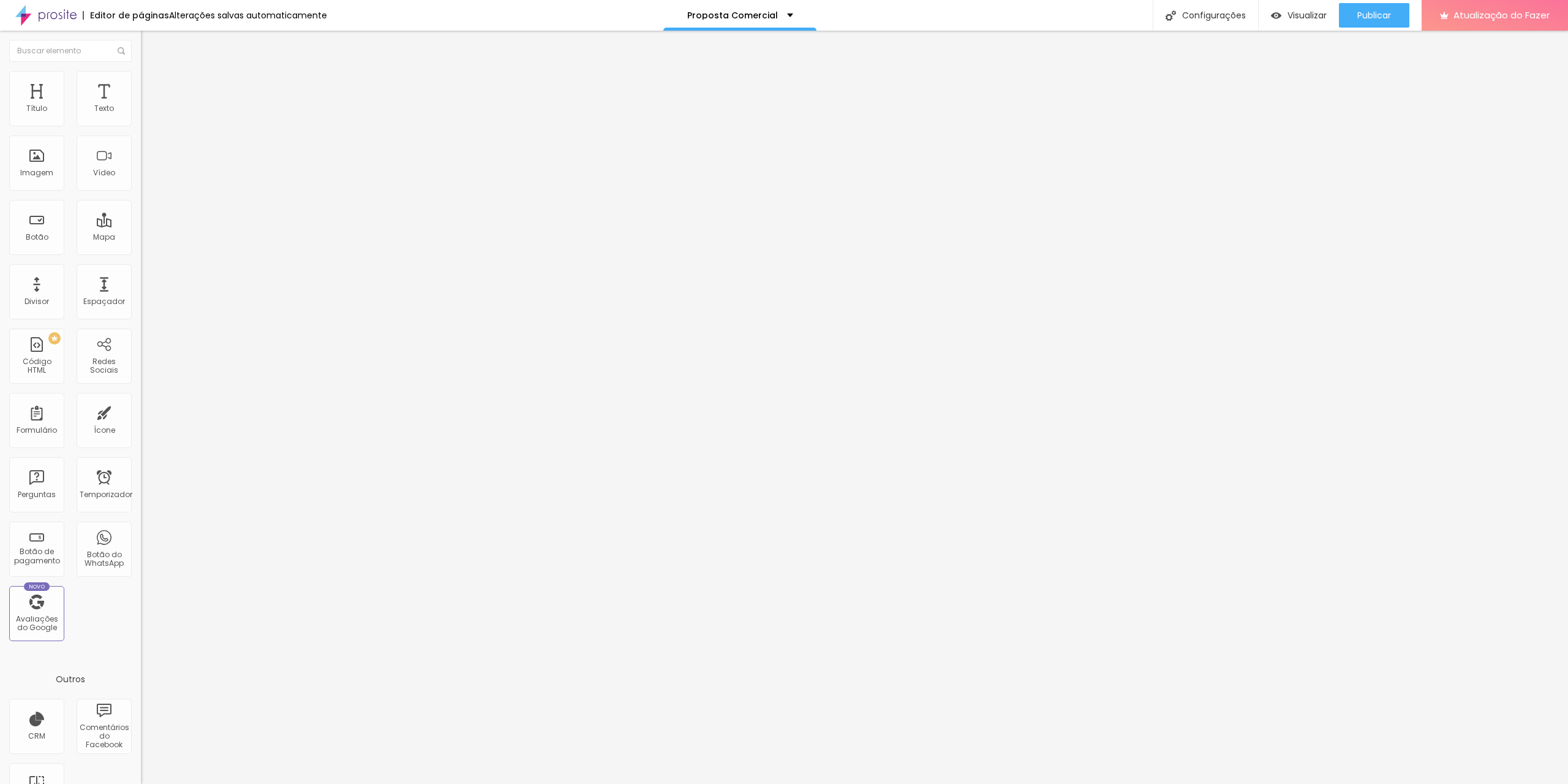
type input "173"
type input "169"
type input "116"
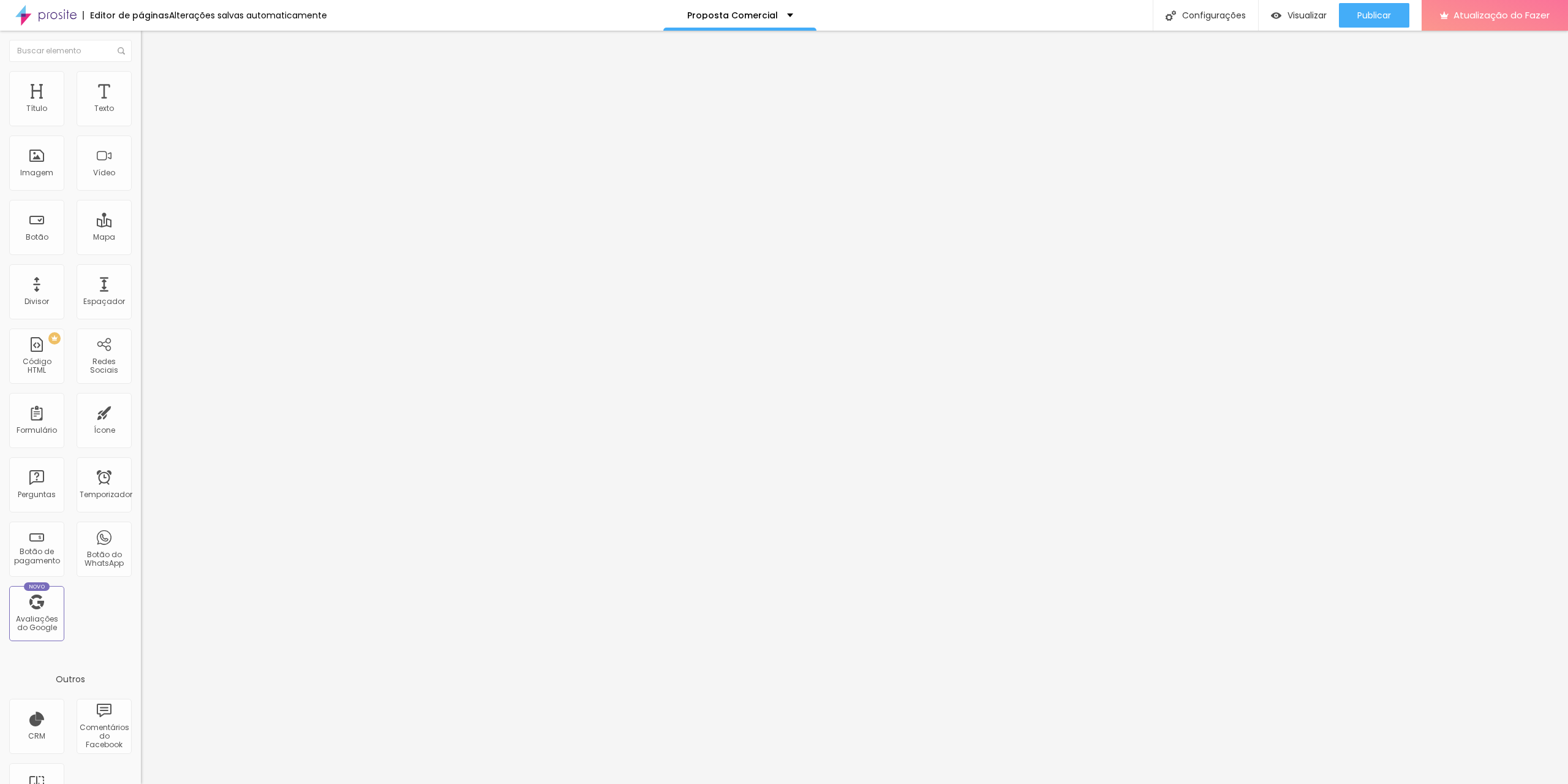
type input "116"
type input "95"
type input "81"
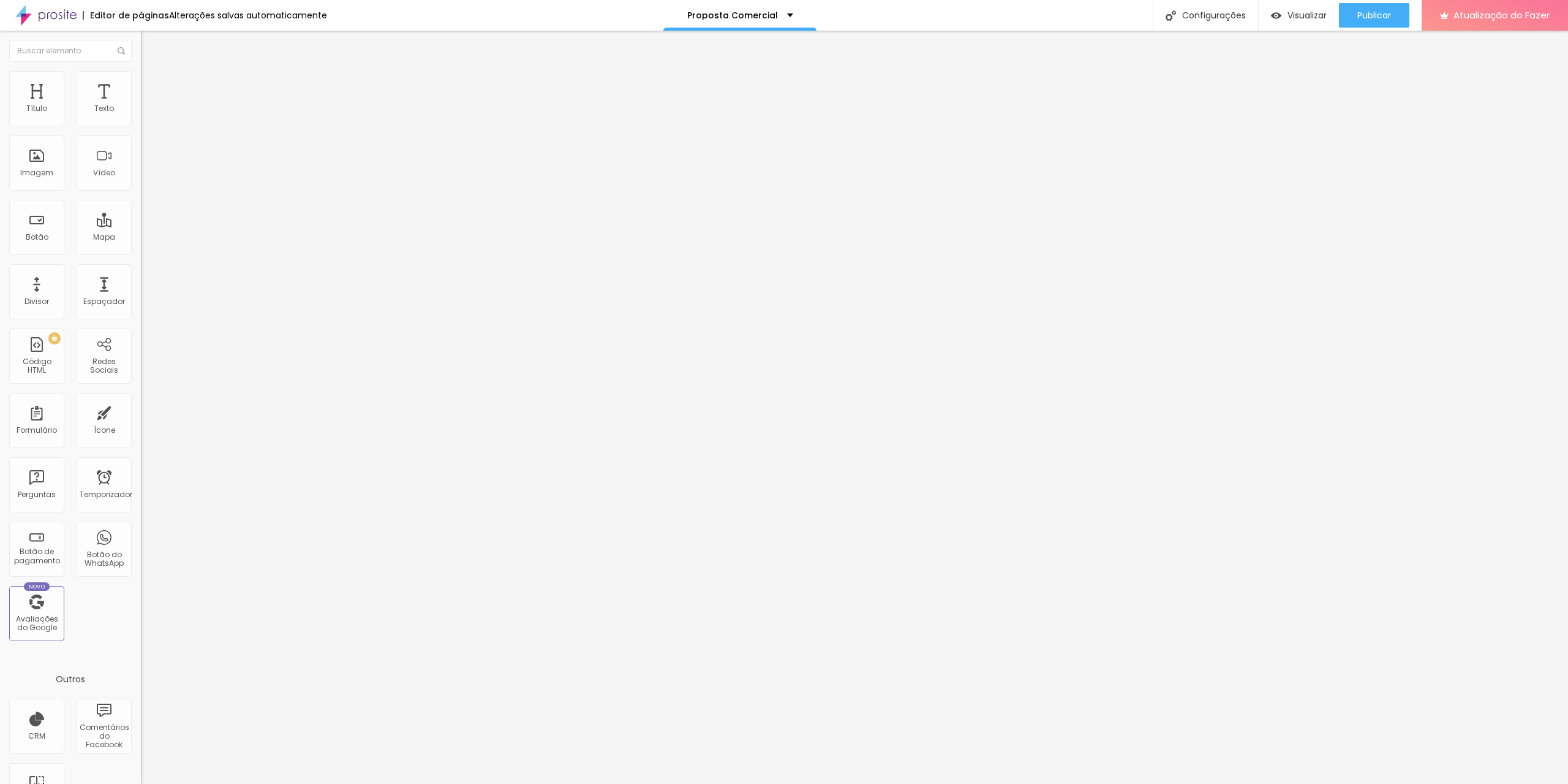
type input "74"
type input "64"
type input "53"
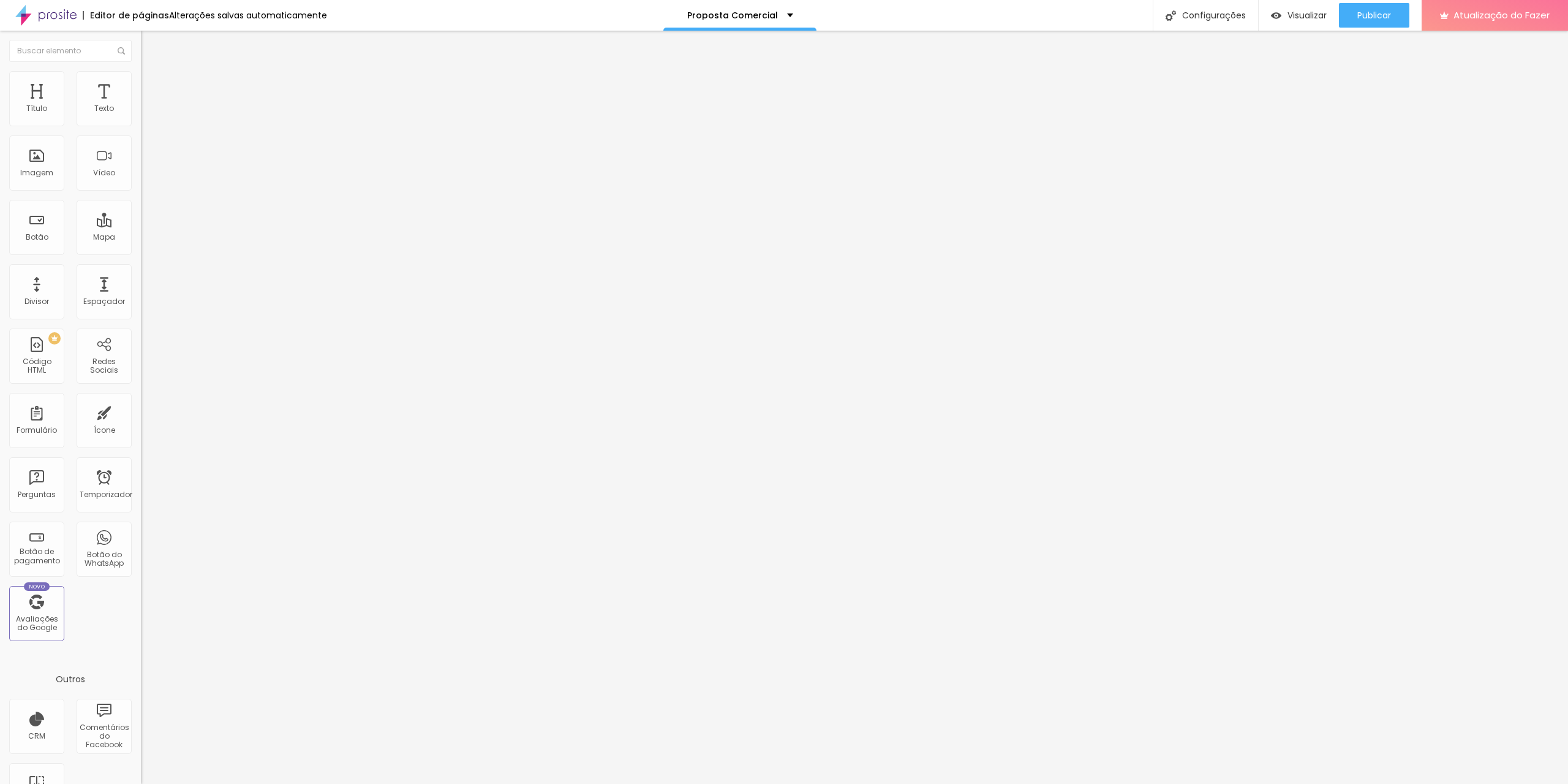
type input "53"
type input "39"
type input "25"
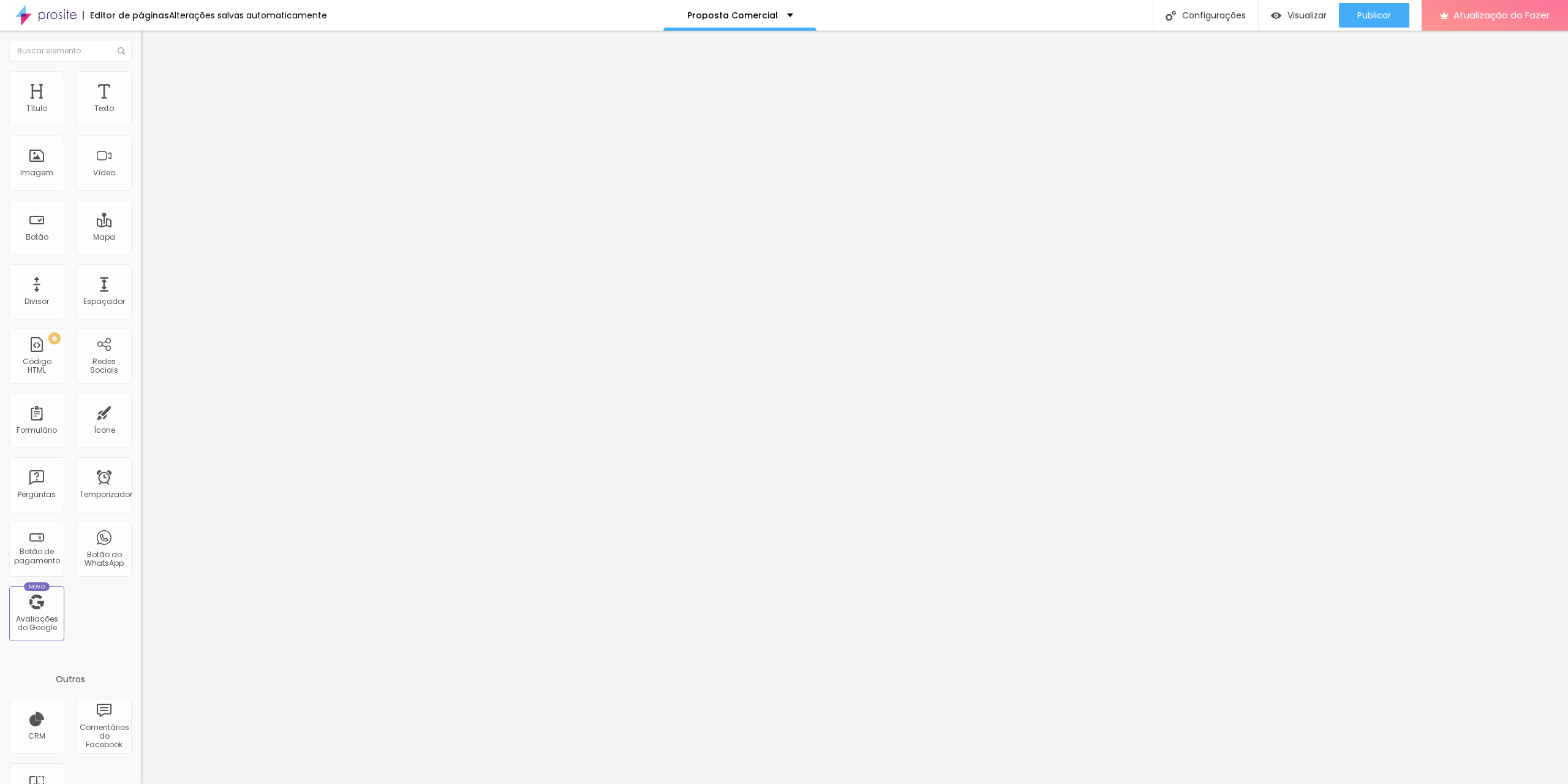
type input "14"
type input "4"
type input "0"
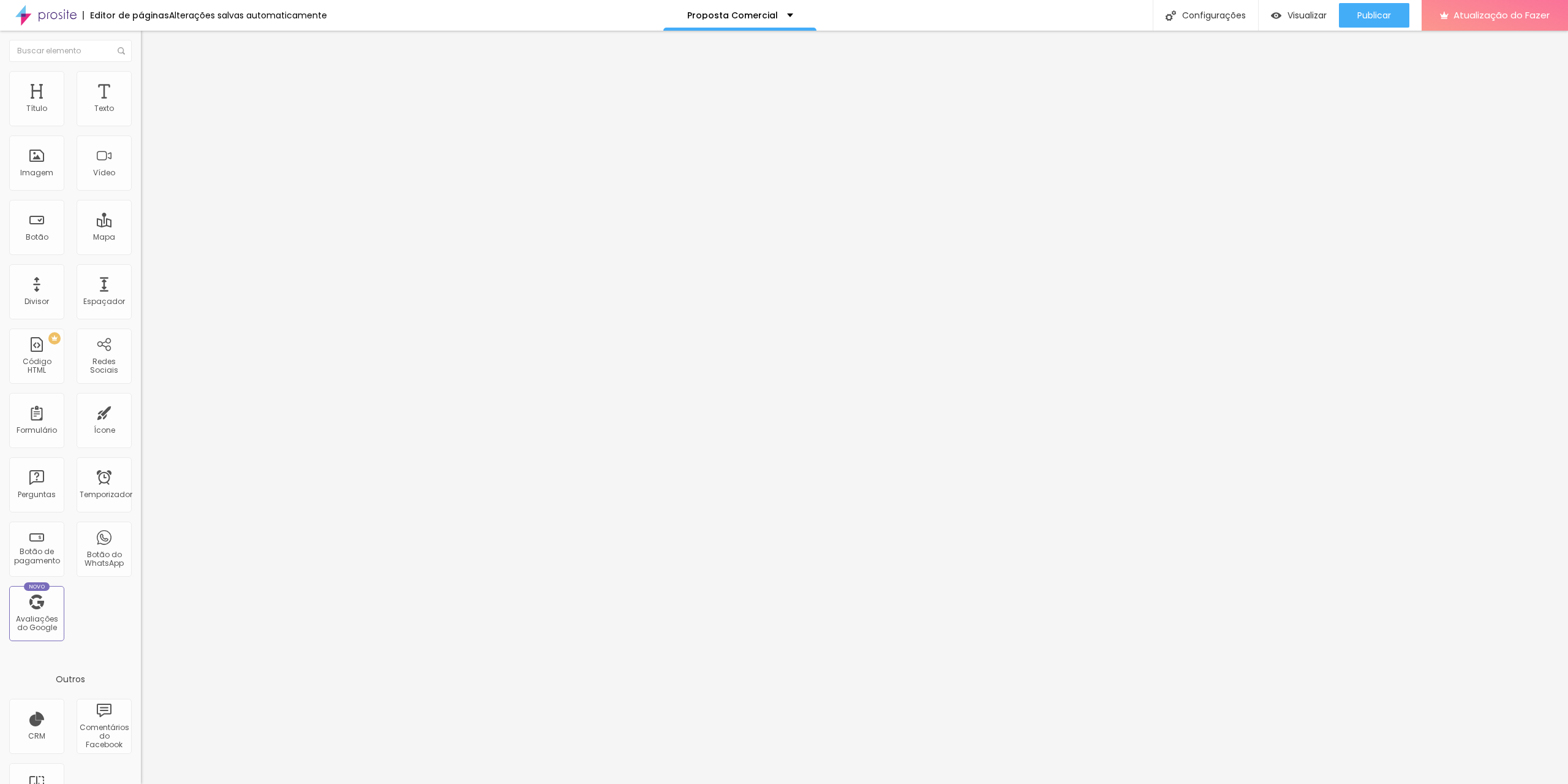
type input "0"
drag, startPoint x: 87, startPoint y: 142, endPoint x: 17, endPoint y: 146, distance: 70.1
type input "0"
click at [141, 411] on input "range" at bounding box center [180, 416] width 79 height 10
click at [141, 83] on img at bounding box center [146, 88] width 11 height 11
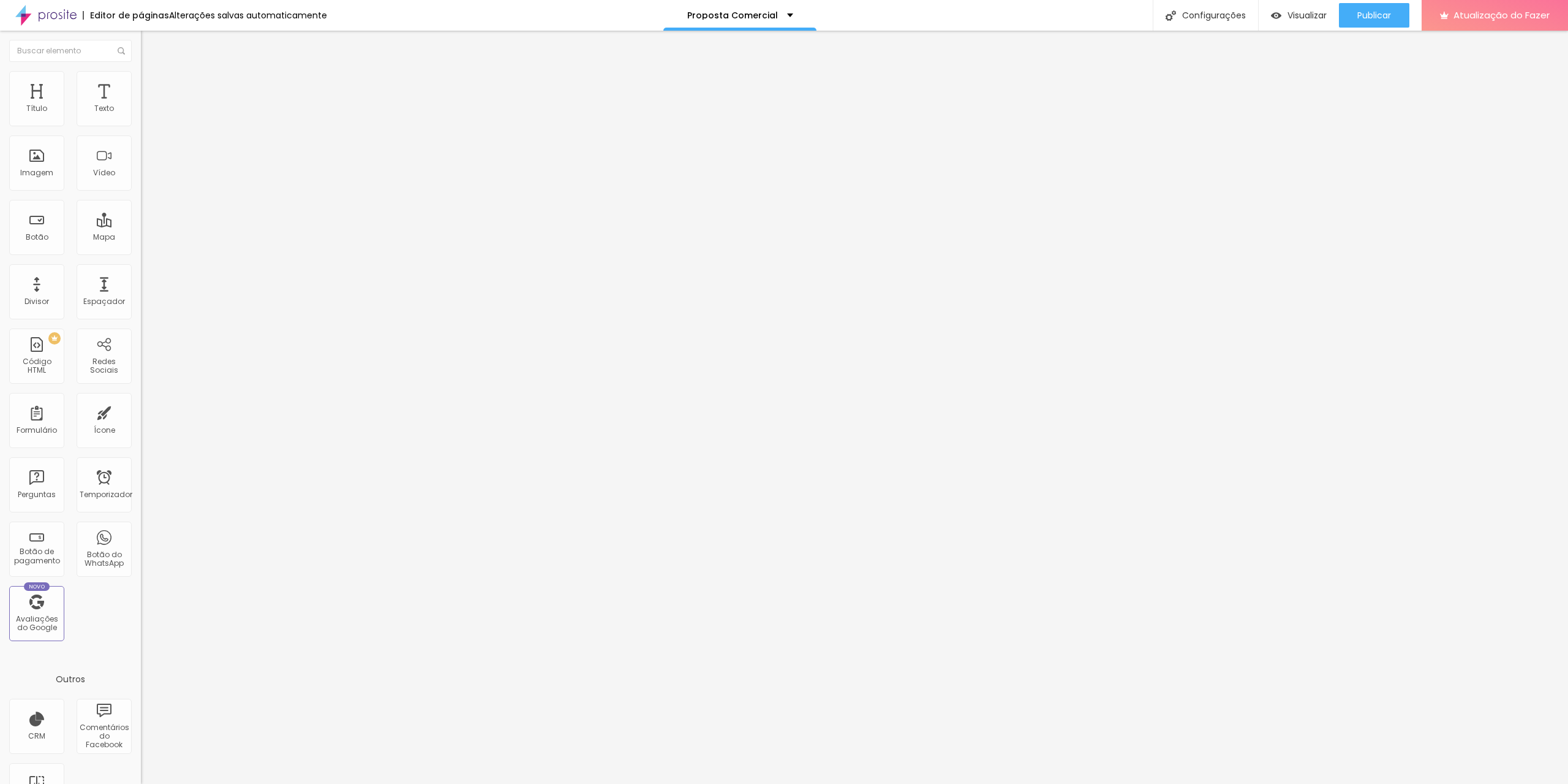
type input "404"
type input "260"
type input "232"
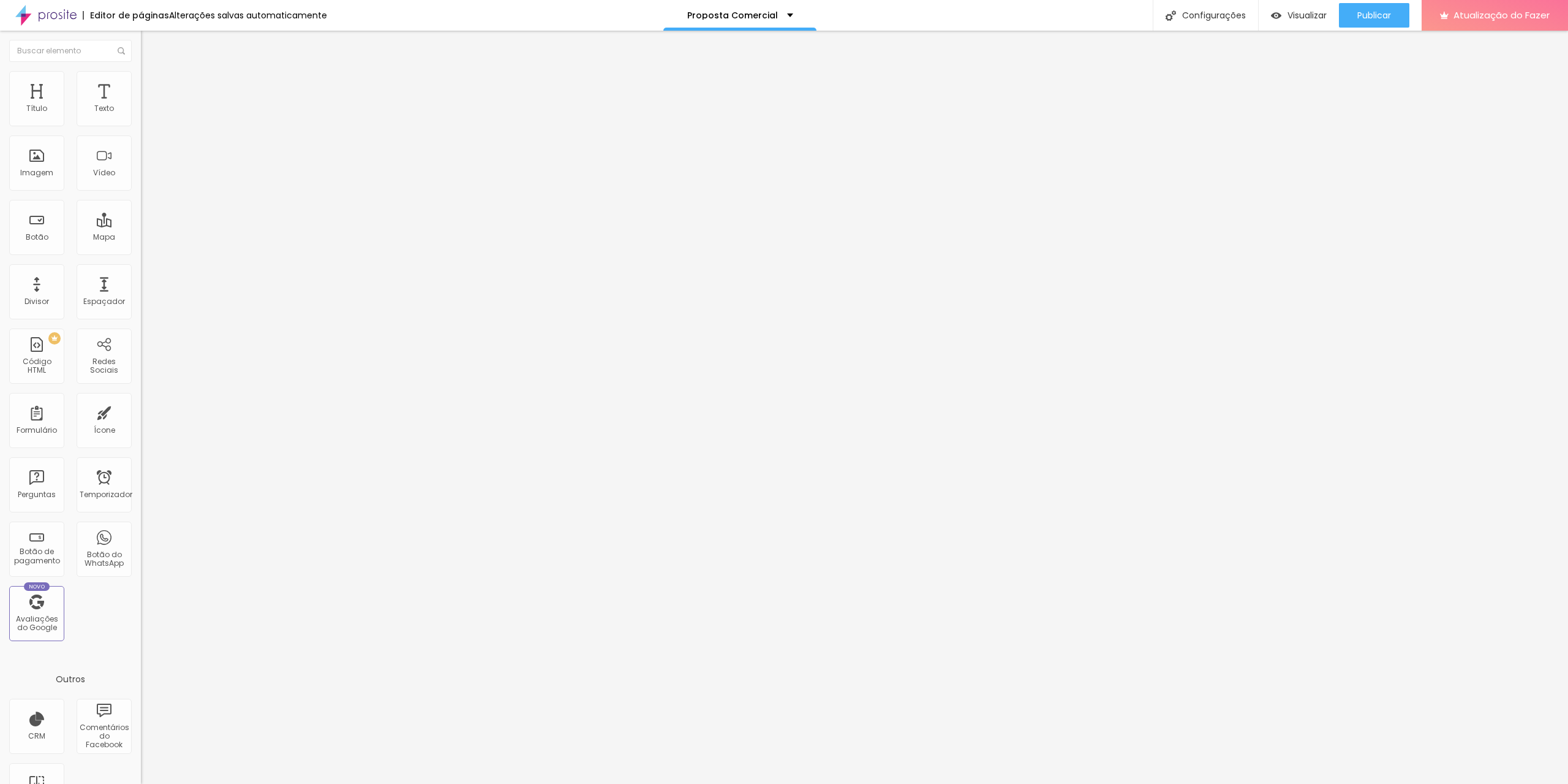
type input "232"
type input "215"
type input "176"
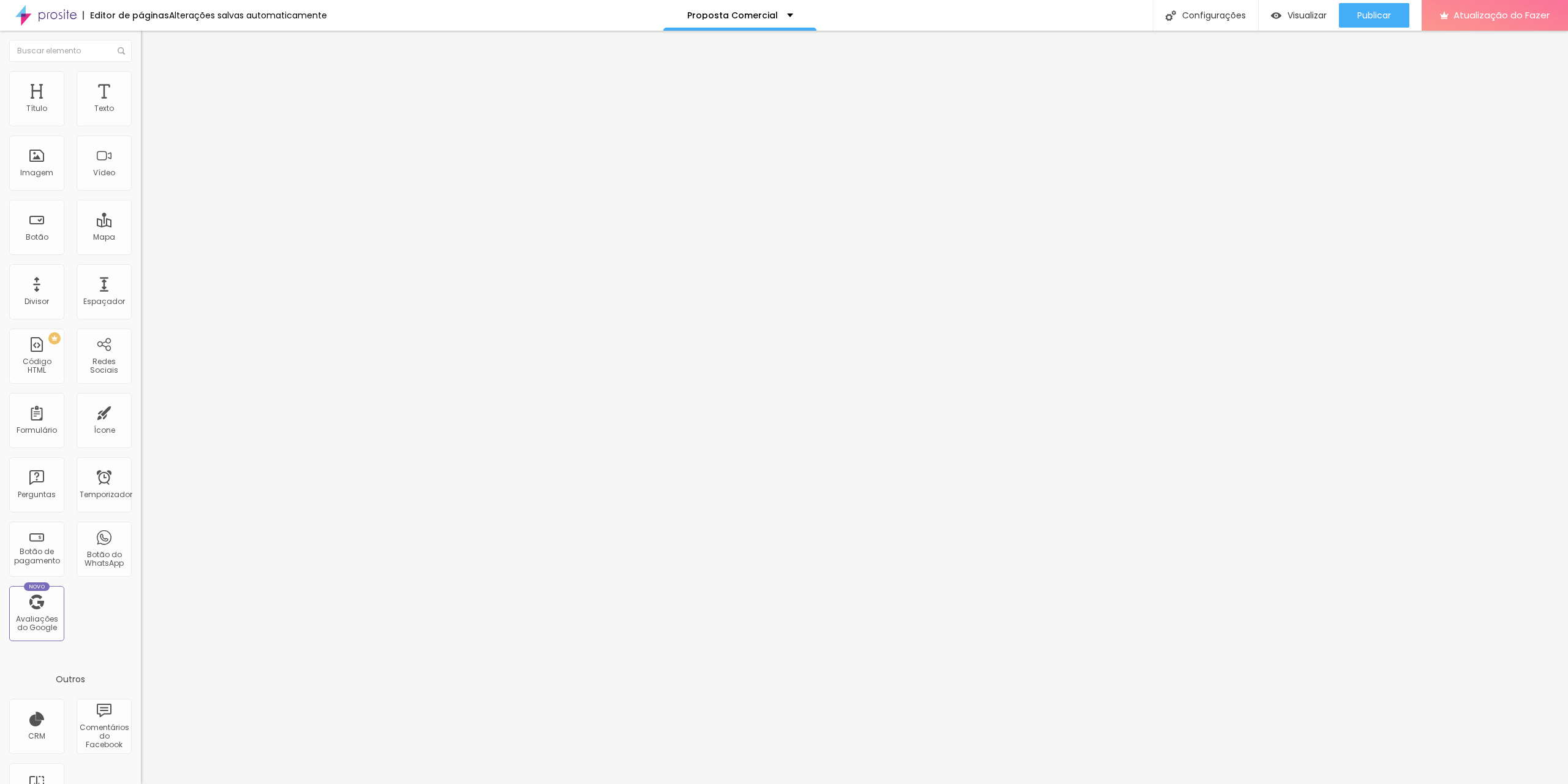
type input "127"
type input "71"
type input "36"
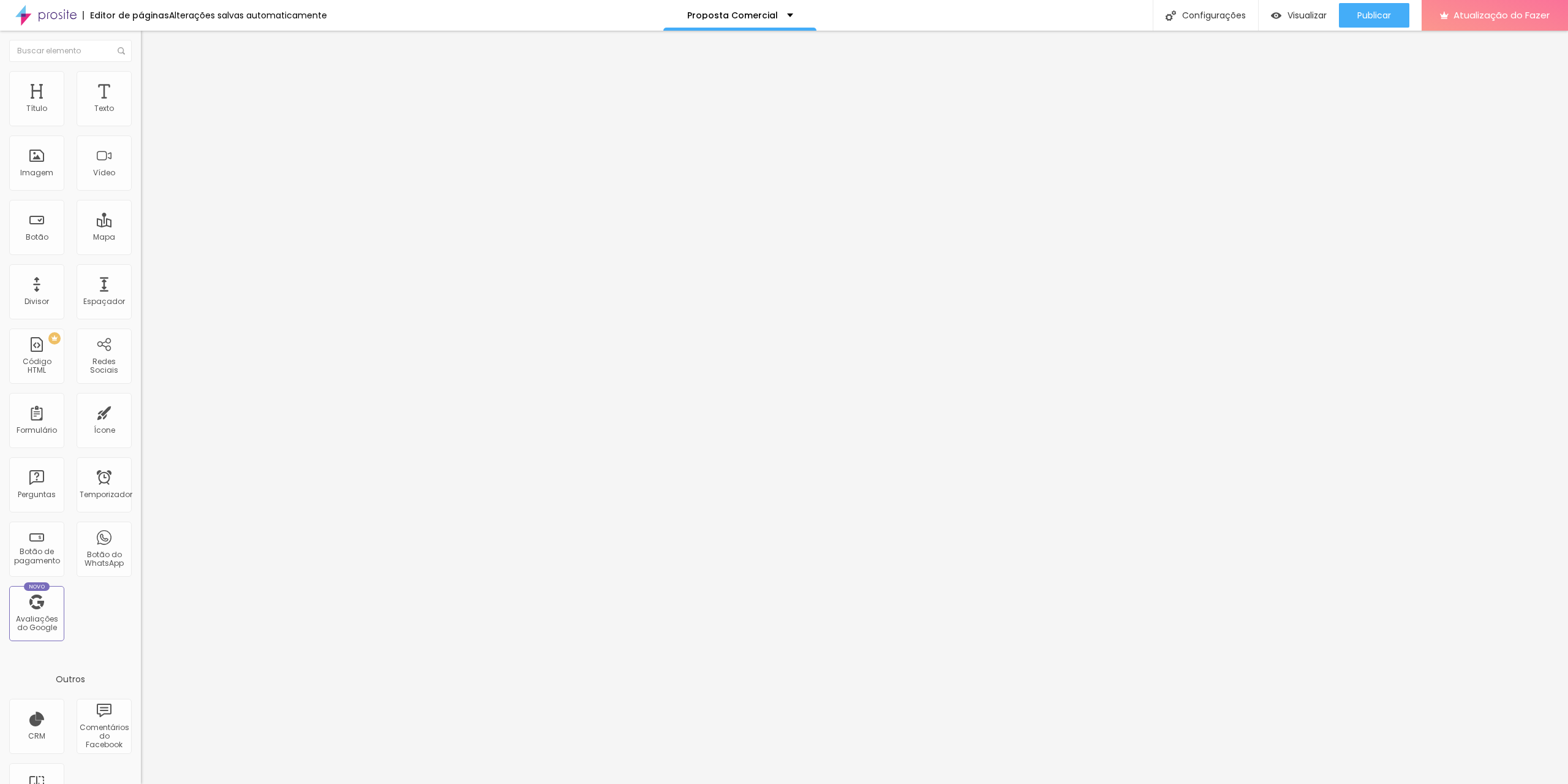
type input "36"
type input "0"
drag, startPoint x: 83, startPoint y: 143, endPoint x: 0, endPoint y: 143, distance: 83.0
type input "0"
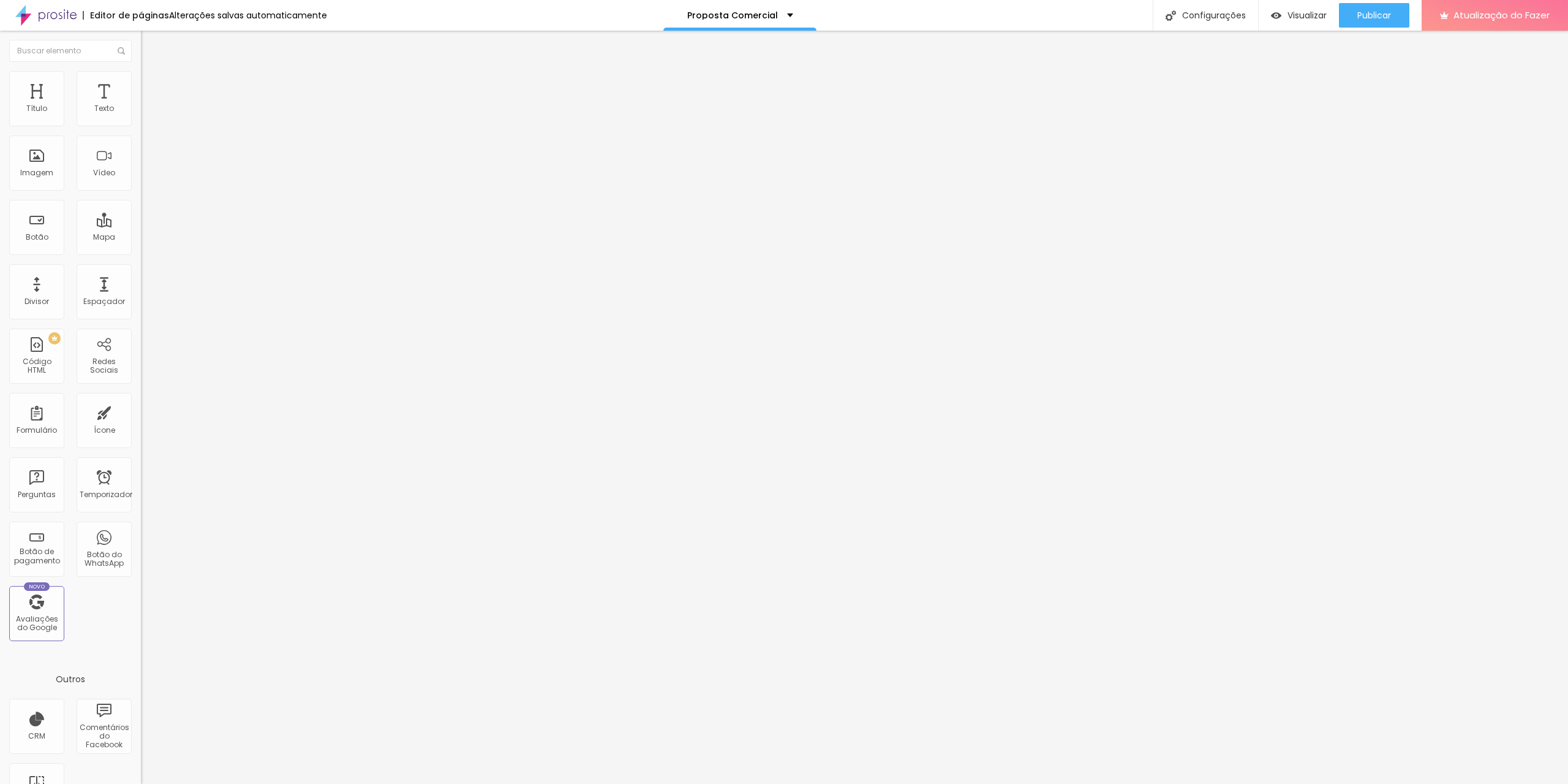
click at [141, 411] on input "range" at bounding box center [180, 416] width 79 height 10
drag, startPoint x: 28, startPoint y: 119, endPoint x: 0, endPoint y: 118, distance: 28.0
click at [141, 238] on input "range" at bounding box center [180, 242] width 79 height 10
click at [141, 83] on li "Avançado" at bounding box center [211, 89] width 141 height 12
type input "5"
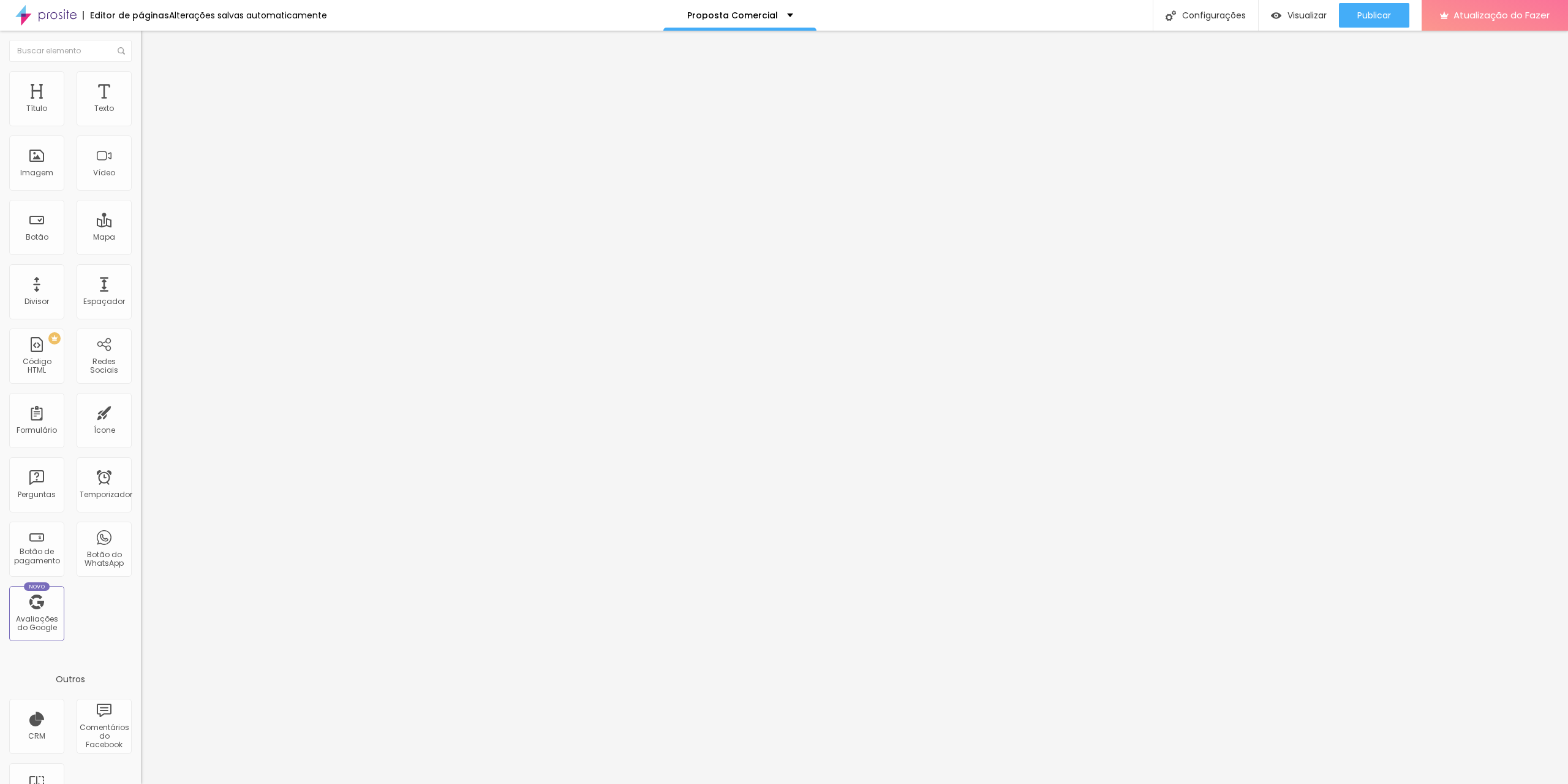
type input "5"
type input "10"
type input "15"
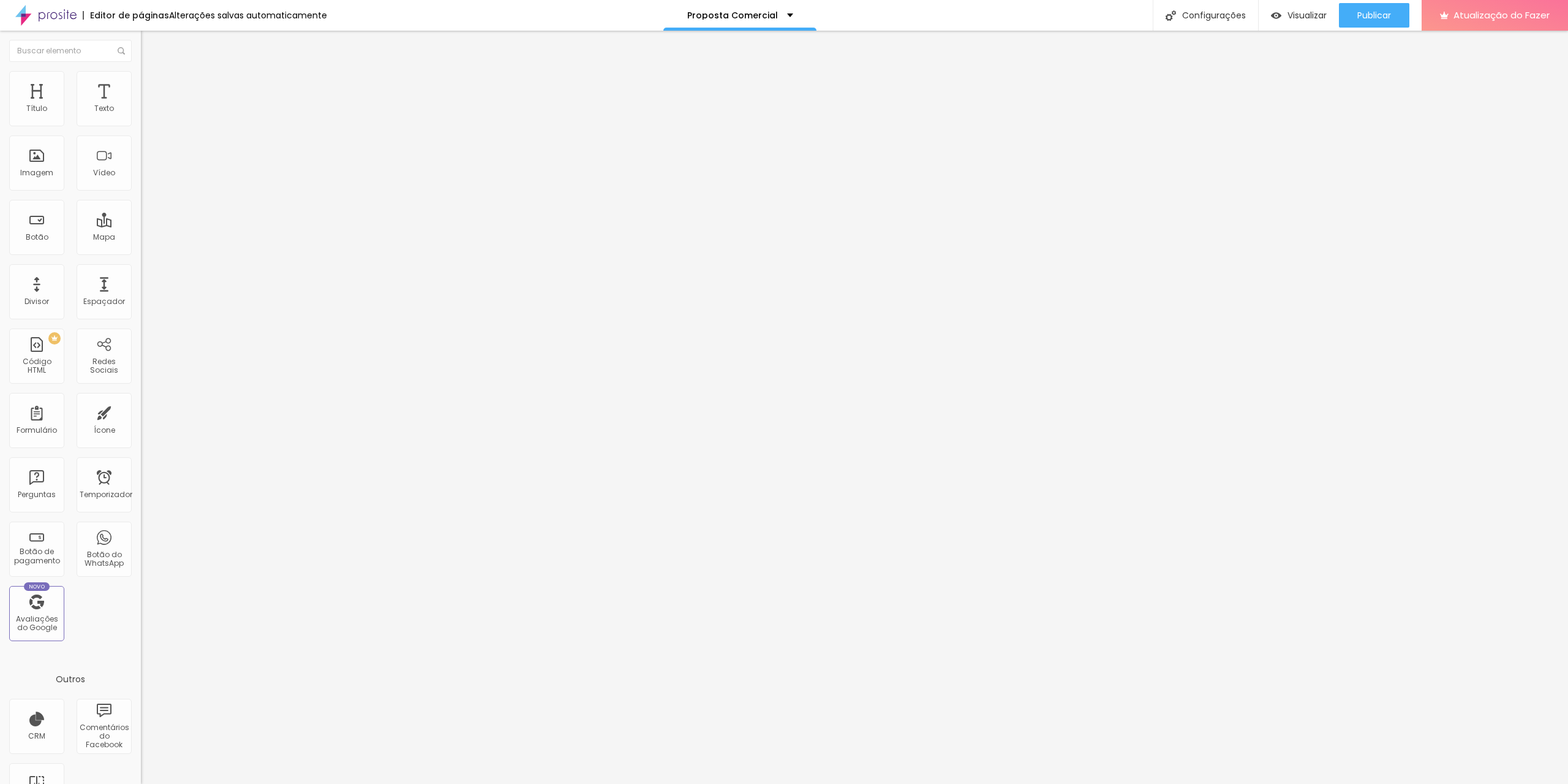
type input "20"
type input "25"
type input "30"
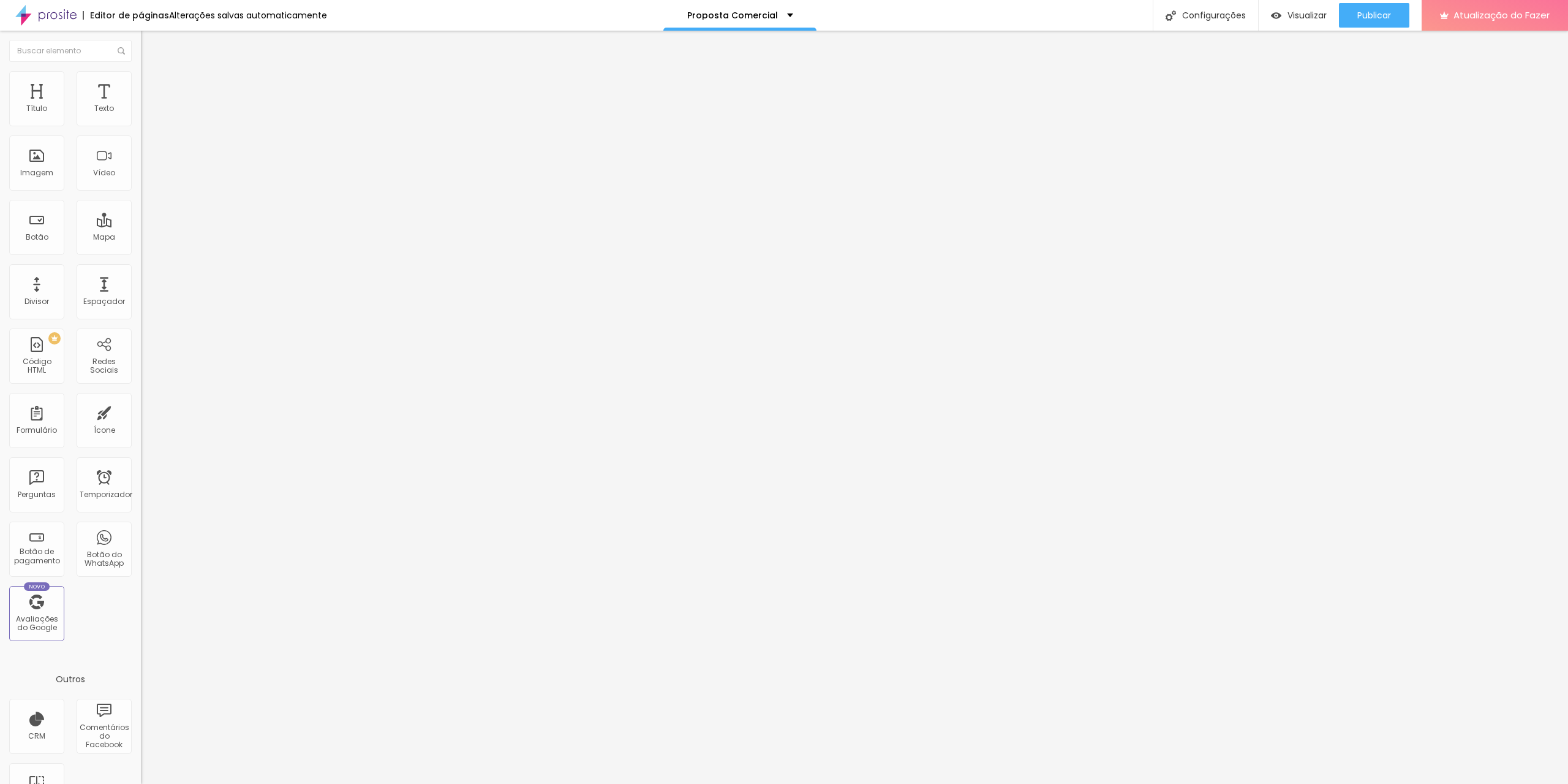
type input "30"
type input "25"
type input "20"
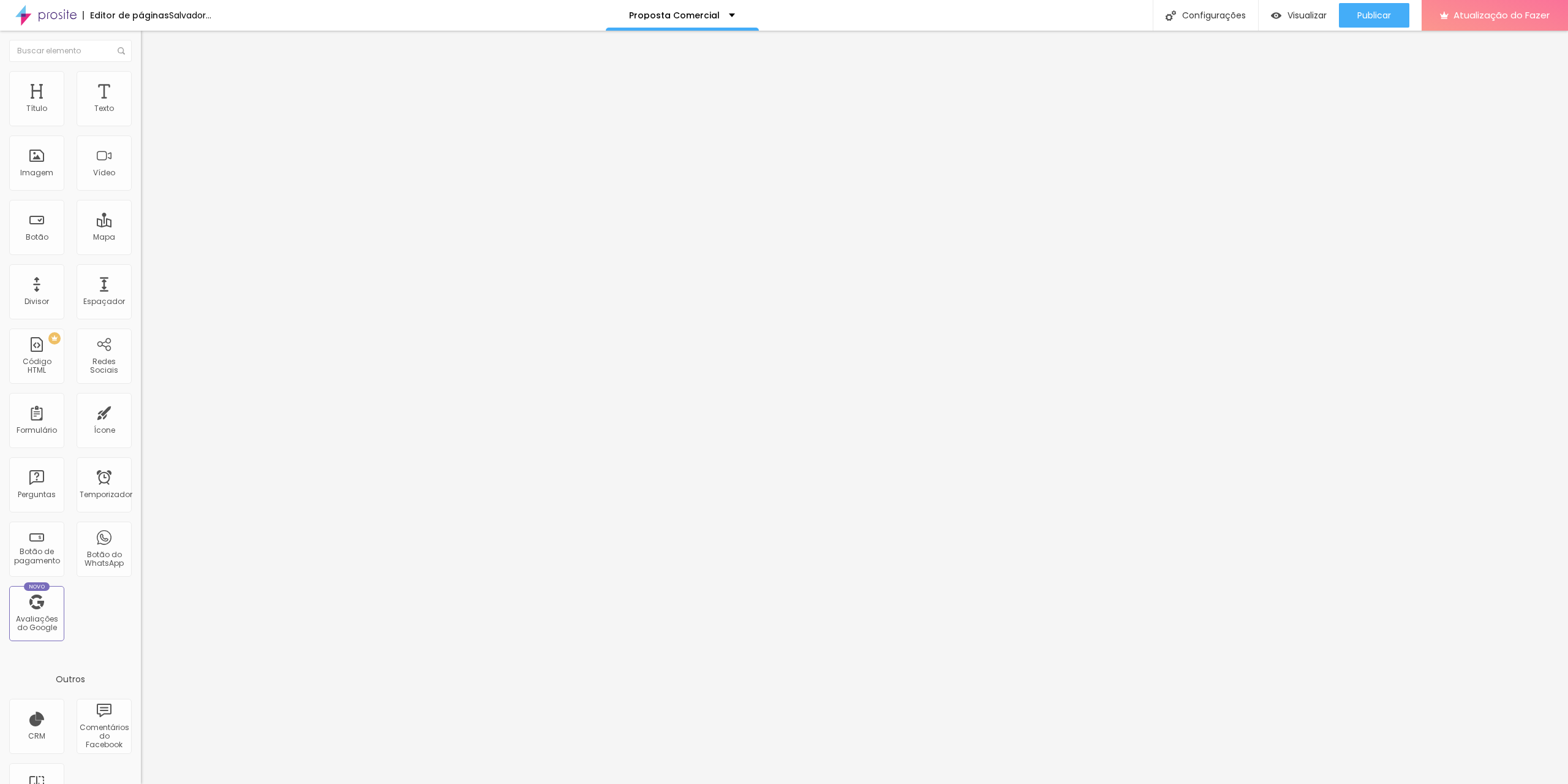
drag, startPoint x: 28, startPoint y: 121, endPoint x: 0, endPoint y: 143, distance: 35.6
click at [141, 238] on input "range" at bounding box center [180, 242] width 79 height 10
drag, startPoint x: 28, startPoint y: 142, endPoint x: 35, endPoint y: 143, distance: 7.1
click at [141, 411] on input "range" at bounding box center [180, 416] width 79 height 10
click at [152, 87] on font "Avançado" at bounding box center [172, 92] width 41 height 11
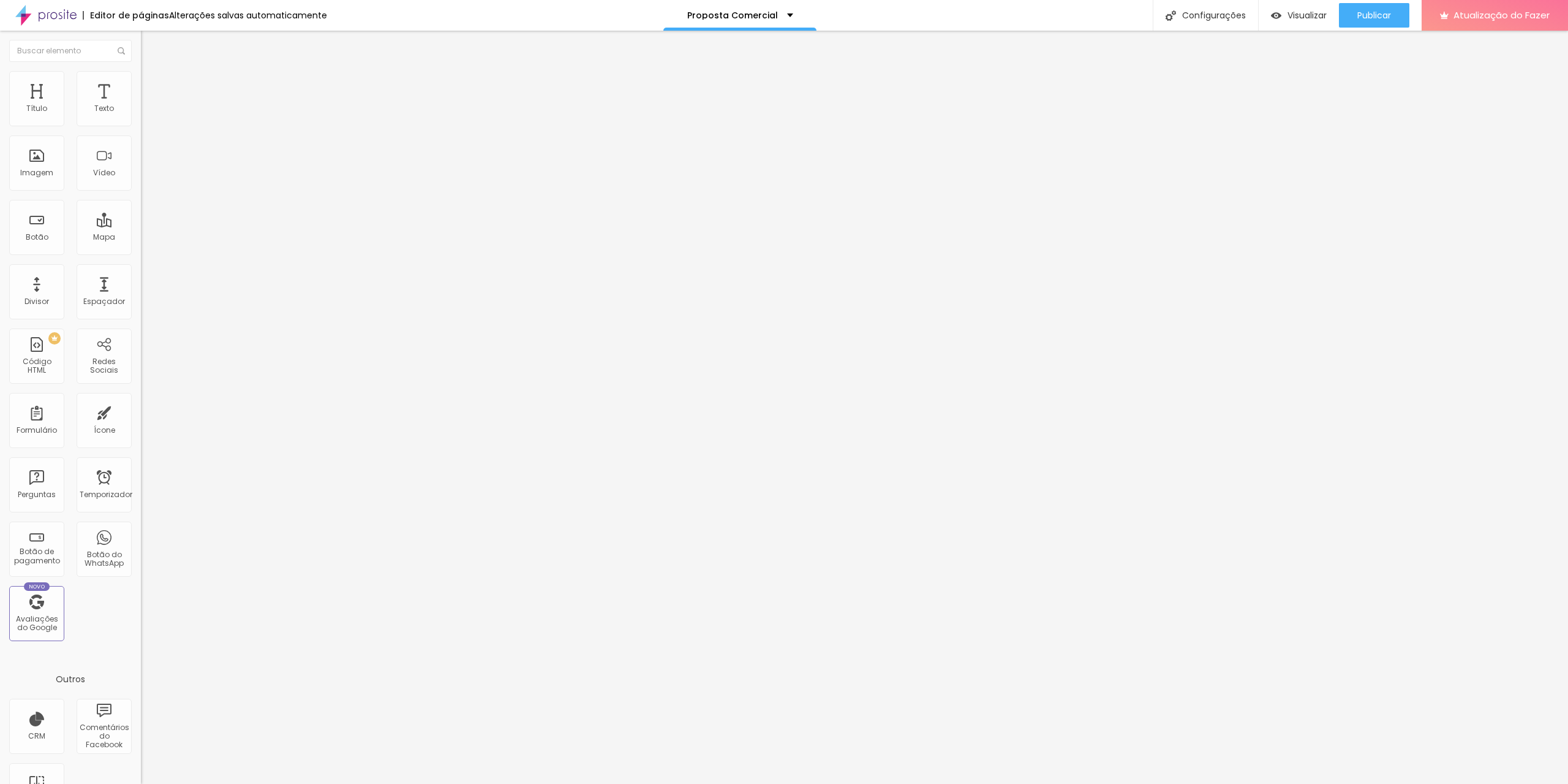
drag, startPoint x: 48, startPoint y: 119, endPoint x: 5, endPoint y: 125, distance: 43.4
click at [141, 238] on input "range" at bounding box center [180, 242] width 79 height 10
drag, startPoint x: 24, startPoint y: 119, endPoint x: 48, endPoint y: 123, distance: 24.3
click at [141, 238] on input "range" at bounding box center [180, 242] width 79 height 10
drag, startPoint x: 48, startPoint y: 119, endPoint x: 117, endPoint y: 118, distance: 69.0
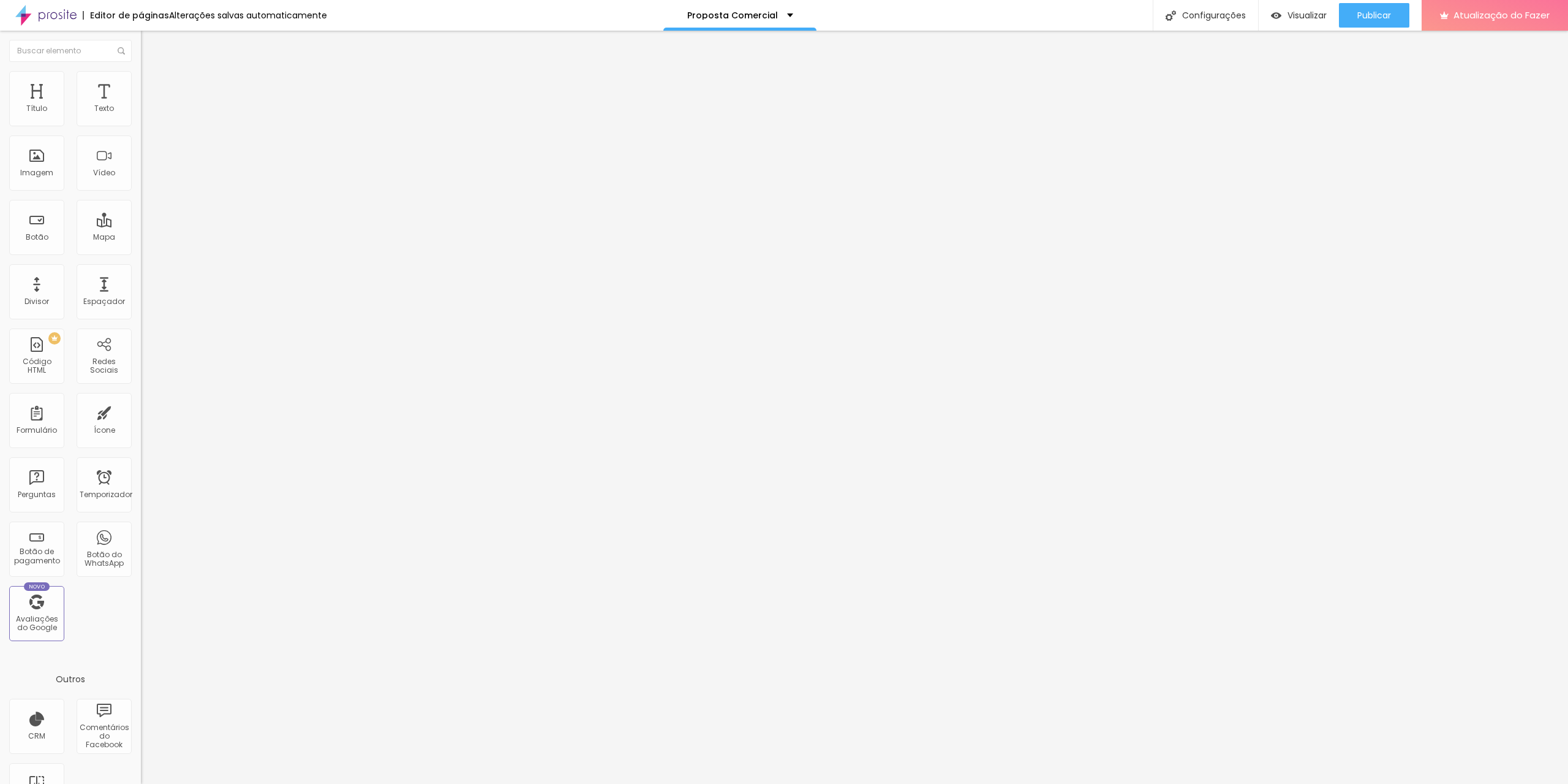
click at [141, 238] on input "range" at bounding box center [180, 242] width 79 height 10
drag, startPoint x: 83, startPoint y: 118, endPoint x: 48, endPoint y: 116, distance: 35.1
click at [141, 238] on input "range" at bounding box center [180, 242] width 79 height 10
click at [141, 83] on li "Avançado" at bounding box center [211, 89] width 141 height 12
drag, startPoint x: 35, startPoint y: 140, endPoint x: 12, endPoint y: 137, distance: 23.2
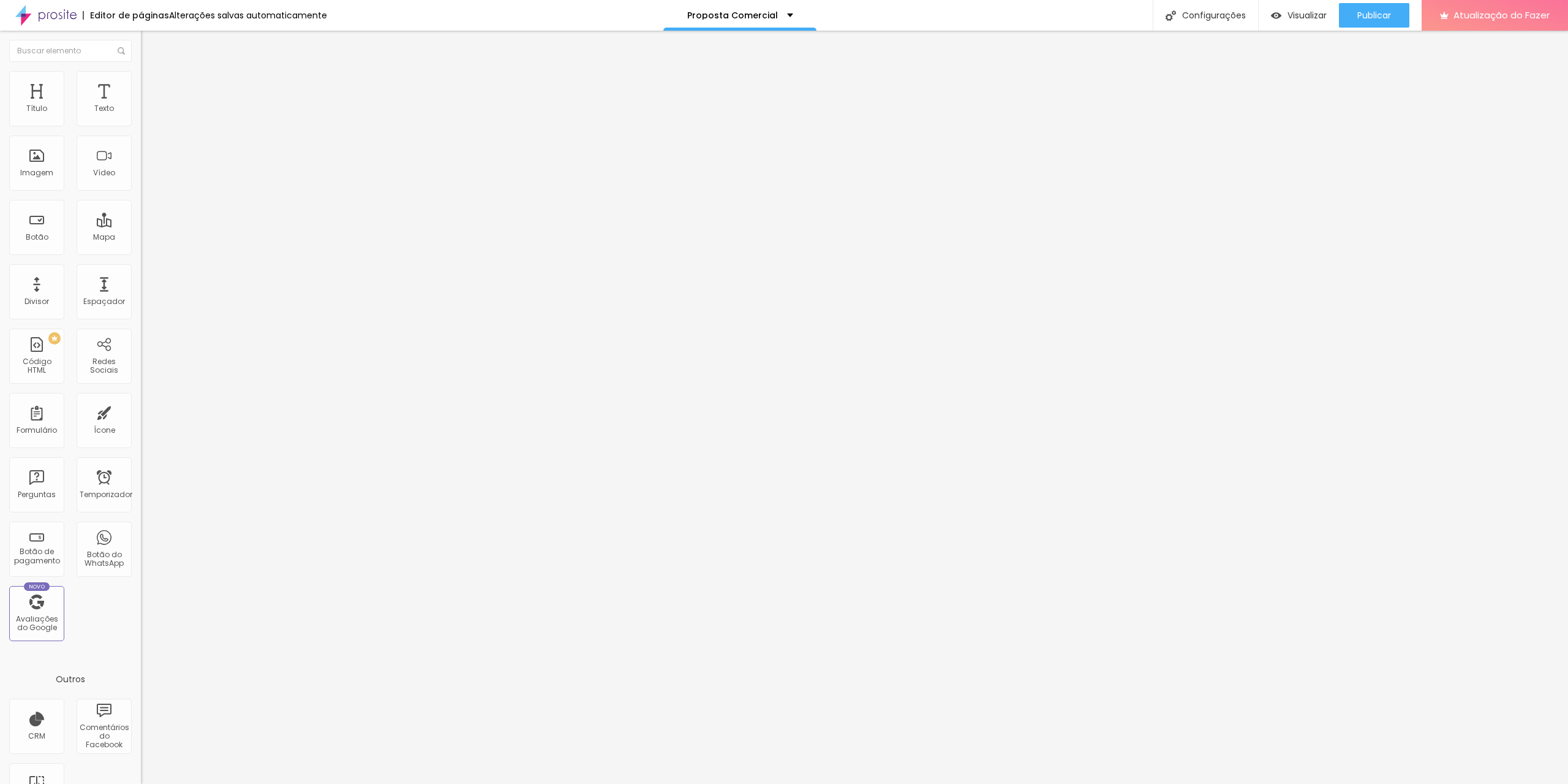
click at [141, 411] on input "range" at bounding box center [180, 416] width 79 height 10
click at [1301, 11] on font "Visualizar" at bounding box center [1307, 15] width 39 height 12
drag, startPoint x: 29, startPoint y: 140, endPoint x: 38, endPoint y: 142, distance: 9.2
click at [141, 411] on input "range" at bounding box center [180, 416] width 79 height 10
drag, startPoint x: 28, startPoint y: 120, endPoint x: 2, endPoint y: 137, distance: 31.1
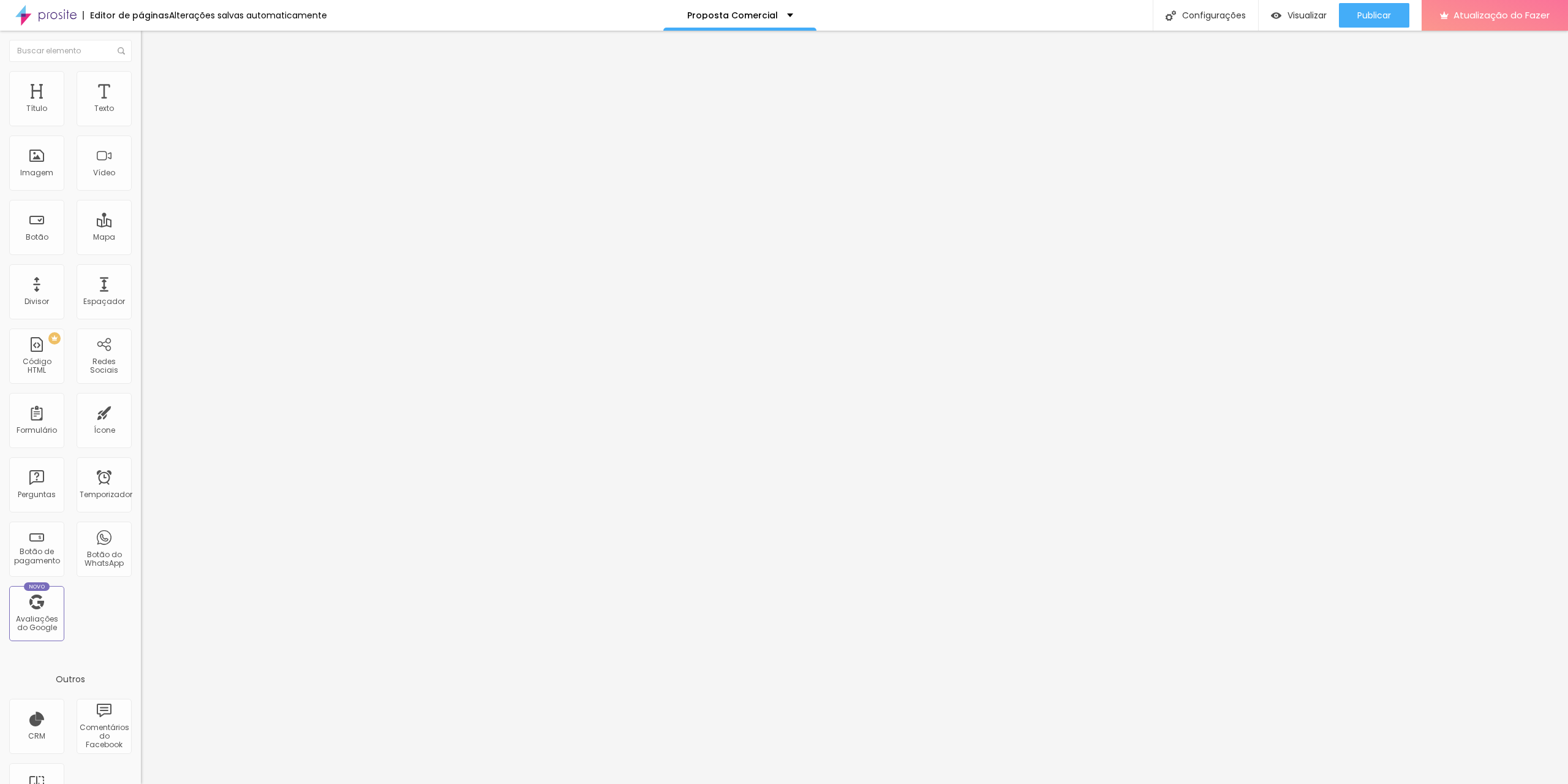
click at [141, 238] on input "range" at bounding box center [180, 242] width 79 height 10
click at [152, 83] on font "Estilo" at bounding box center [161, 79] width 19 height 11
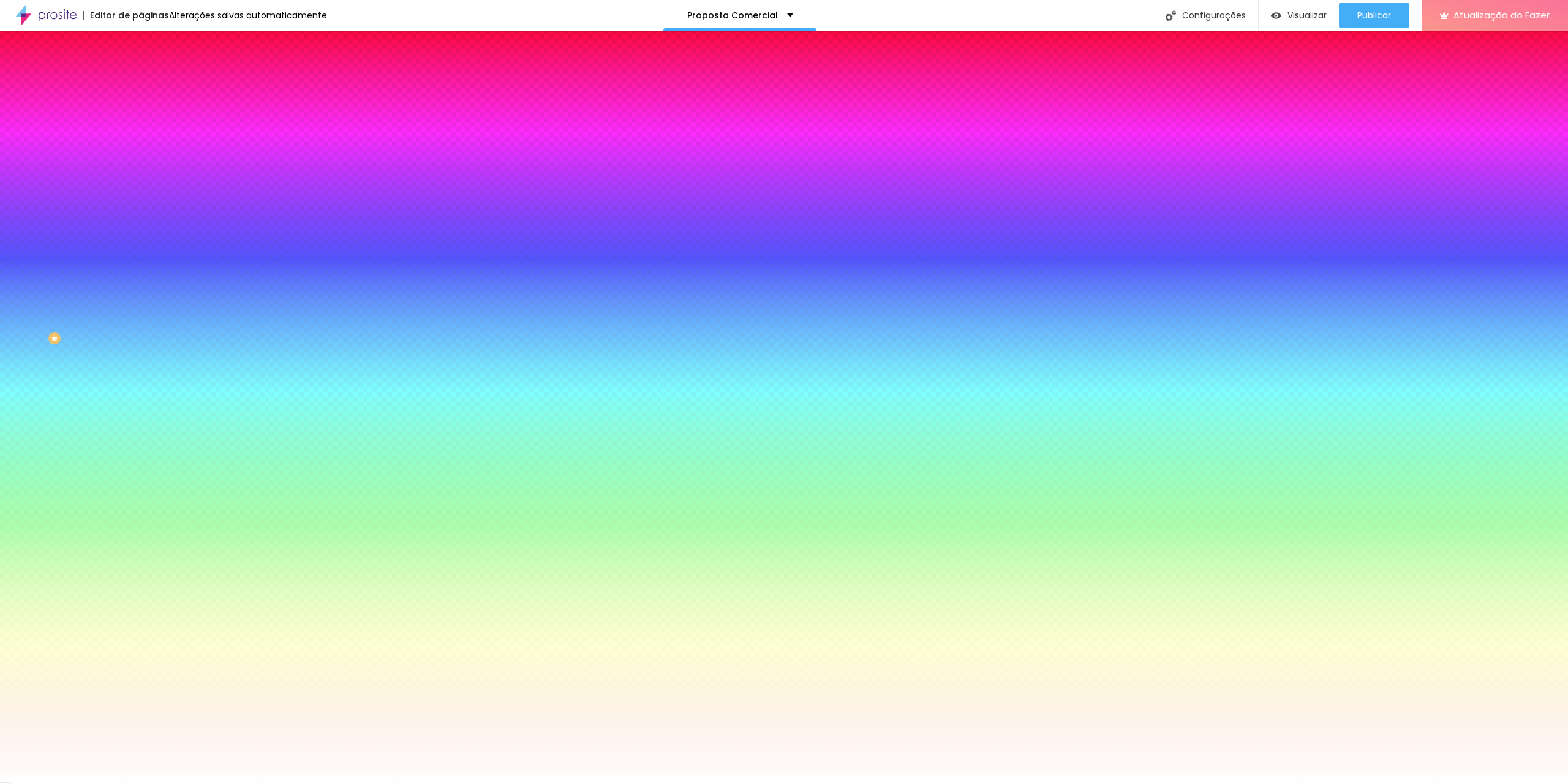
click at [146, 217] on icon "button" at bounding box center [149, 213] width 8 height 8
drag, startPoint x: 133, startPoint y: 472, endPoint x: 81, endPoint y: 481, distance: 52.8
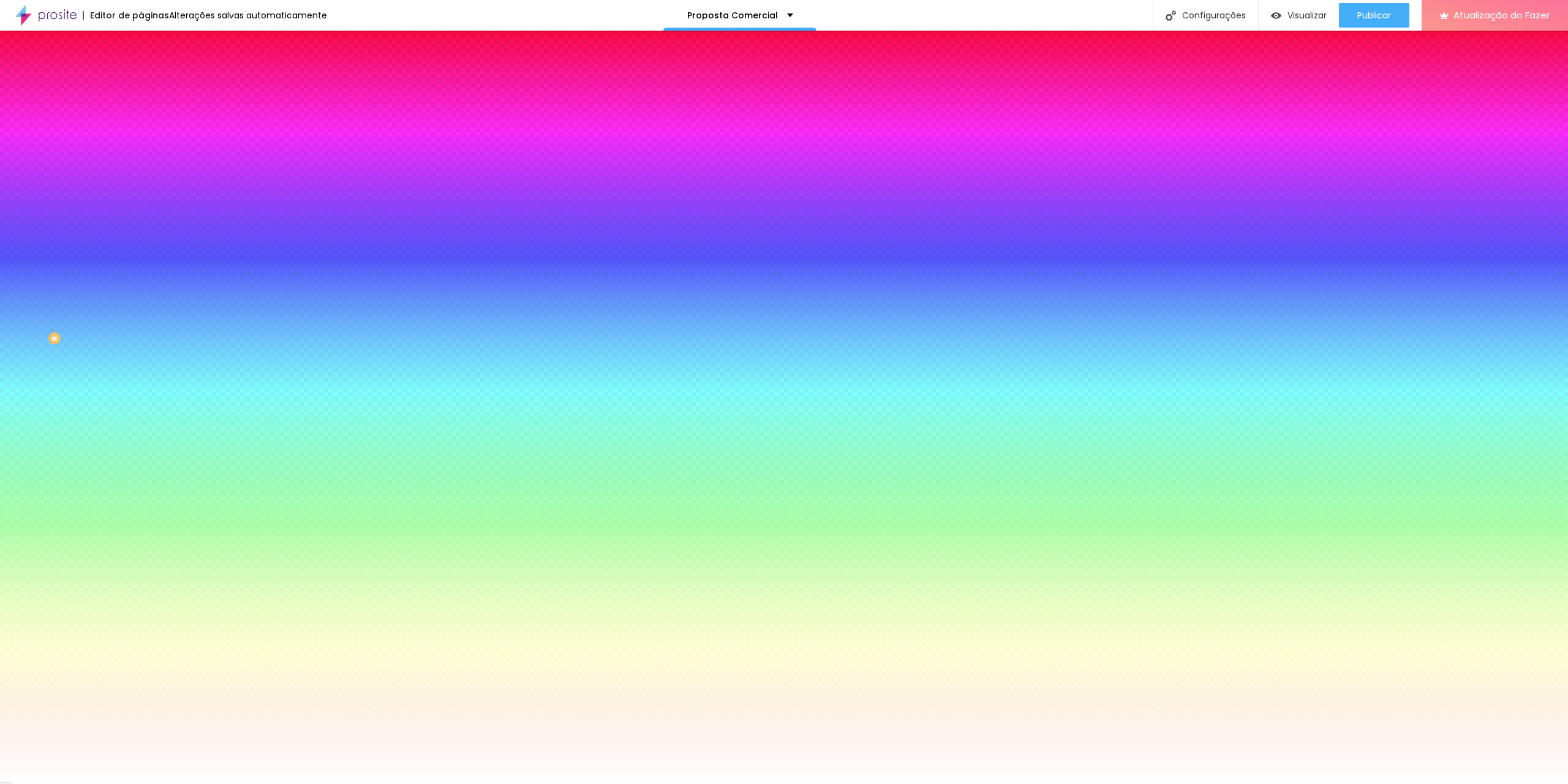
click at [256, 783] on div at bounding box center [784, 792] width 1568 height 0
click at [18, 783] on div at bounding box center [784, 784] width 1568 height 0
click at [141, 229] on font "Efeito inferior" at bounding box center [164, 223] width 47 height 11
click at [151, 246] on icon "button" at bounding box center [152, 244] width 2 height 2
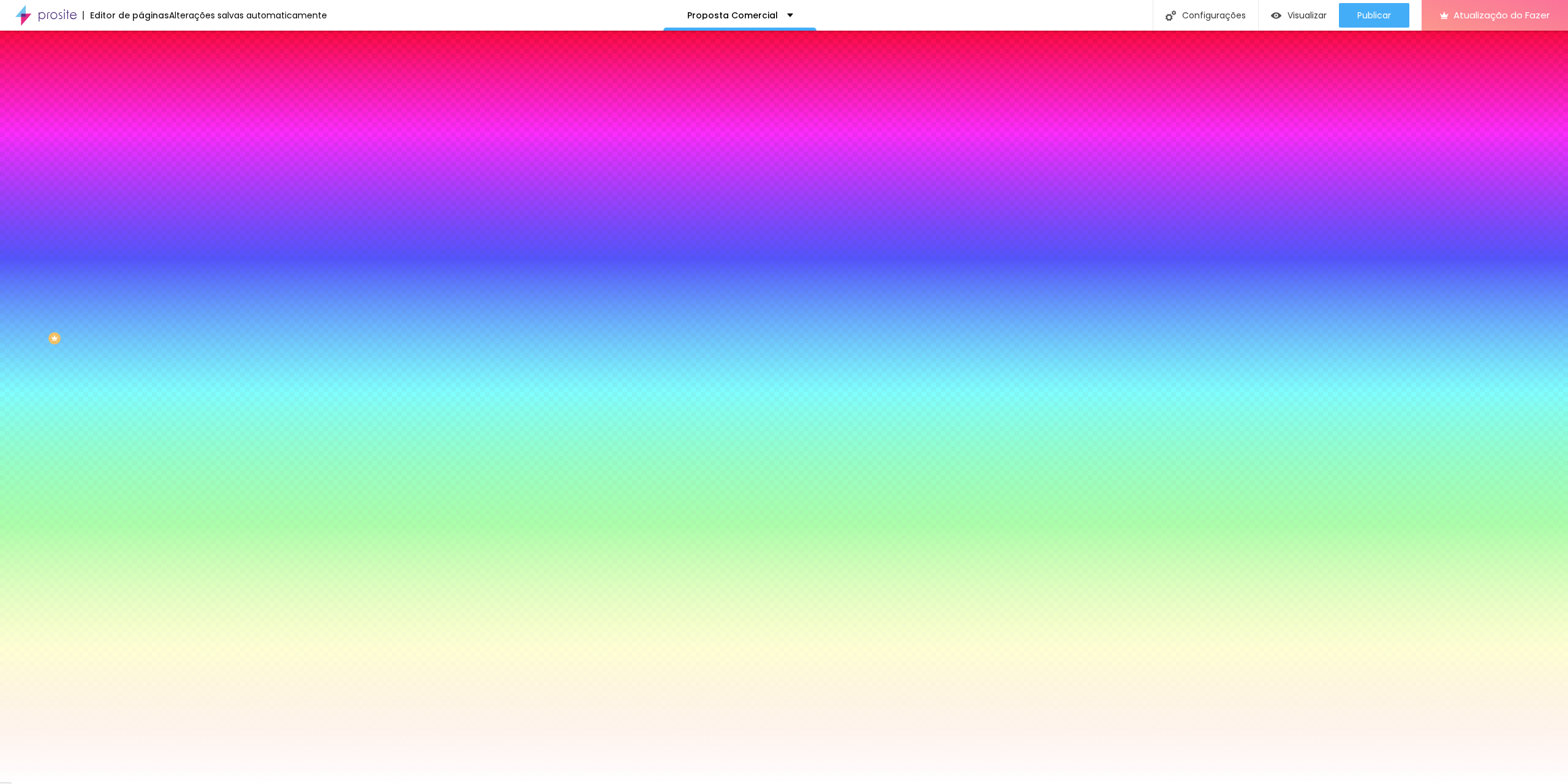
click at [85, 783] on div at bounding box center [784, 784] width 1568 height 0
click at [141, 112] on div "Trocar imagem" at bounding box center [211, 106] width 141 height 8
click at [141, 83] on img at bounding box center [146, 88] width 11 height 11
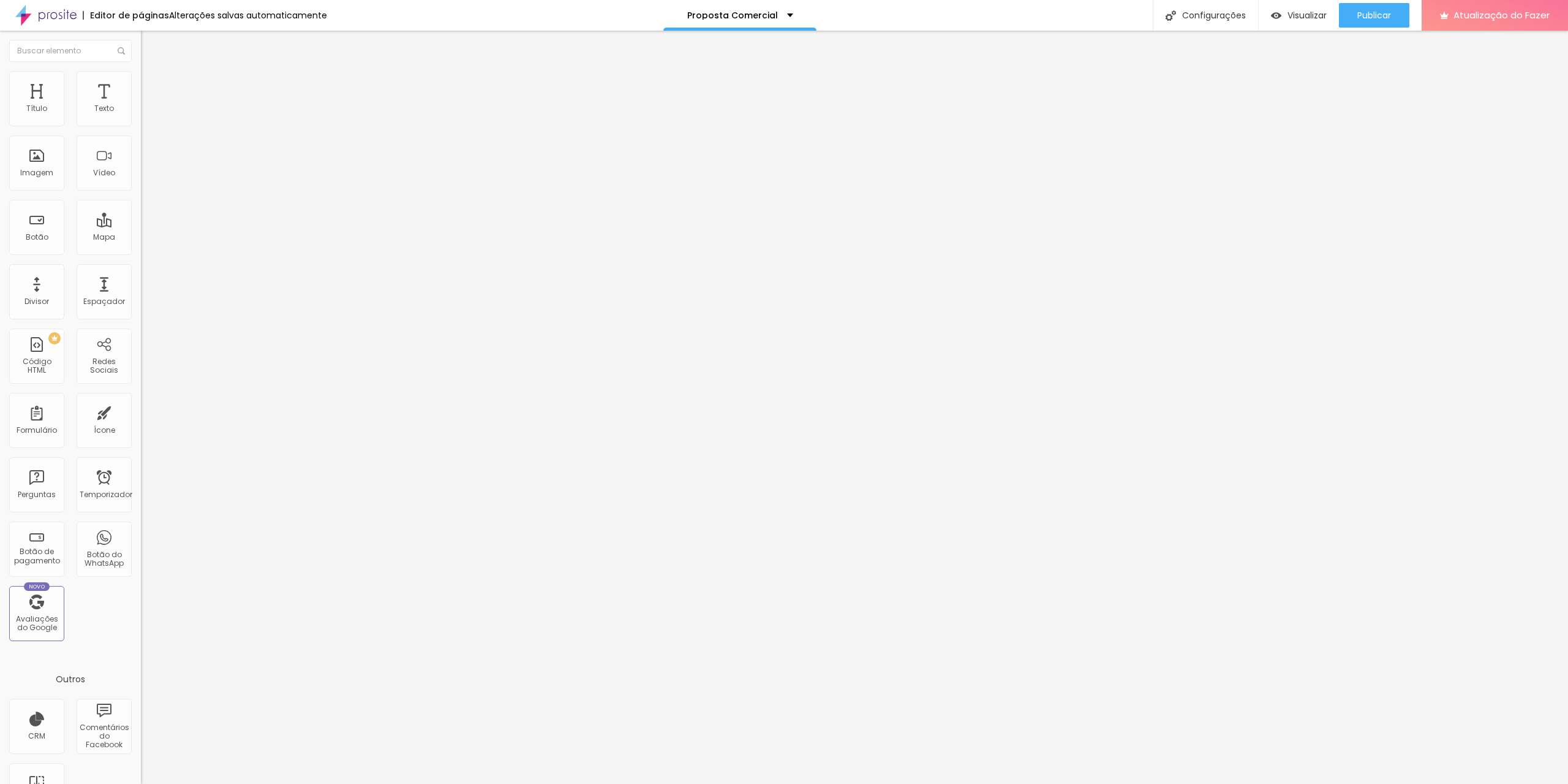
click at [141, 603] on img at bounding box center [145, 607] width 8 height 8
click at [1011, 783] on div at bounding box center [784, 797] width 1568 height 11
click at [152, 72] on font "Conteúdo" at bounding box center [170, 67] width 38 height 11
click at [141, 112] on span "Completo" at bounding box center [160, 106] width 38 height 11
click at [141, 119] on font "Encaixotado" at bounding box center [164, 114] width 48 height 11
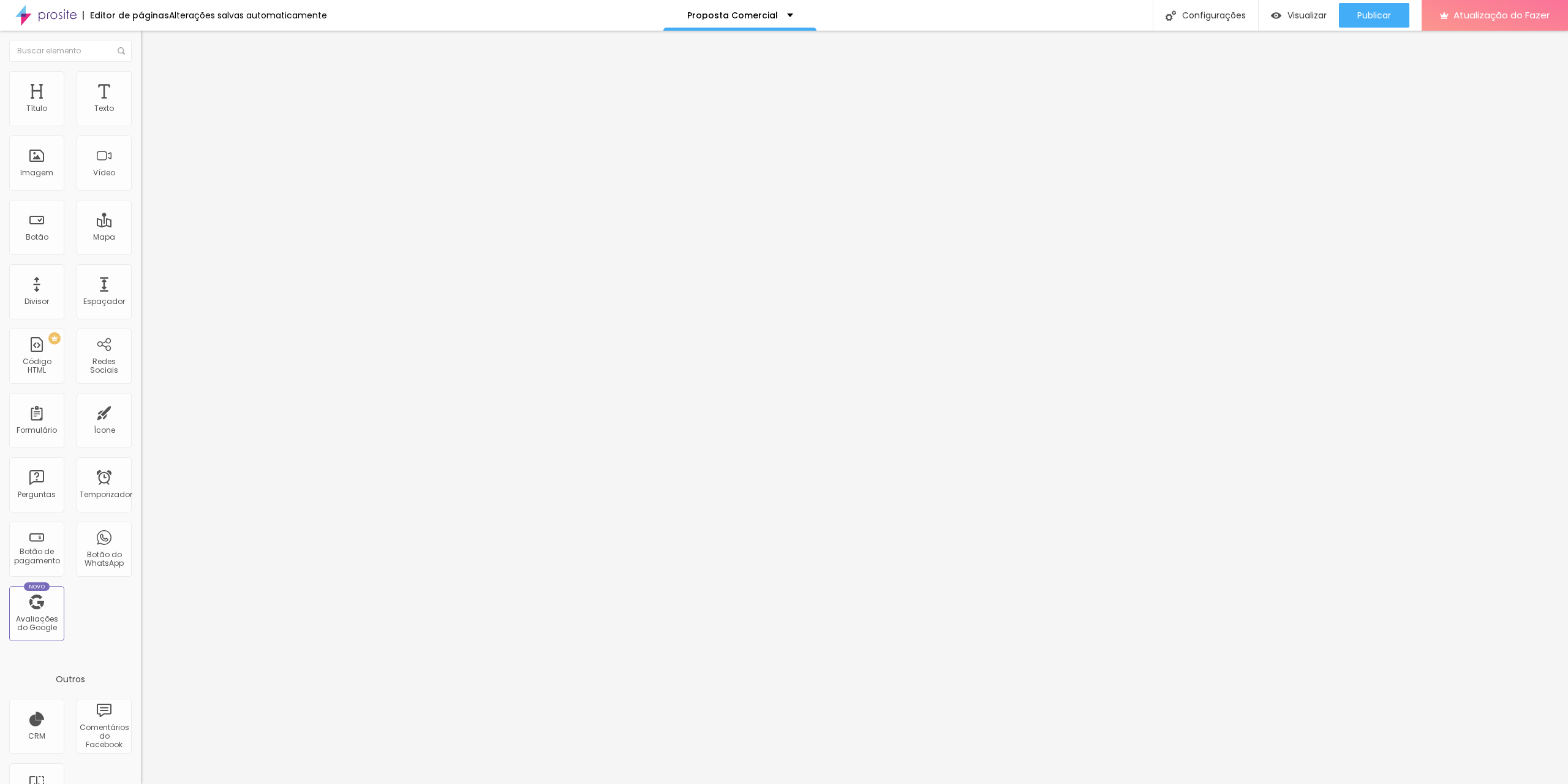
click at [141, 131] on font "Completo" at bounding box center [160, 125] width 38 height 11
click at [150, 45] on img "button" at bounding box center [155, 45] width 10 height 10
click at [149, 106] on font "Trocar imagem" at bounding box center [178, 100] width 60 height 11
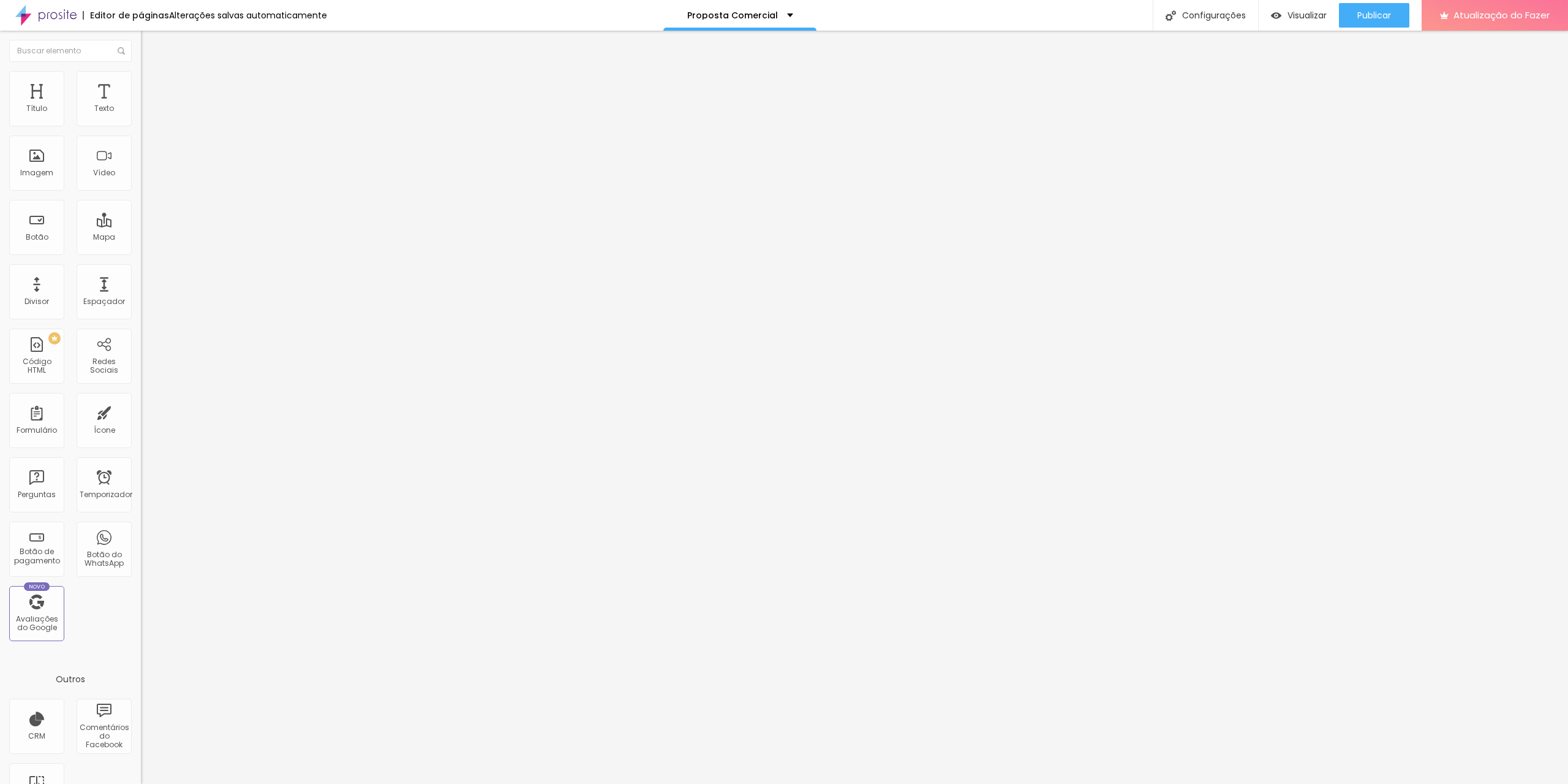
click at [149, 106] on font "Trocar imagem" at bounding box center [178, 100] width 60 height 11
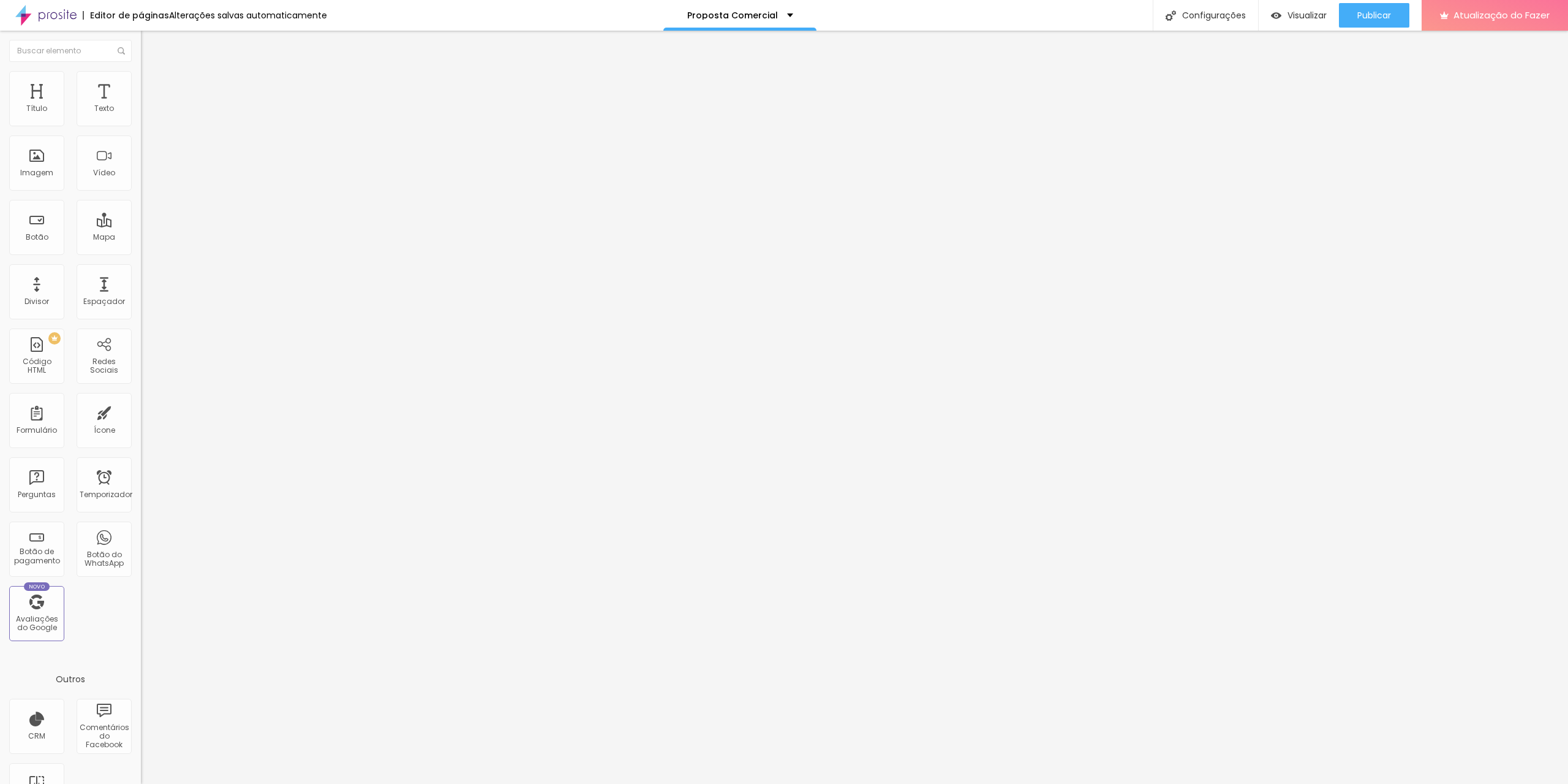
click at [149, 106] on font "Trocar imagem" at bounding box center [178, 100] width 60 height 11
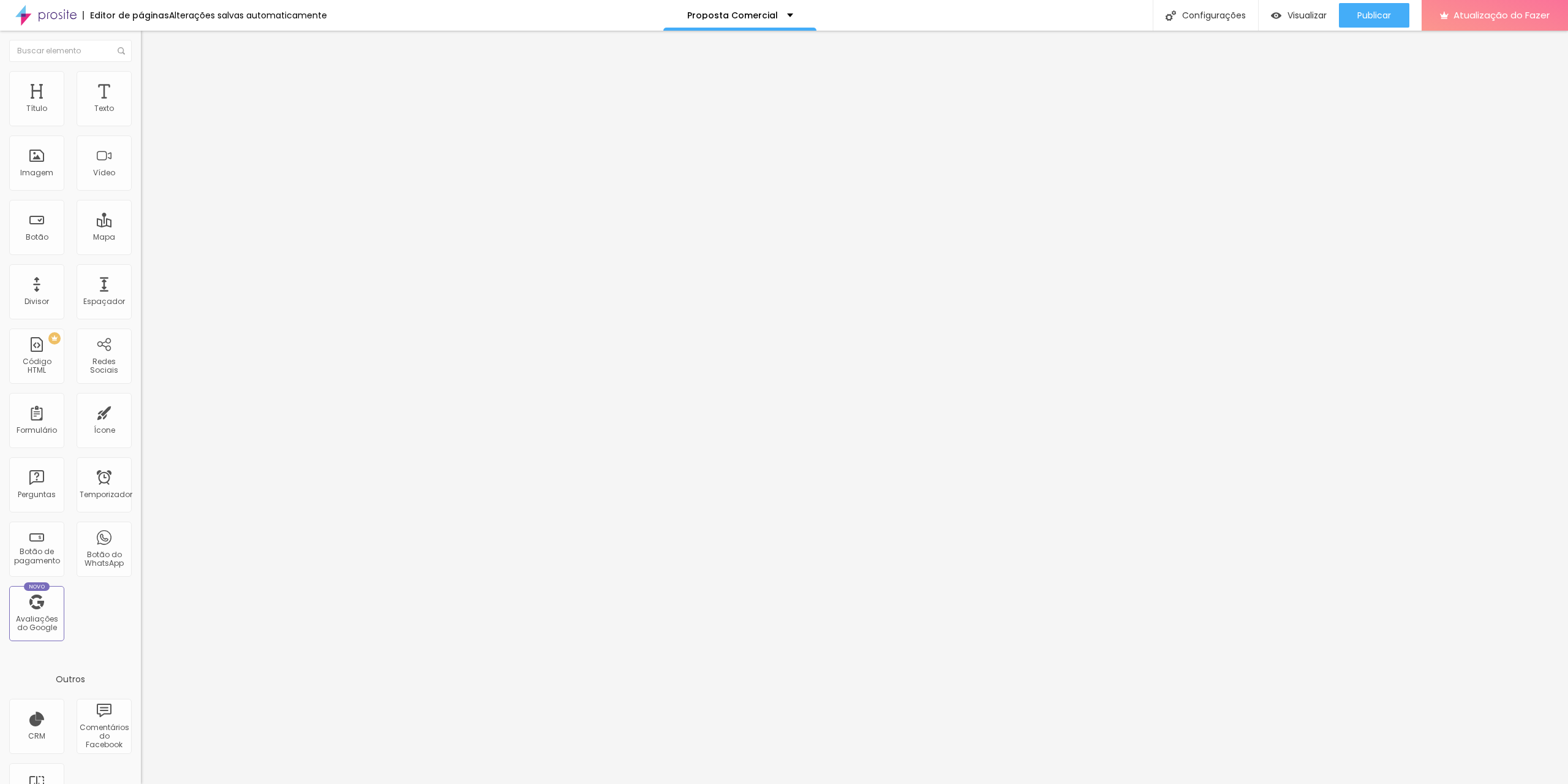
click at [149, 106] on font "Trocar imagem" at bounding box center [178, 100] width 60 height 11
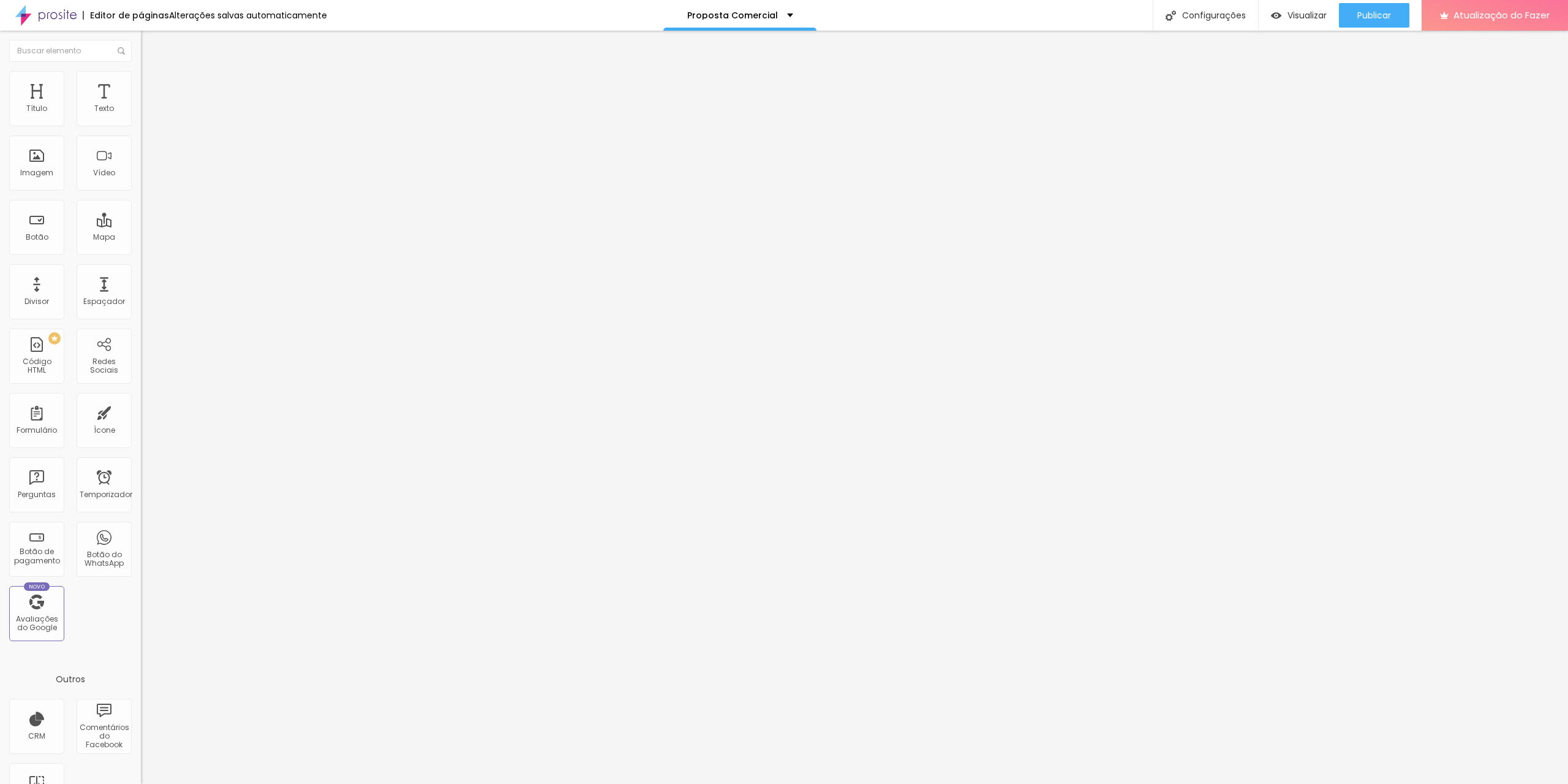
click at [141, 192] on span "Original" at bounding box center [155, 186] width 29 height 11
click at [141, 104] on div "Trocar imagem" at bounding box center [211, 100] width 141 height 8
click at [152, 83] on font "Estilo" at bounding box center [161, 79] width 19 height 11
drag, startPoint x: 37, startPoint y: 134, endPoint x: 45, endPoint y: 139, distance: 9.4
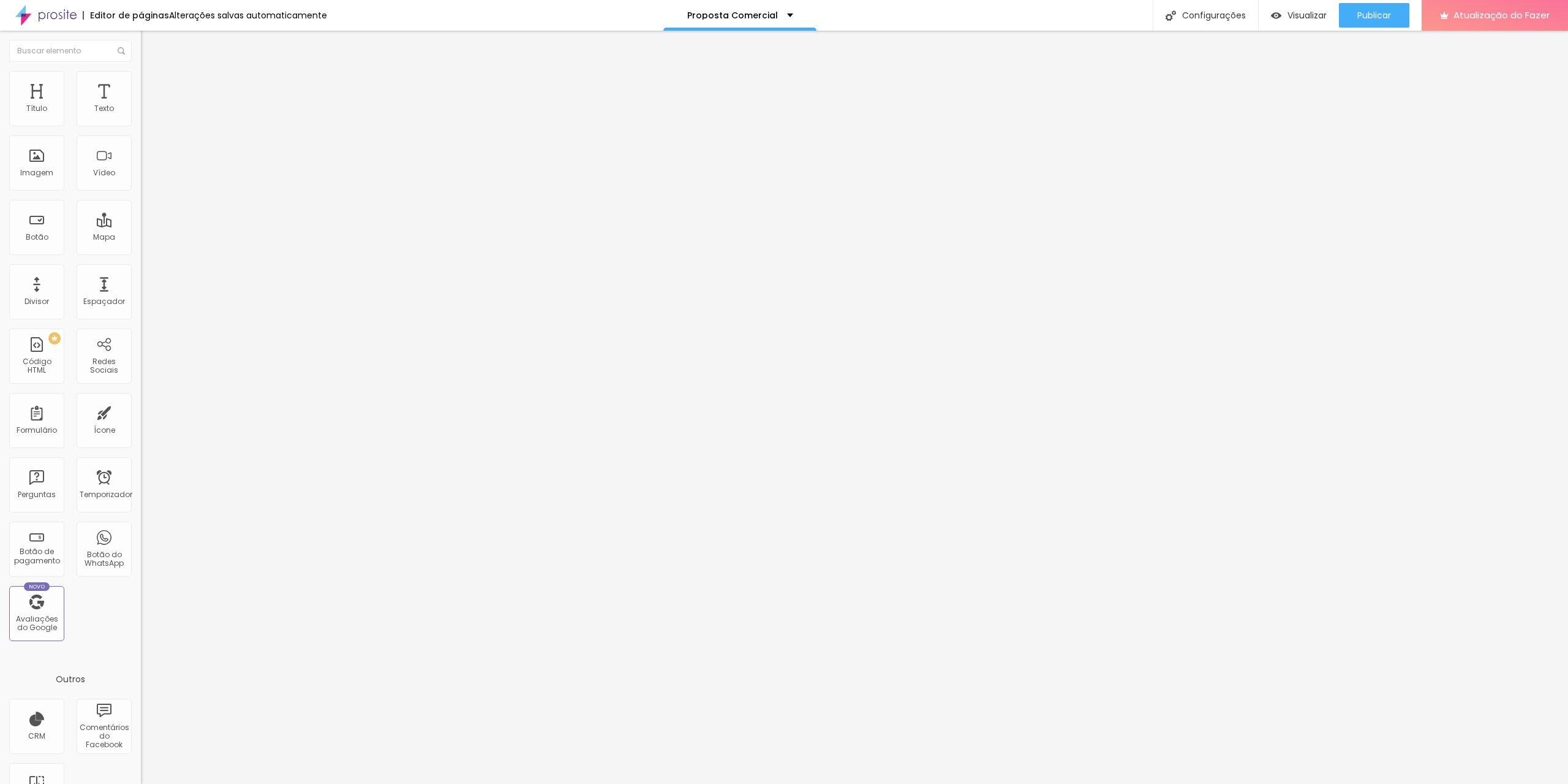
click at [141, 126] on input "range" at bounding box center [180, 121] width 79 height 10
drag, startPoint x: 26, startPoint y: 154, endPoint x: 112, endPoint y: 157, distance: 86.1
click at [141, 269] on input "range" at bounding box center [180, 274] width 79 height 10
drag, startPoint x: 102, startPoint y: 152, endPoint x: 10, endPoint y: 154, distance: 92.0
click at [141, 269] on input "range" at bounding box center [180, 274] width 79 height 10
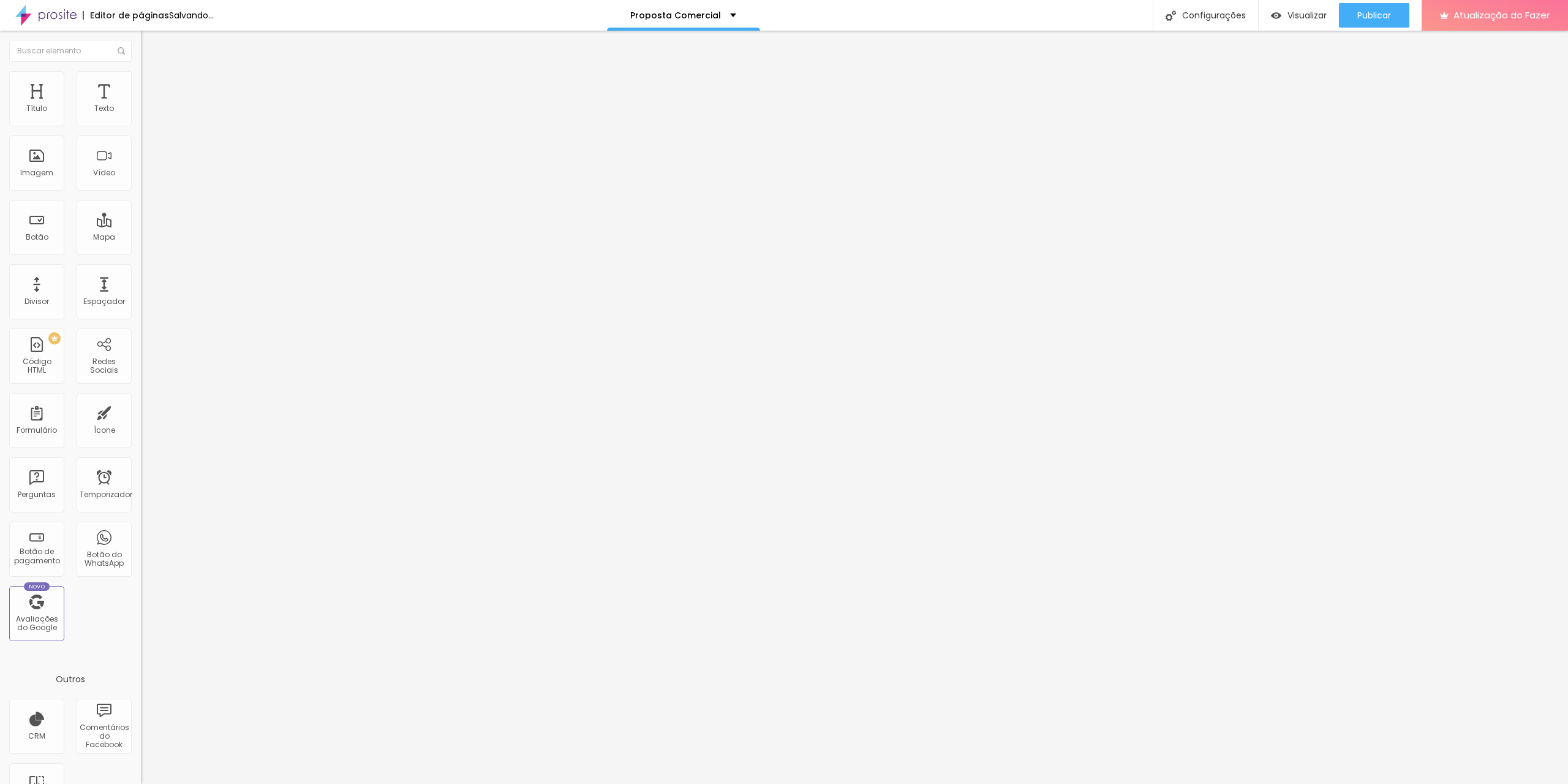
click at [141, 126] on input "range" at bounding box center [180, 121] width 79 height 10
click at [141, 83] on img at bounding box center [146, 88] width 11 height 11
drag, startPoint x: 34, startPoint y: 142, endPoint x: 40, endPoint y: 146, distance: 7.2
click at [141, 411] on input "range" at bounding box center [180, 416] width 79 height 10
click at [141, 238] on input "range" at bounding box center [180, 242] width 79 height 10
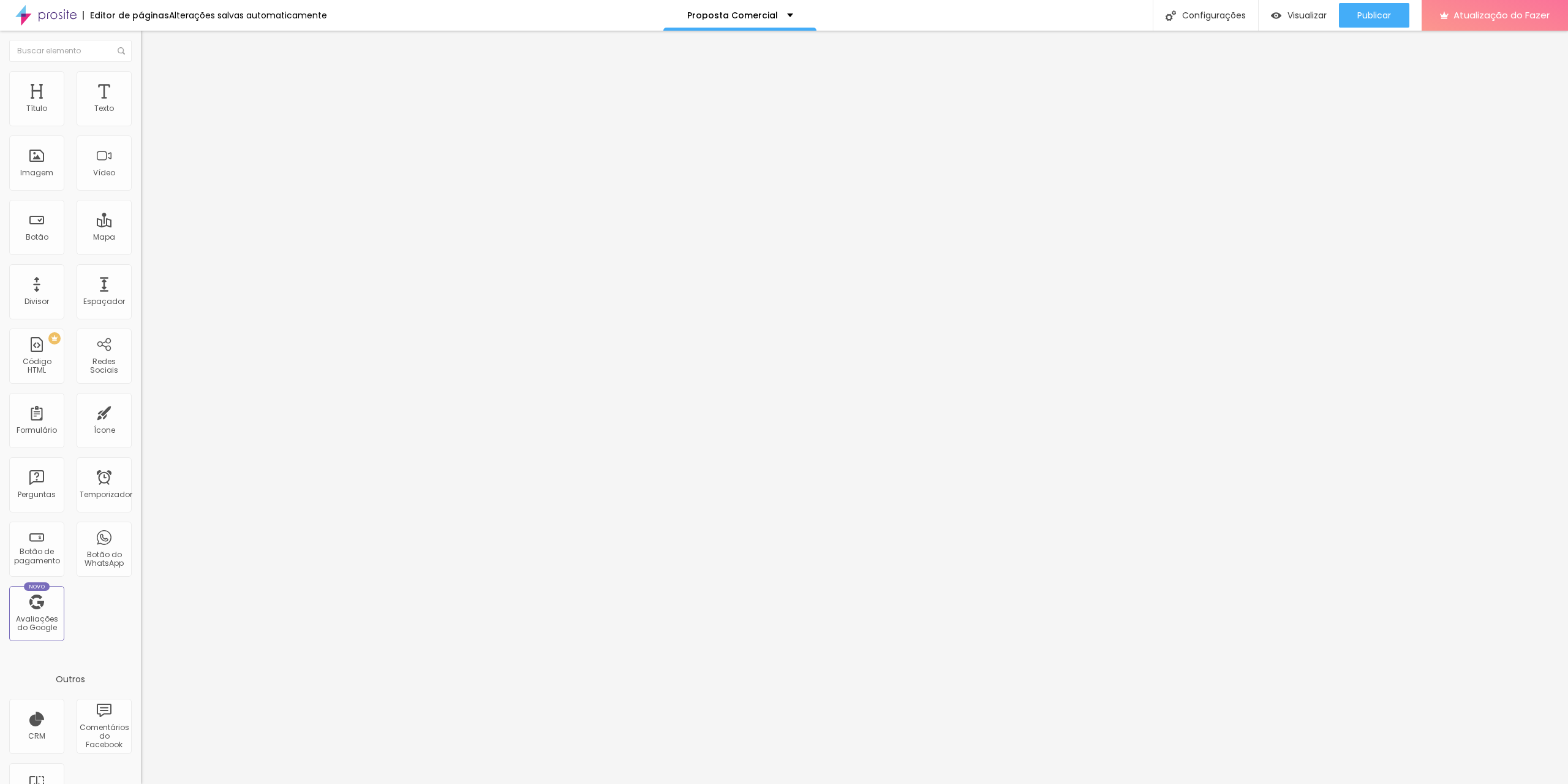
click at [141, 411] on input "range" at bounding box center [180, 416] width 79 height 10
click at [141, 80] on li "Estilo" at bounding box center [211, 77] width 141 height 12
click at [141, 81] on li "Estilo" at bounding box center [211, 77] width 141 height 12
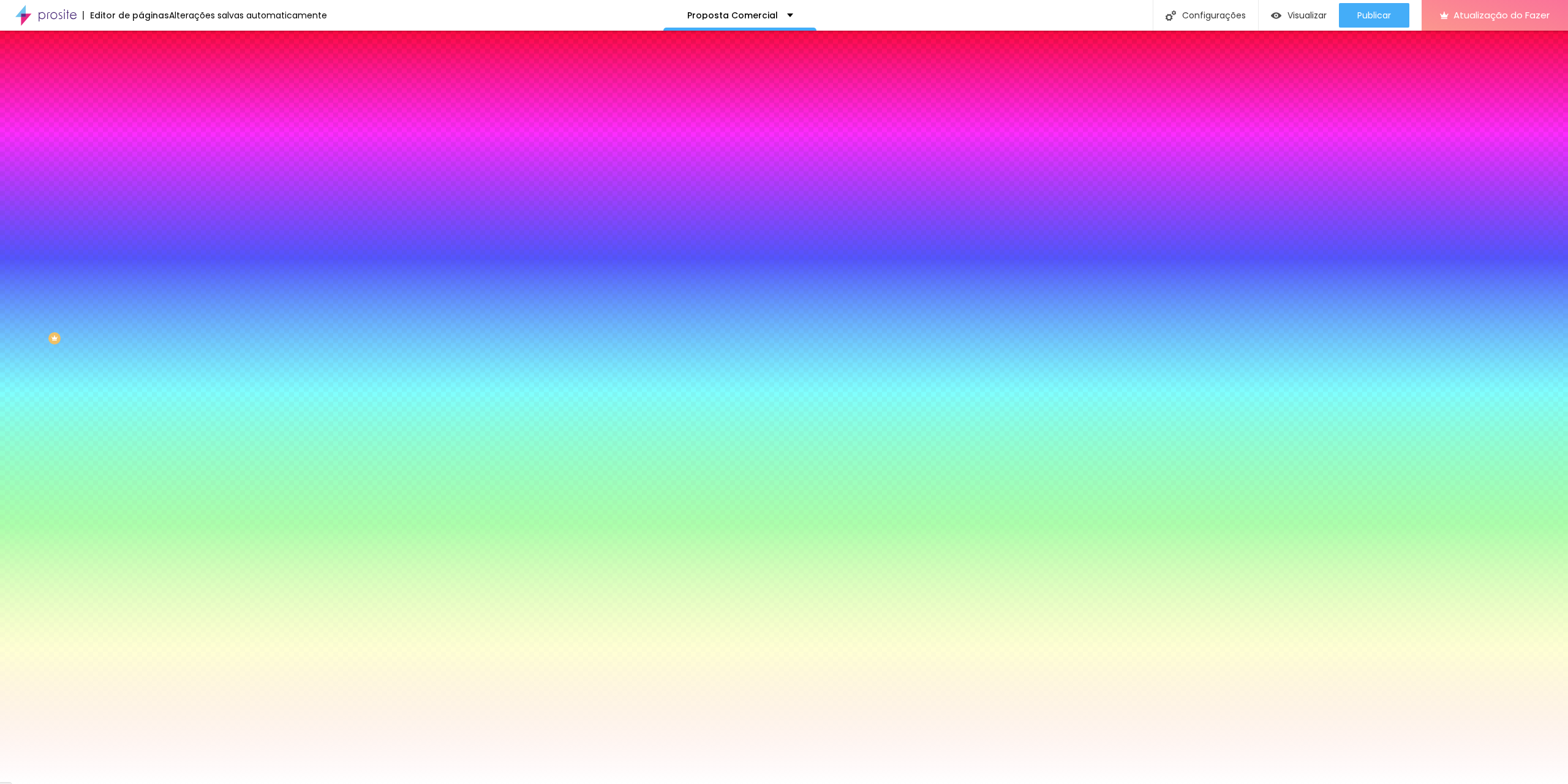
click at [141, 117] on div at bounding box center [211, 117] width 141 height 0
click at [21, 140] on div at bounding box center [784, 392] width 1568 height 784
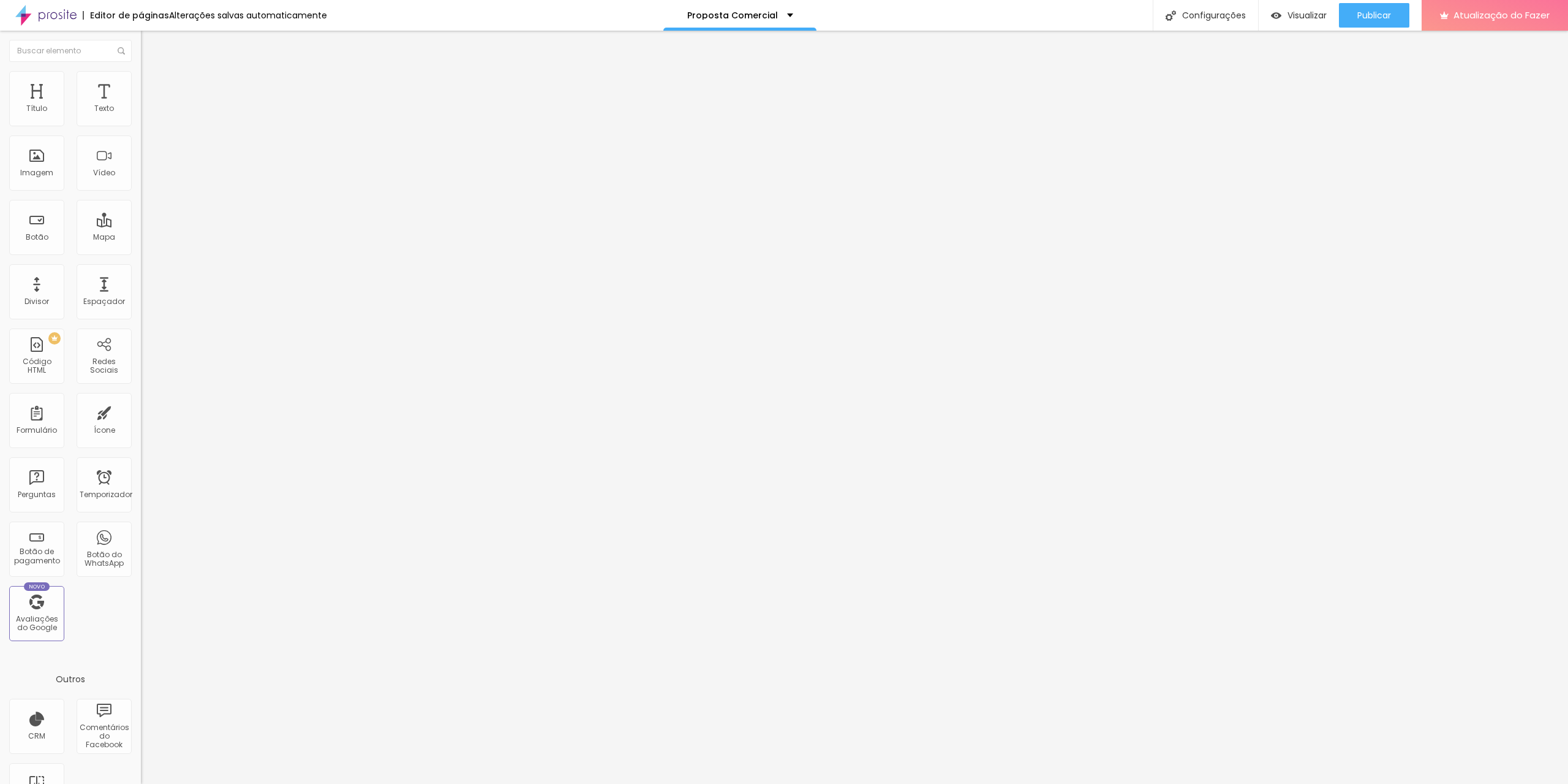
click at [141, 81] on li "Estilo" at bounding box center [211, 77] width 141 height 12
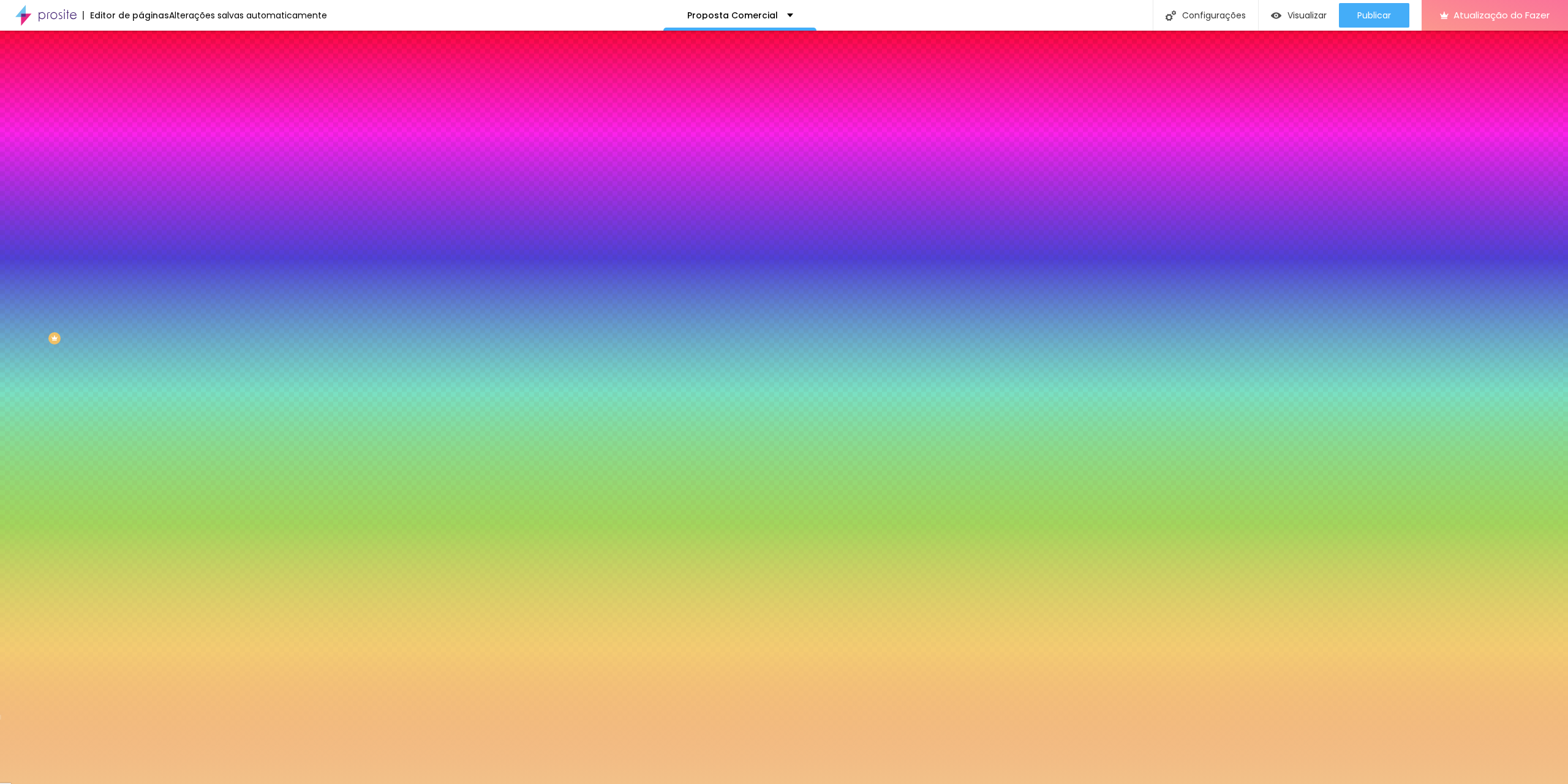
click at [141, 117] on div at bounding box center [211, 117] width 141 height 0
click at [141, 129] on div at bounding box center [211, 129] width 141 height 0
click at [141, 117] on div at bounding box center [211, 117] width 141 height 0
click at [23, 142] on div at bounding box center [784, 392] width 1568 height 784
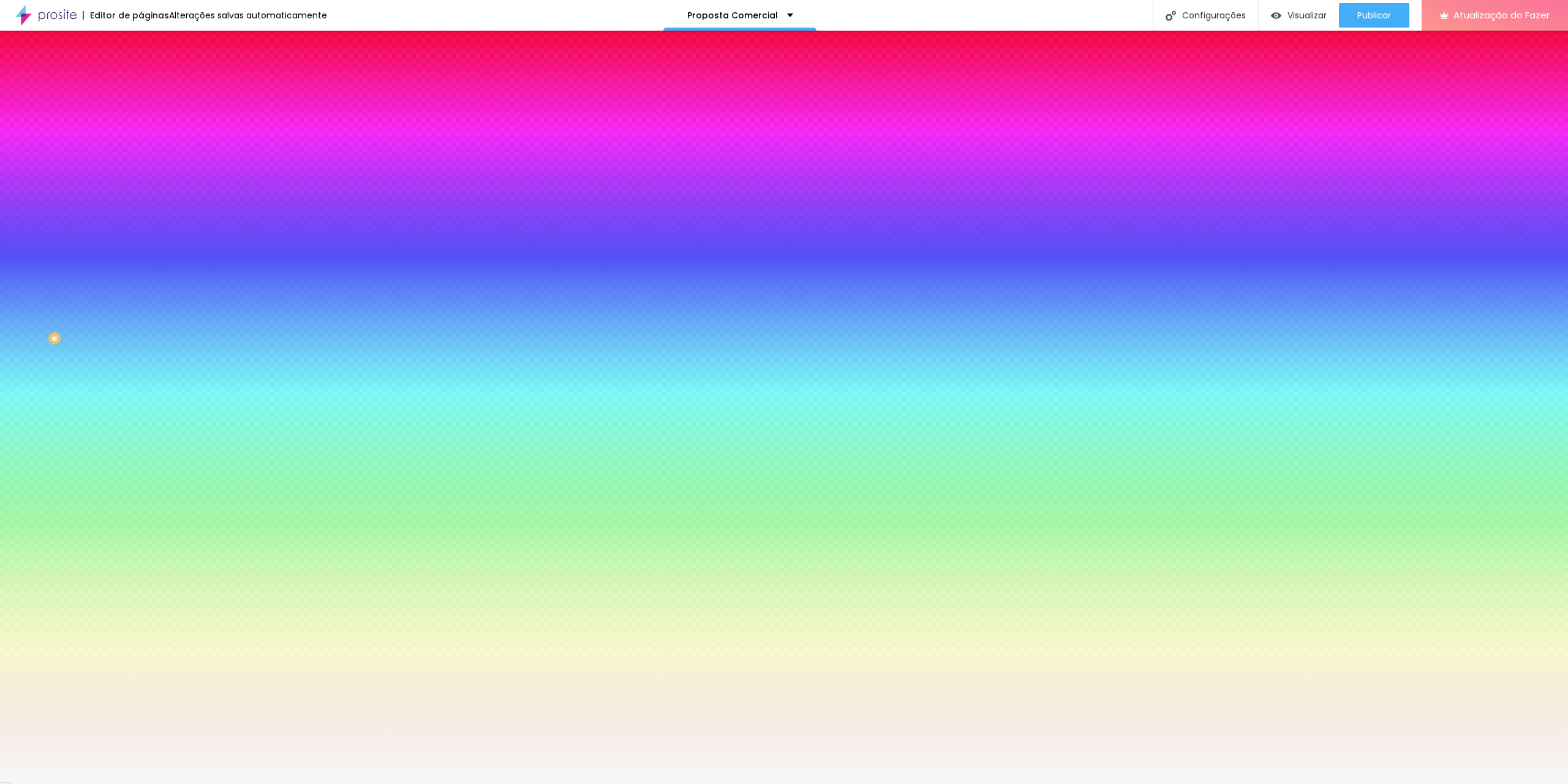
click at [141, 129] on div at bounding box center [211, 129] width 141 height 0
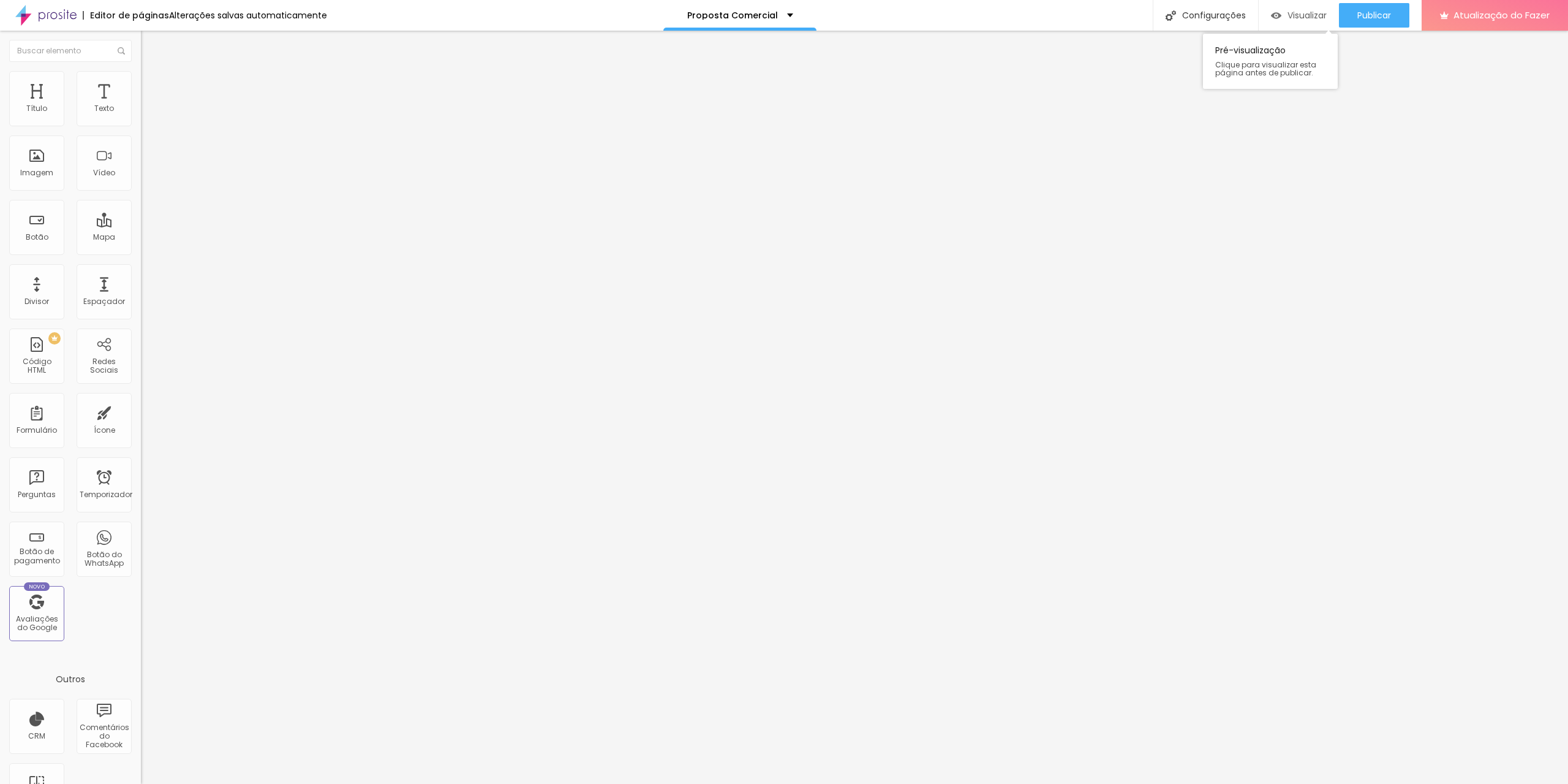
click at [1304, 13] on font "Visualizar" at bounding box center [1307, 15] width 39 height 12
click at [1183, 11] on font "Configurações" at bounding box center [1214, 15] width 63 height 12
click at [780, 11] on div "Proposta Comercial" at bounding box center [740, 15] width 106 height 8
click at [951, 5] on div "Editor de páginas Alterações salvas automaticamente Proposta Comercial Configur…" at bounding box center [784, 15] width 1568 height 31
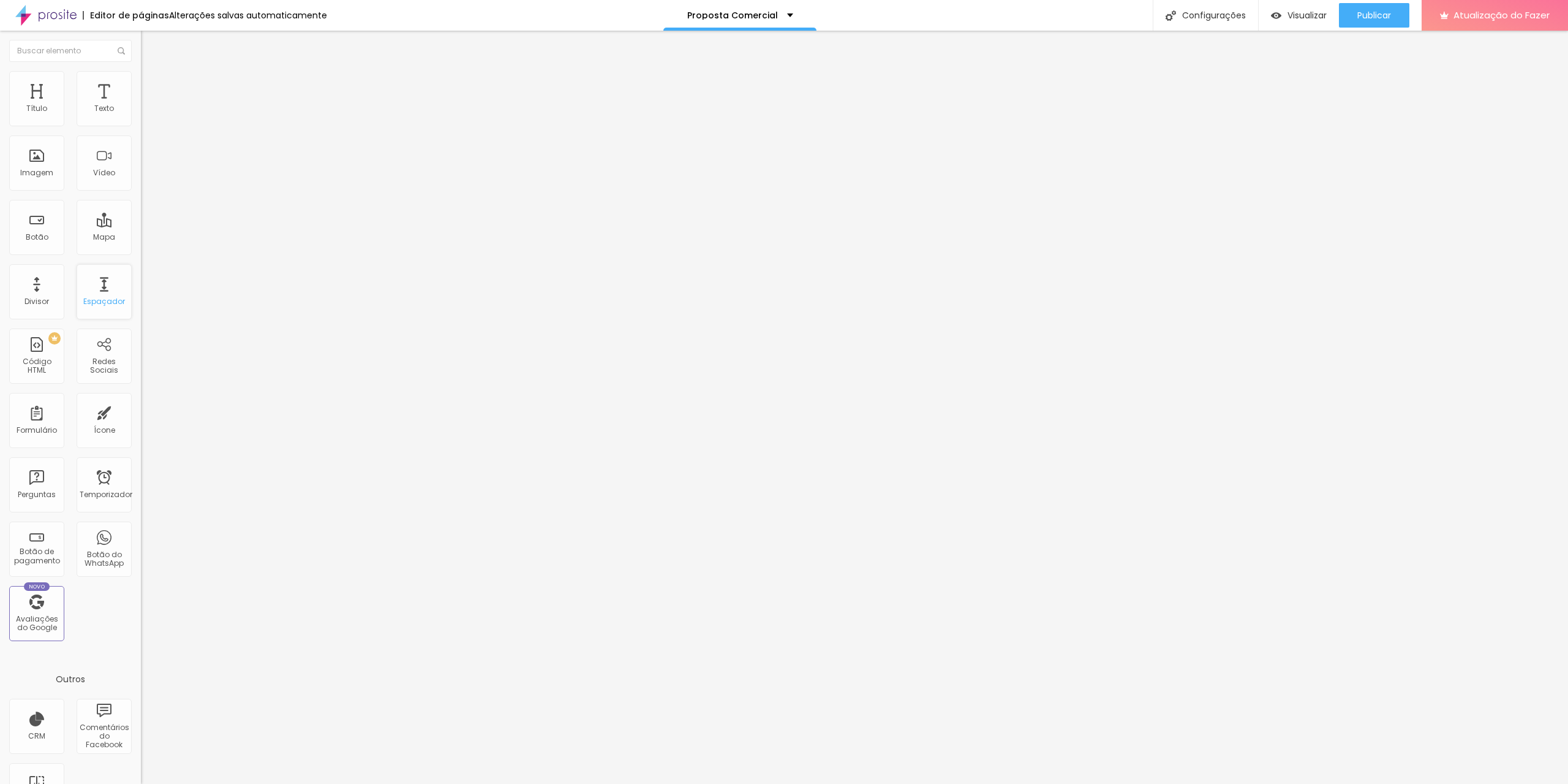
scroll to position [43, 0]
click at [788, 19] on div "Proposta comercial 2" at bounding box center [740, 15] width 112 height 8
click at [747, 83] on font "Adicionar nova página" at bounding box center [715, 76] width 102 height 13
click at [921, 783] on div at bounding box center [784, 797] width 1568 height 11
click at [1304, 13] on font "Visualizar" at bounding box center [1307, 15] width 39 height 12
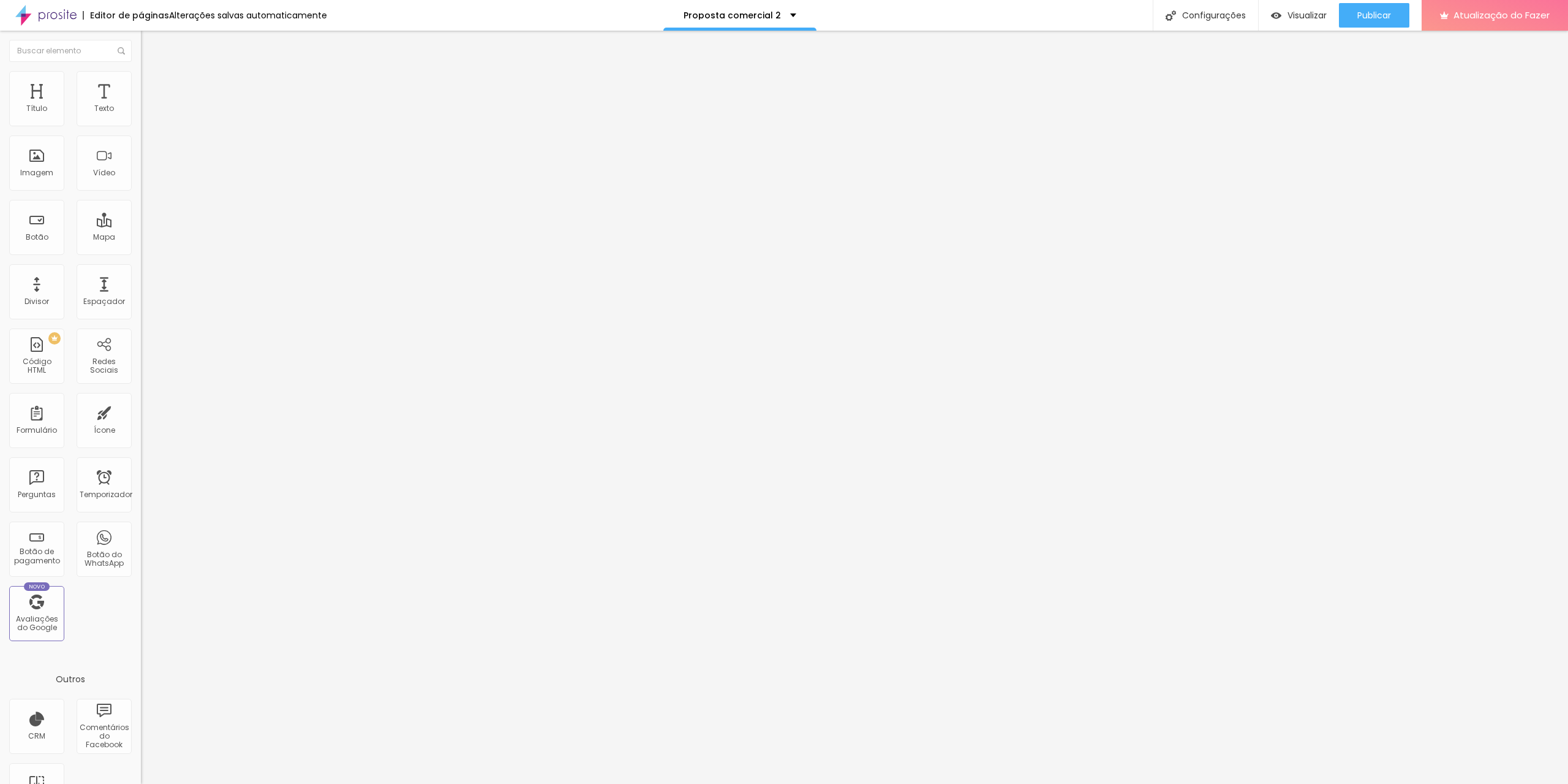
click at [141, 81] on li "Estilo" at bounding box center [211, 77] width 141 height 12
